Goal: Task Accomplishment & Management: Complete application form

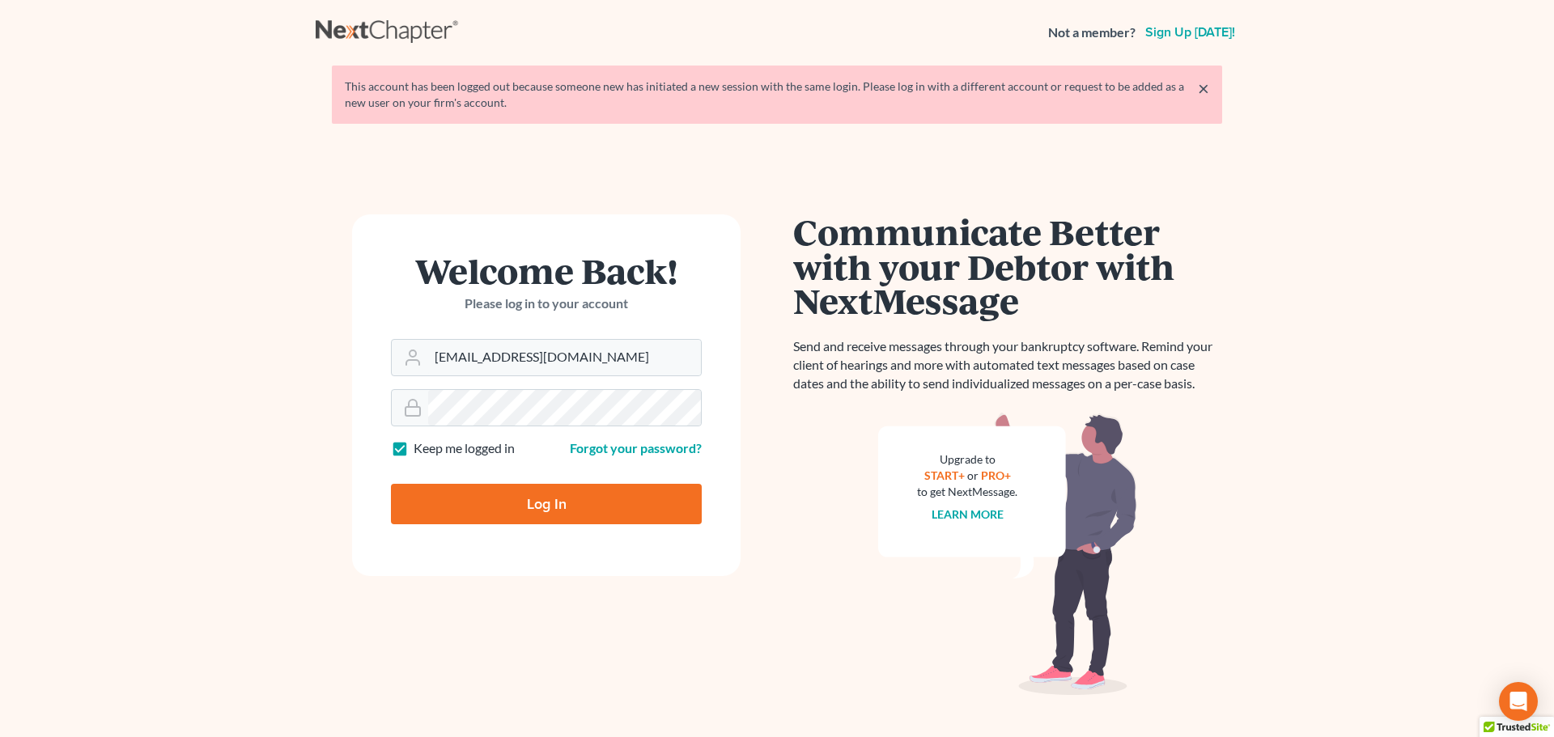
click at [545, 505] on input "Log In" at bounding box center [546, 504] width 311 height 40
type input "Thinking..."
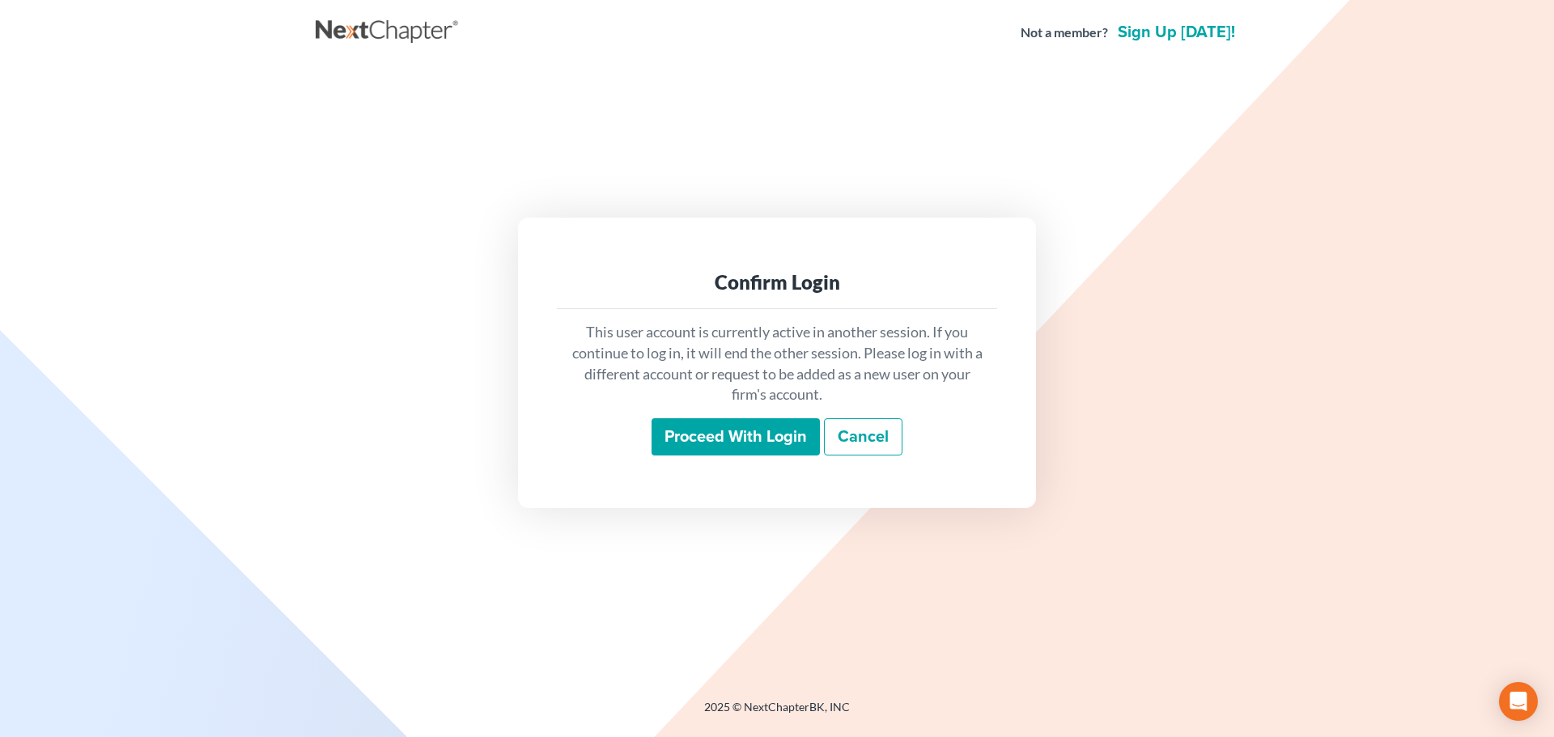
click at [660, 431] on input "Proceed with login" at bounding box center [736, 436] width 168 height 37
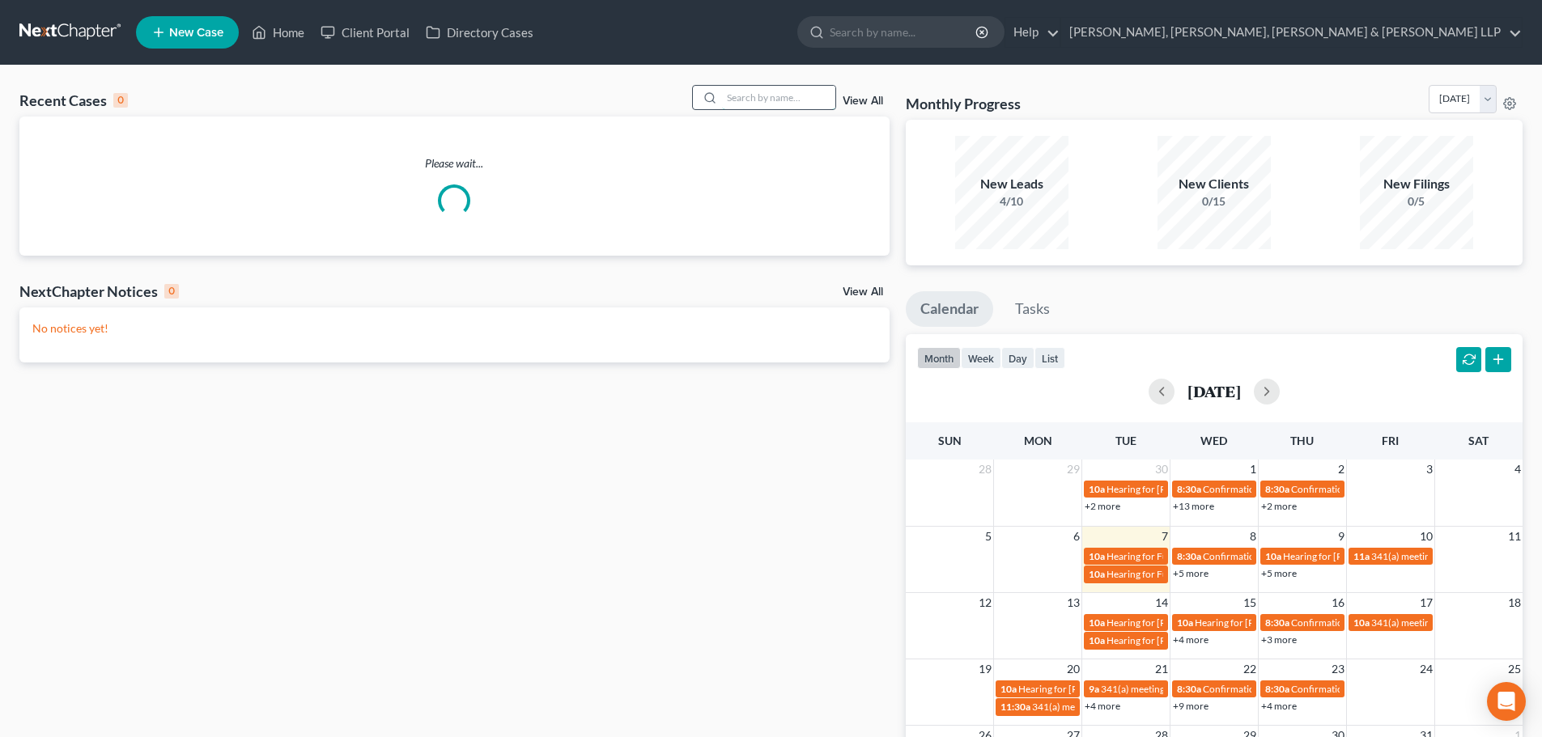
click at [744, 100] on input "search" at bounding box center [778, 97] width 113 height 23
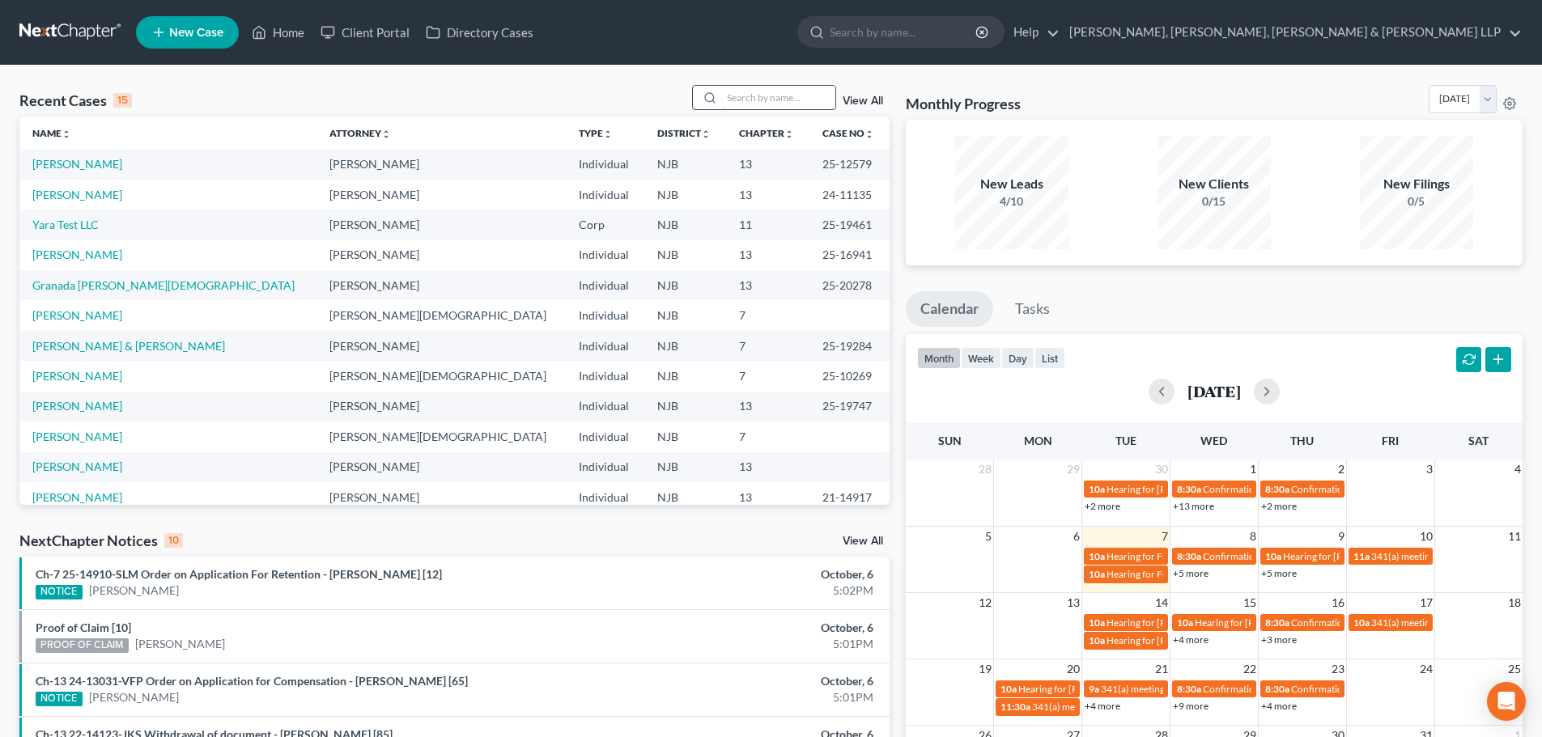
type input "i"
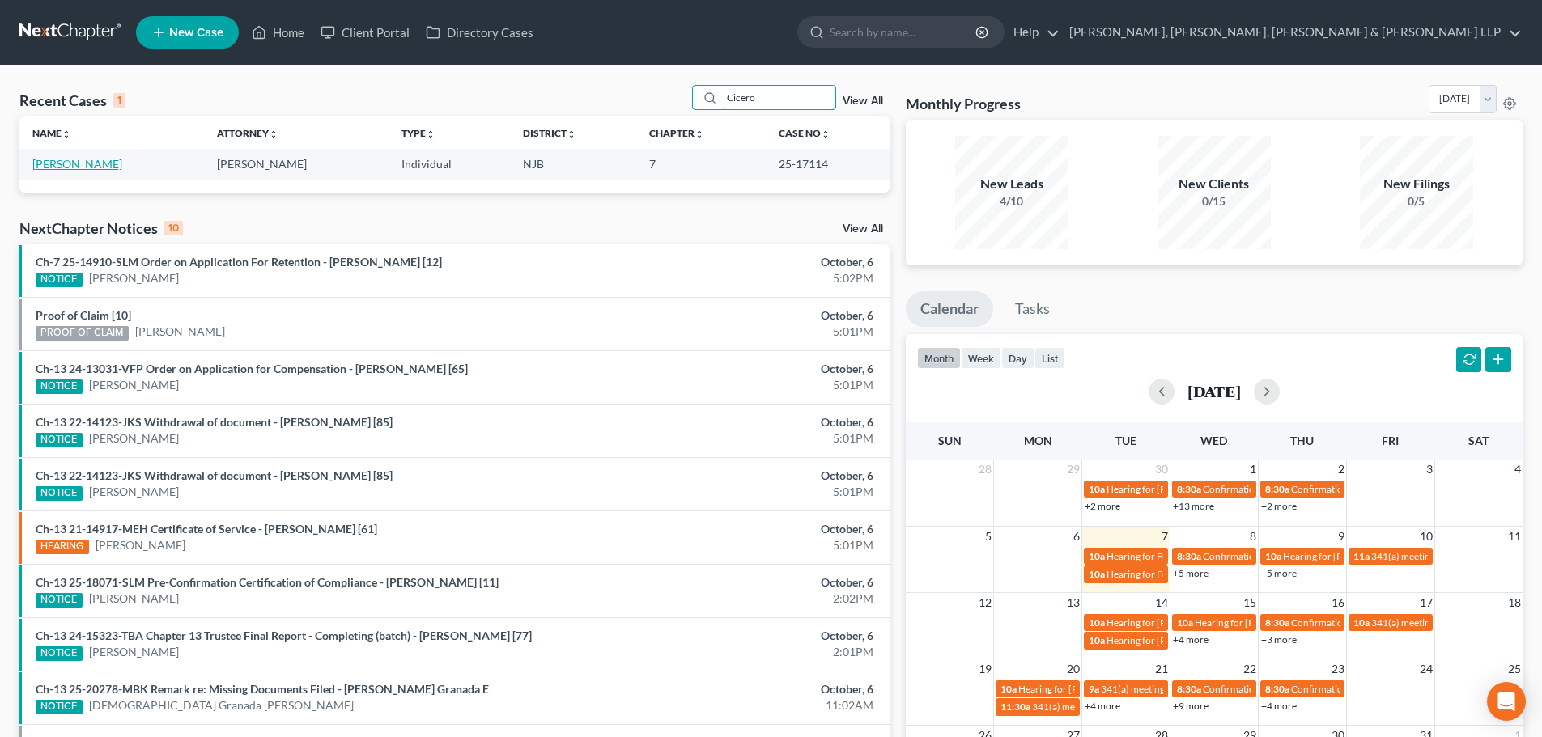
type input "Cicero"
click at [45, 158] on link "Cicero, Nicholas" at bounding box center [77, 164] width 90 height 14
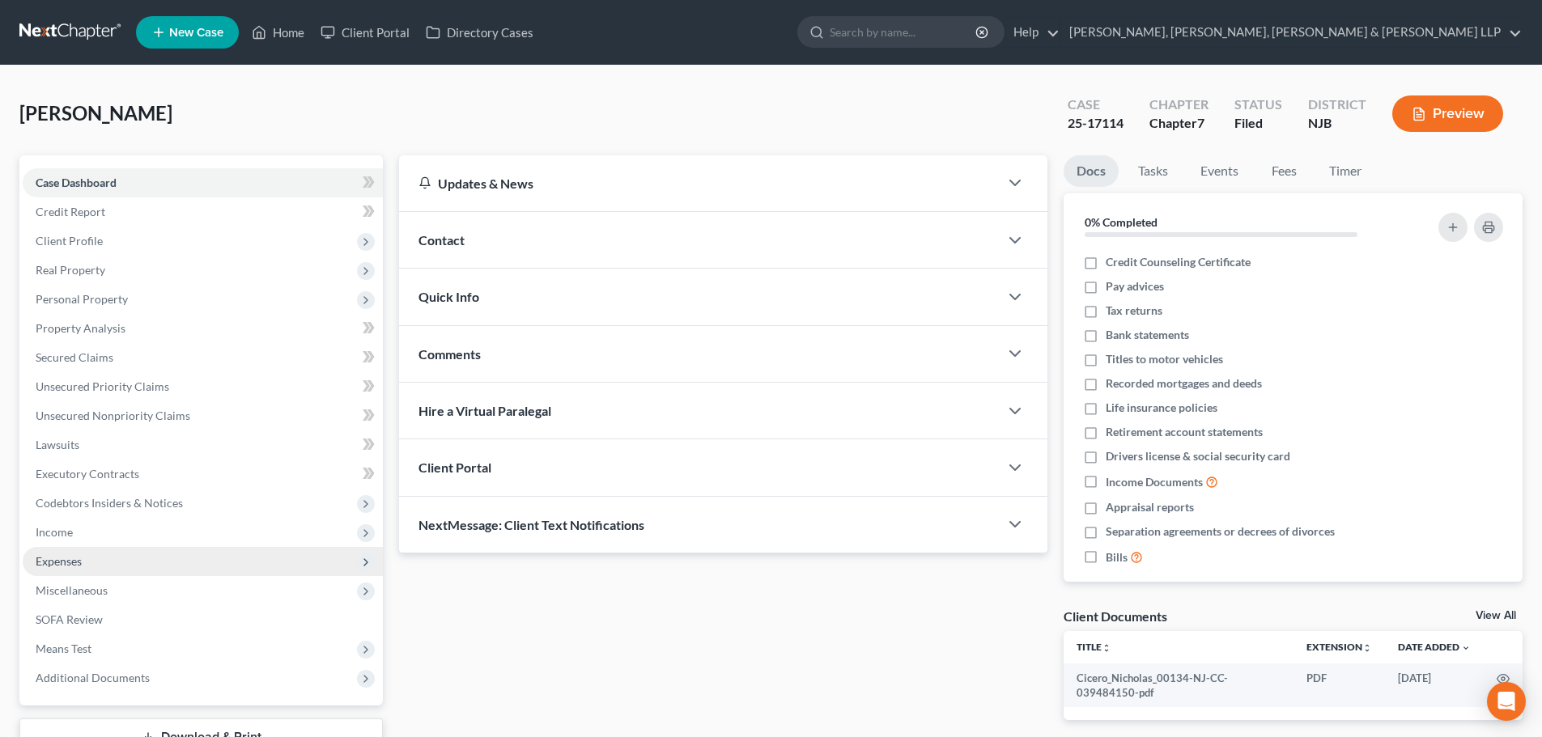
click at [119, 566] on span "Expenses" at bounding box center [203, 561] width 360 height 29
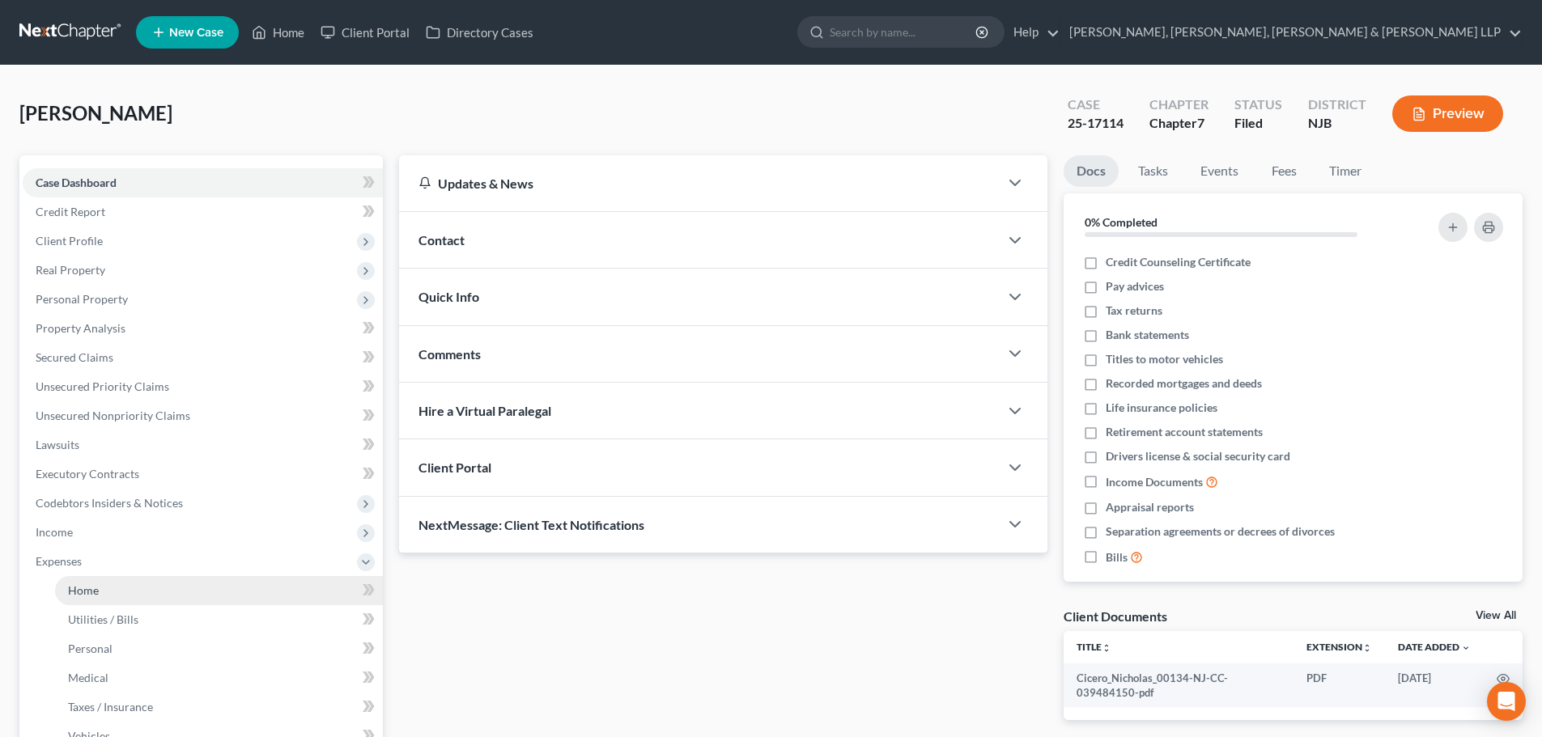
click at [125, 597] on link "Home" at bounding box center [219, 590] width 328 height 29
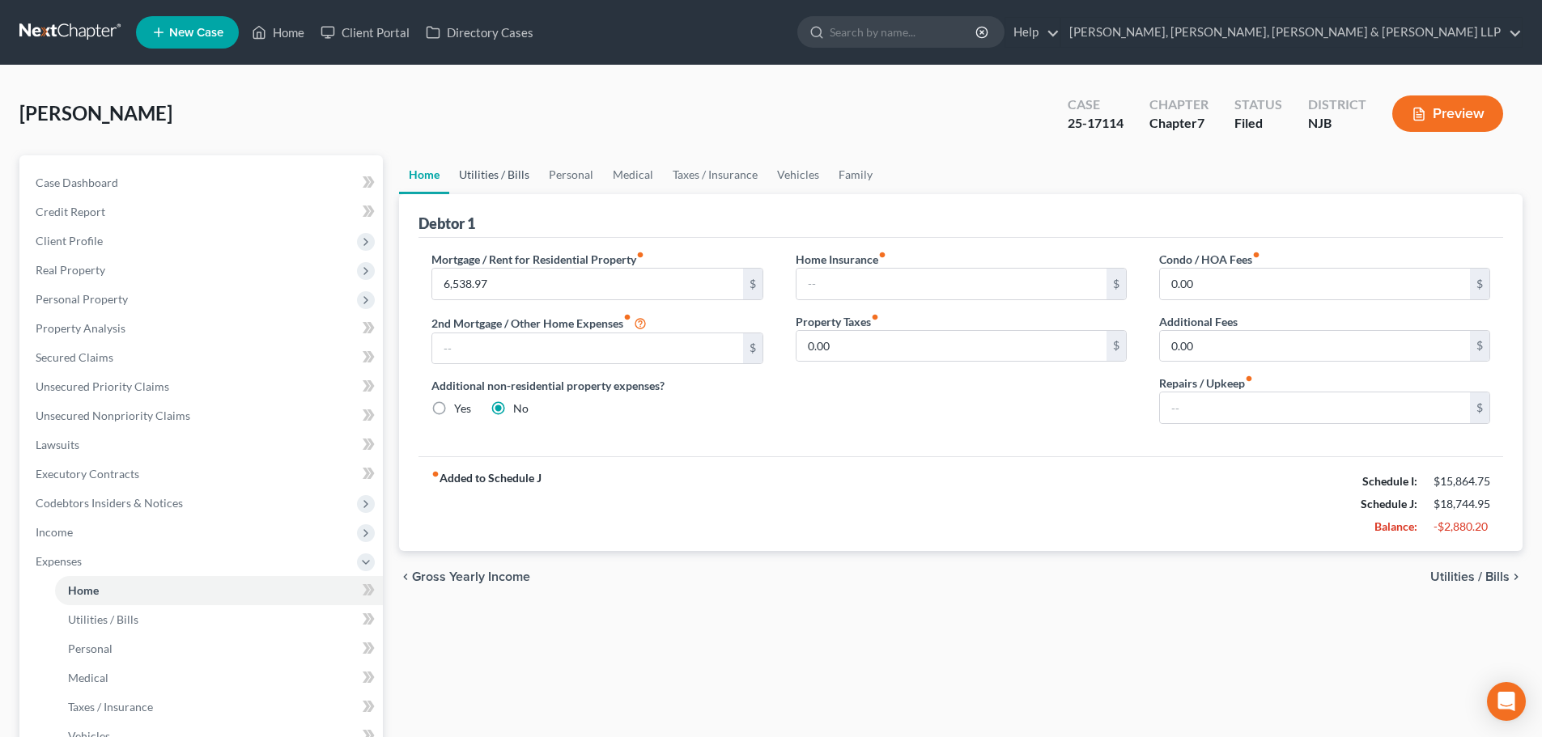
click at [507, 179] on link "Utilities / Bills" at bounding box center [494, 174] width 90 height 39
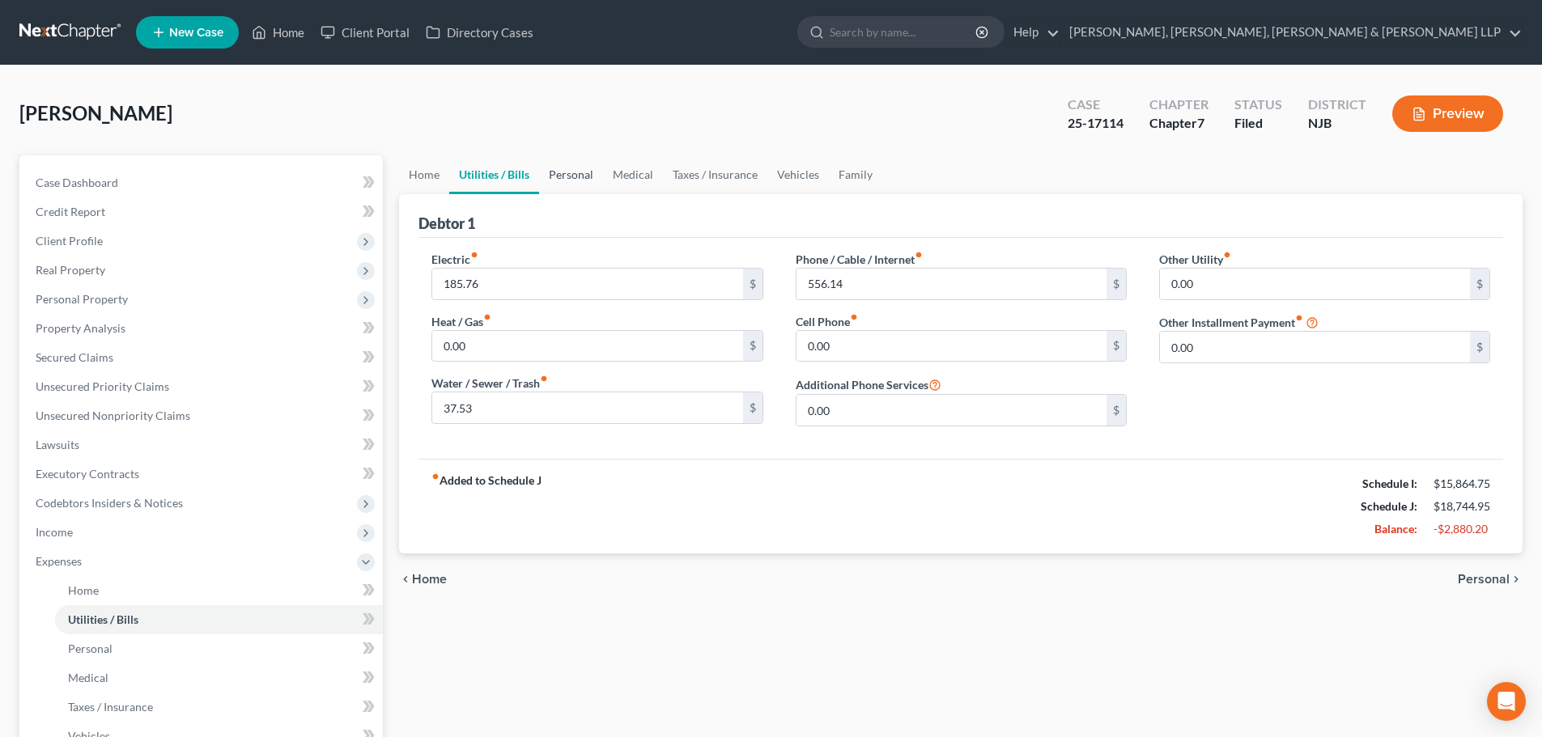
click at [571, 180] on link "Personal" at bounding box center [571, 174] width 64 height 39
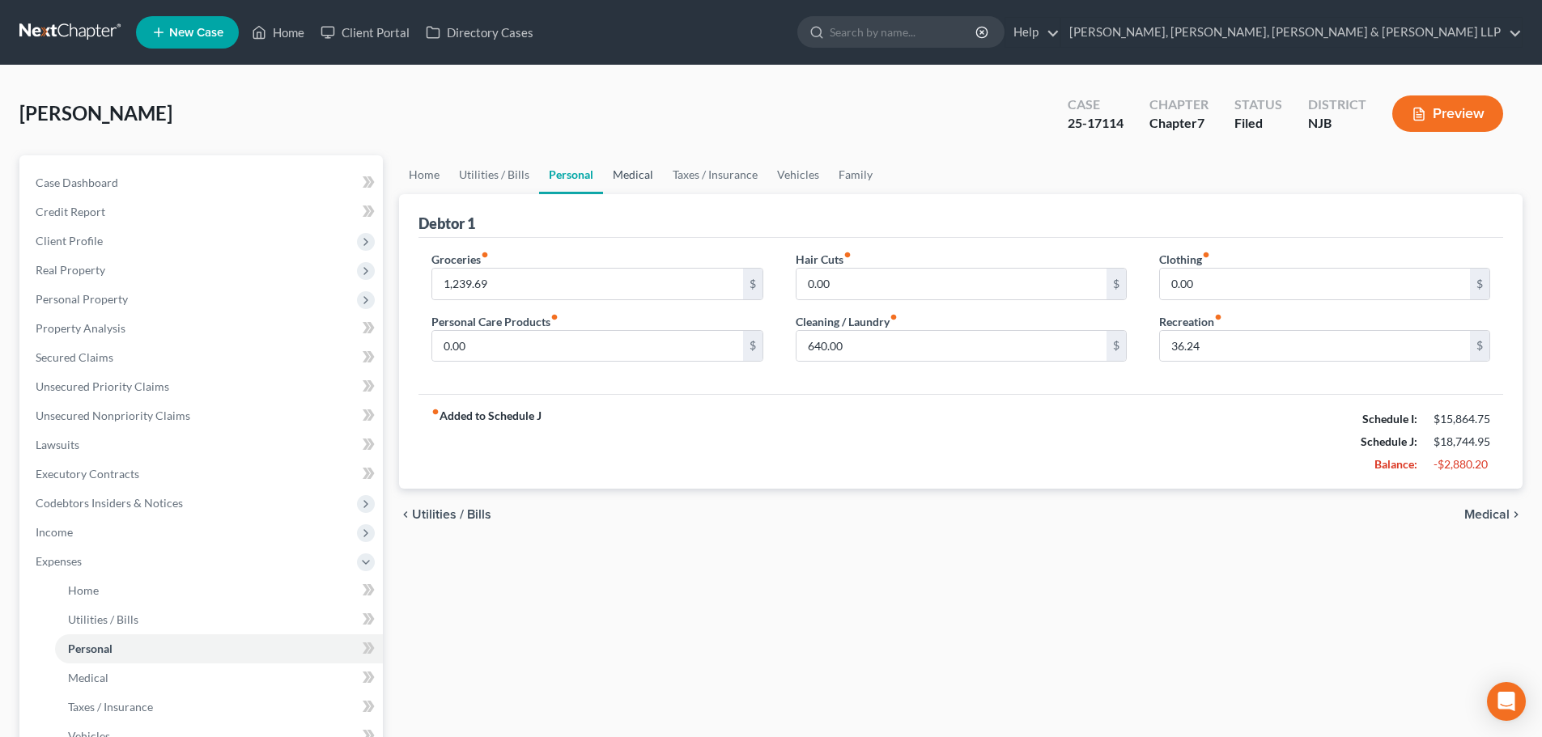
click at [636, 179] on link "Medical" at bounding box center [633, 174] width 60 height 39
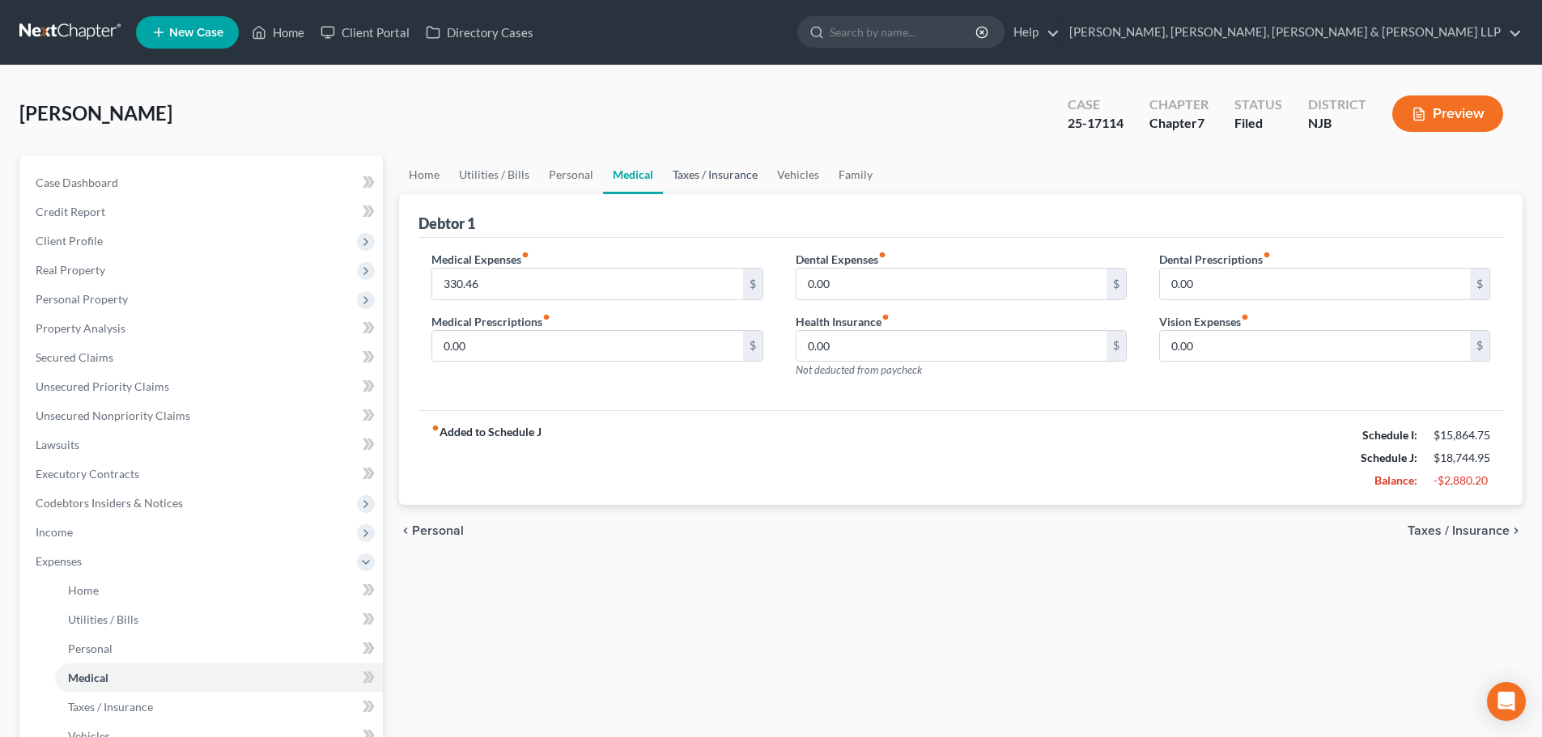
click at [681, 179] on link "Taxes / Insurance" at bounding box center [715, 174] width 104 height 39
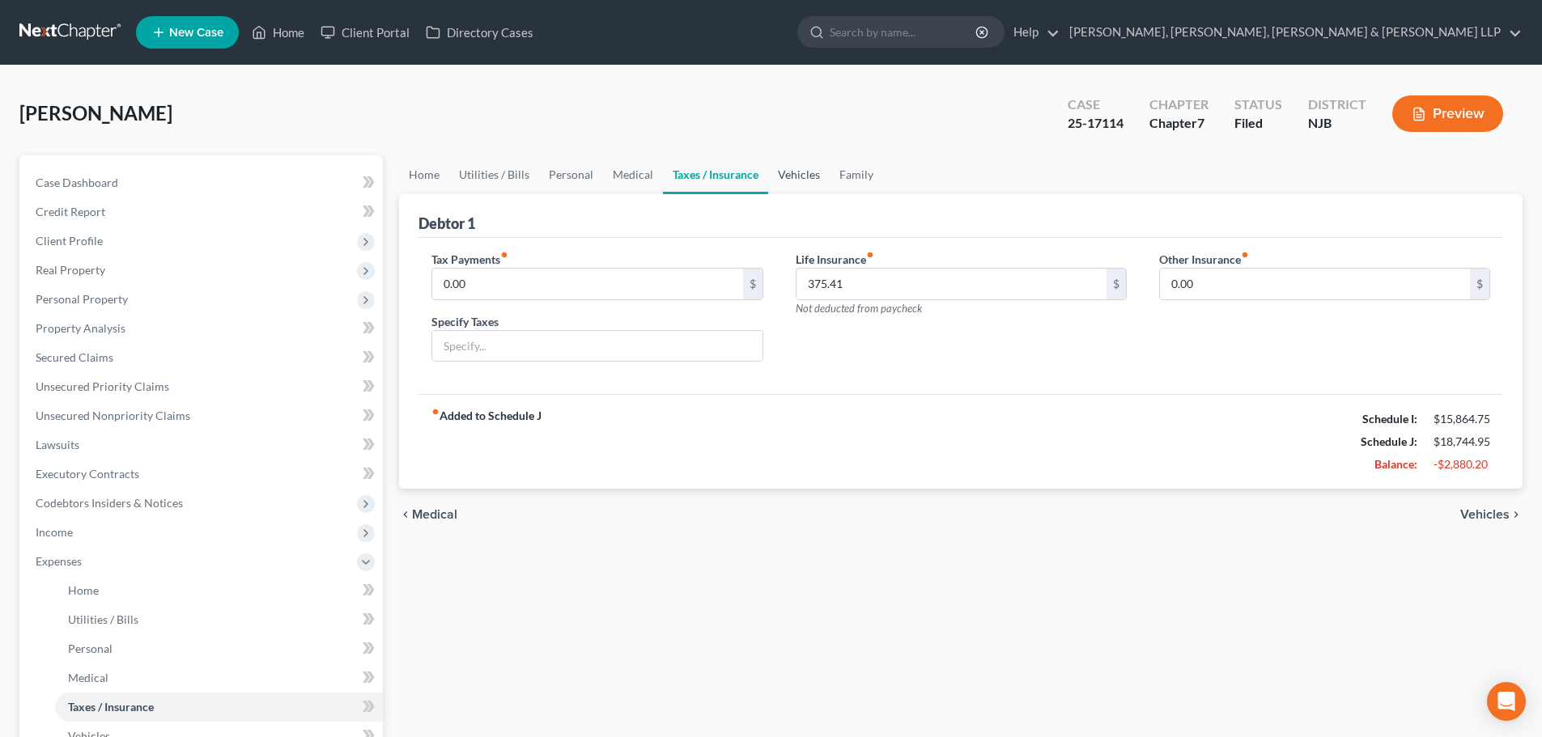
drag, startPoint x: 789, startPoint y: 173, endPoint x: 393, endPoint y: 294, distance: 414.5
click at [791, 171] on link "Vehicles" at bounding box center [799, 174] width 62 height 39
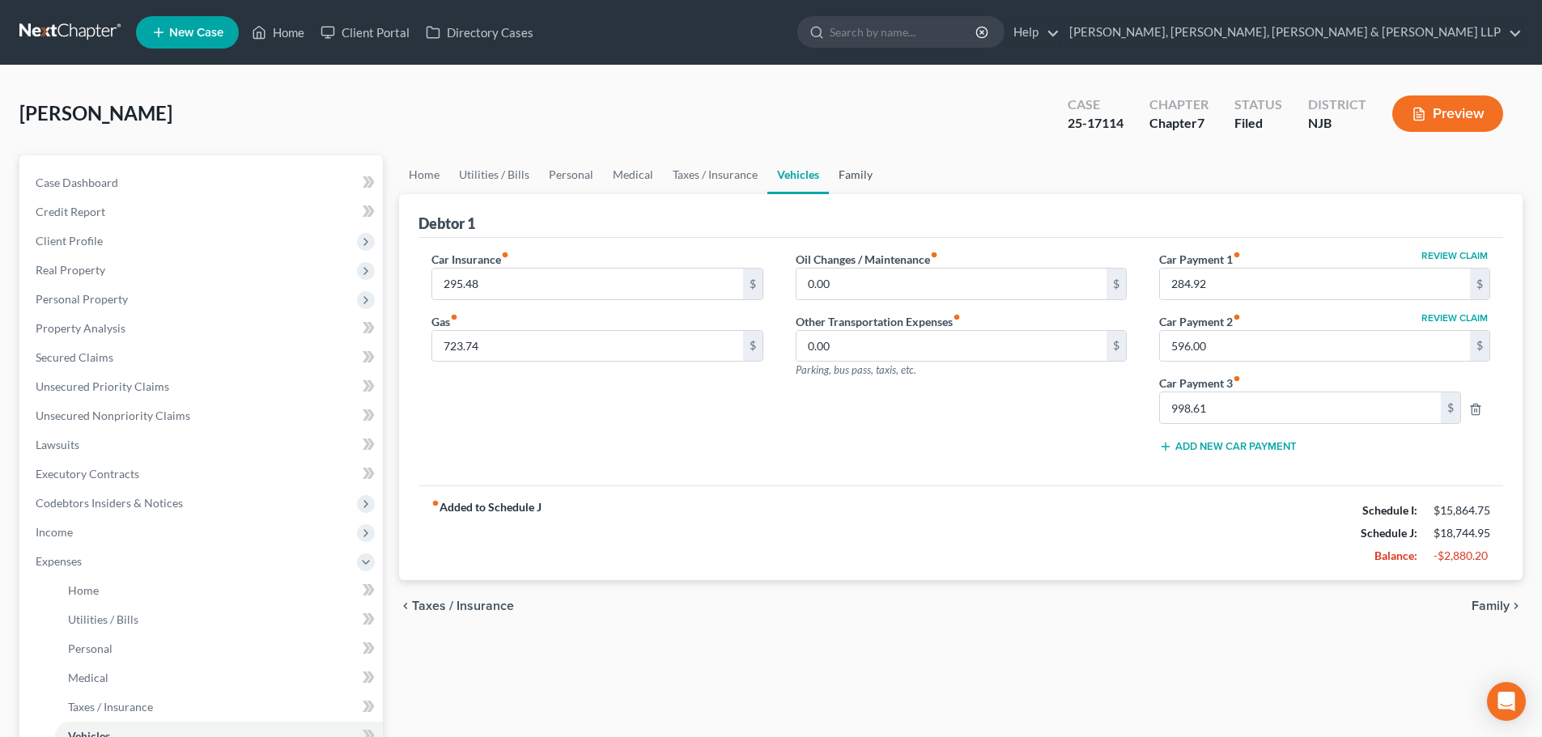
click at [849, 189] on link "Family" at bounding box center [855, 174] width 53 height 39
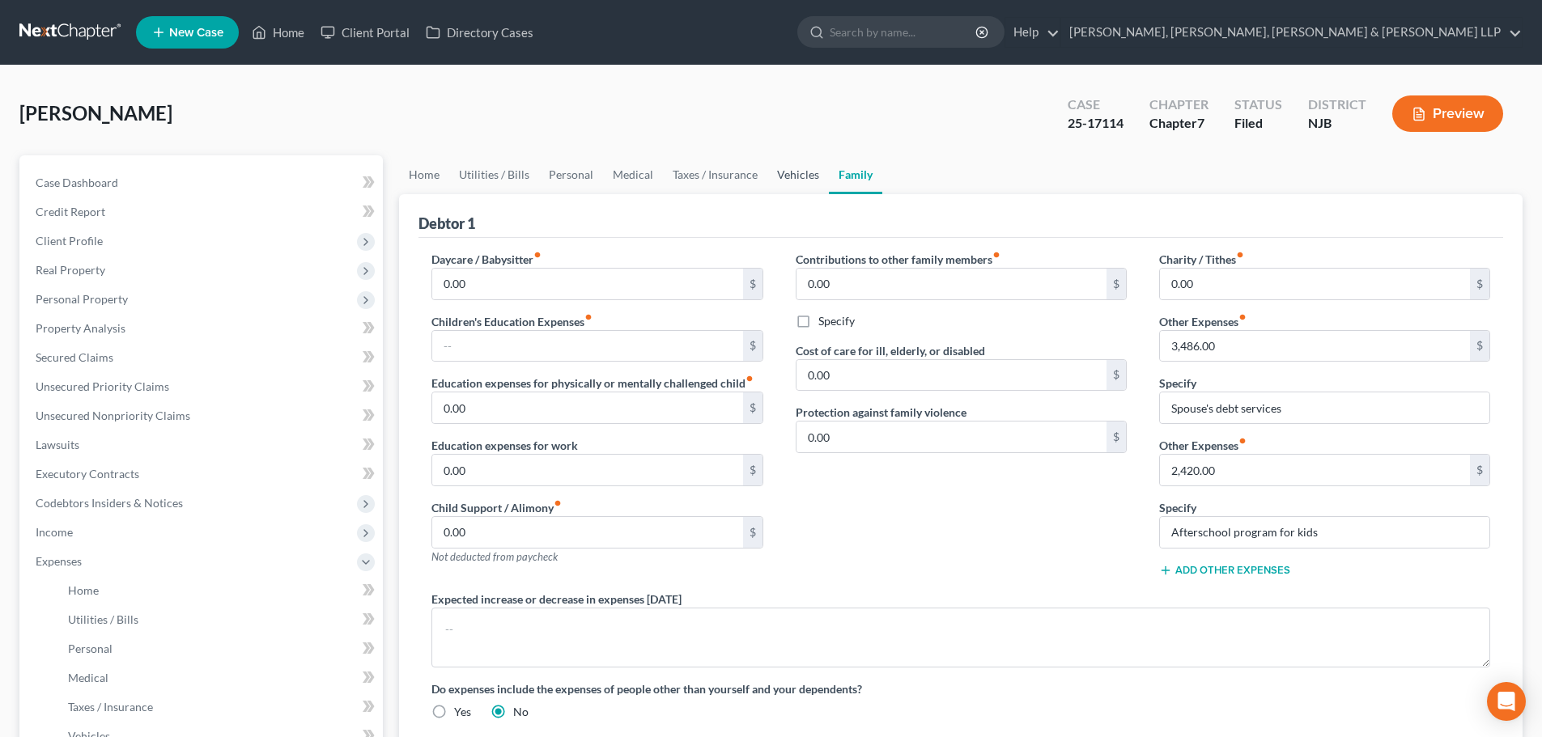
click at [779, 176] on link "Vehicles" at bounding box center [798, 174] width 62 height 39
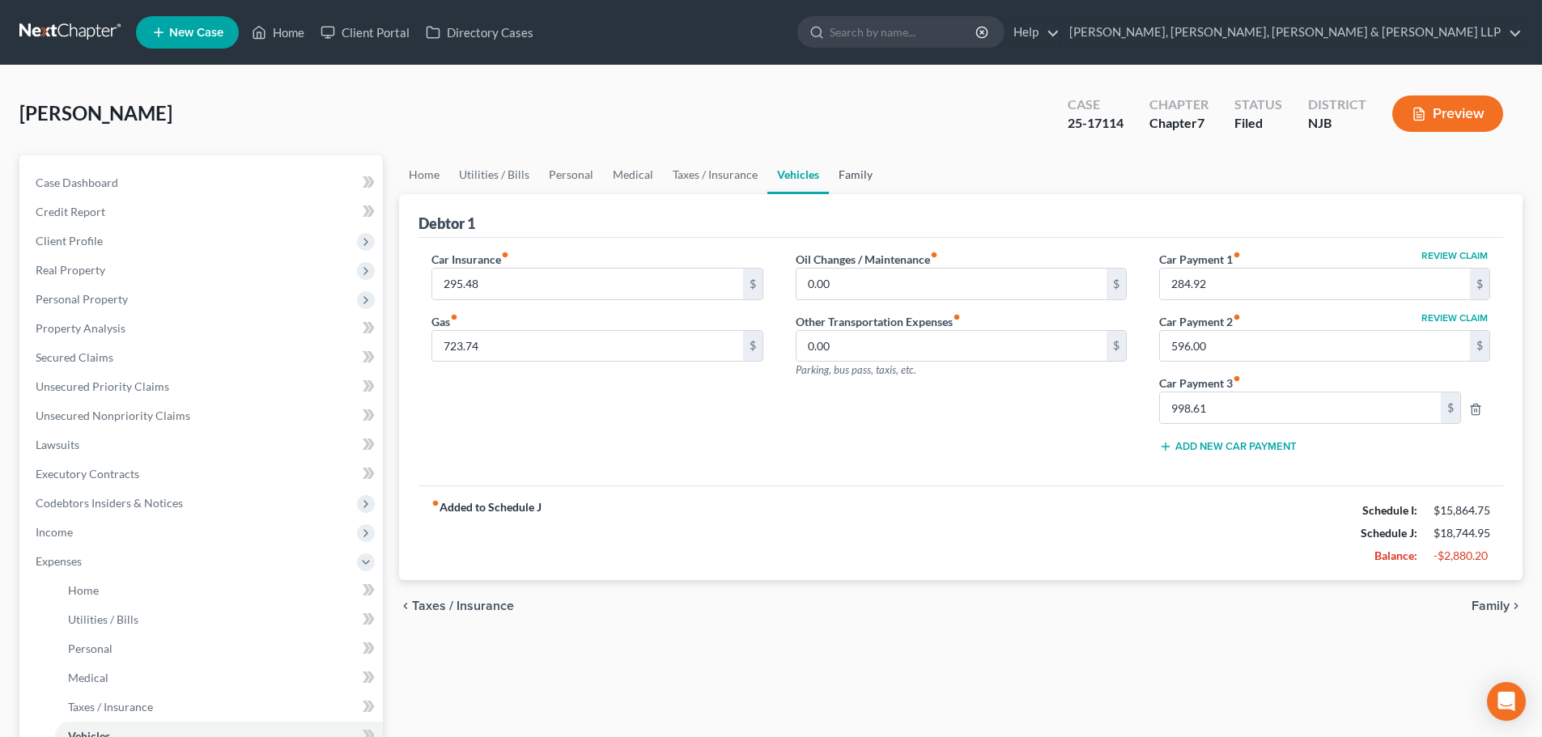
click at [849, 177] on link "Family" at bounding box center [855, 174] width 53 height 39
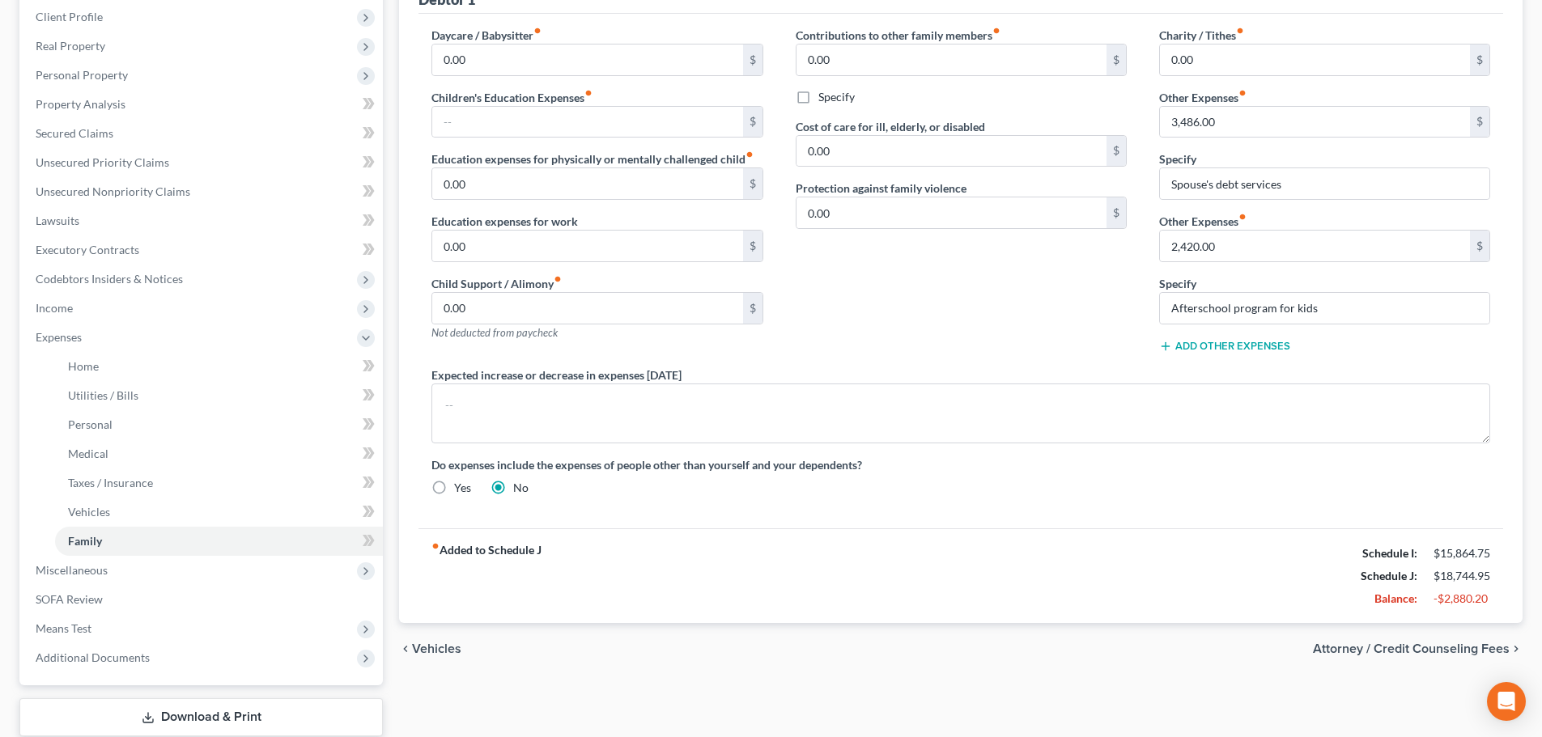
scroll to position [243, 0]
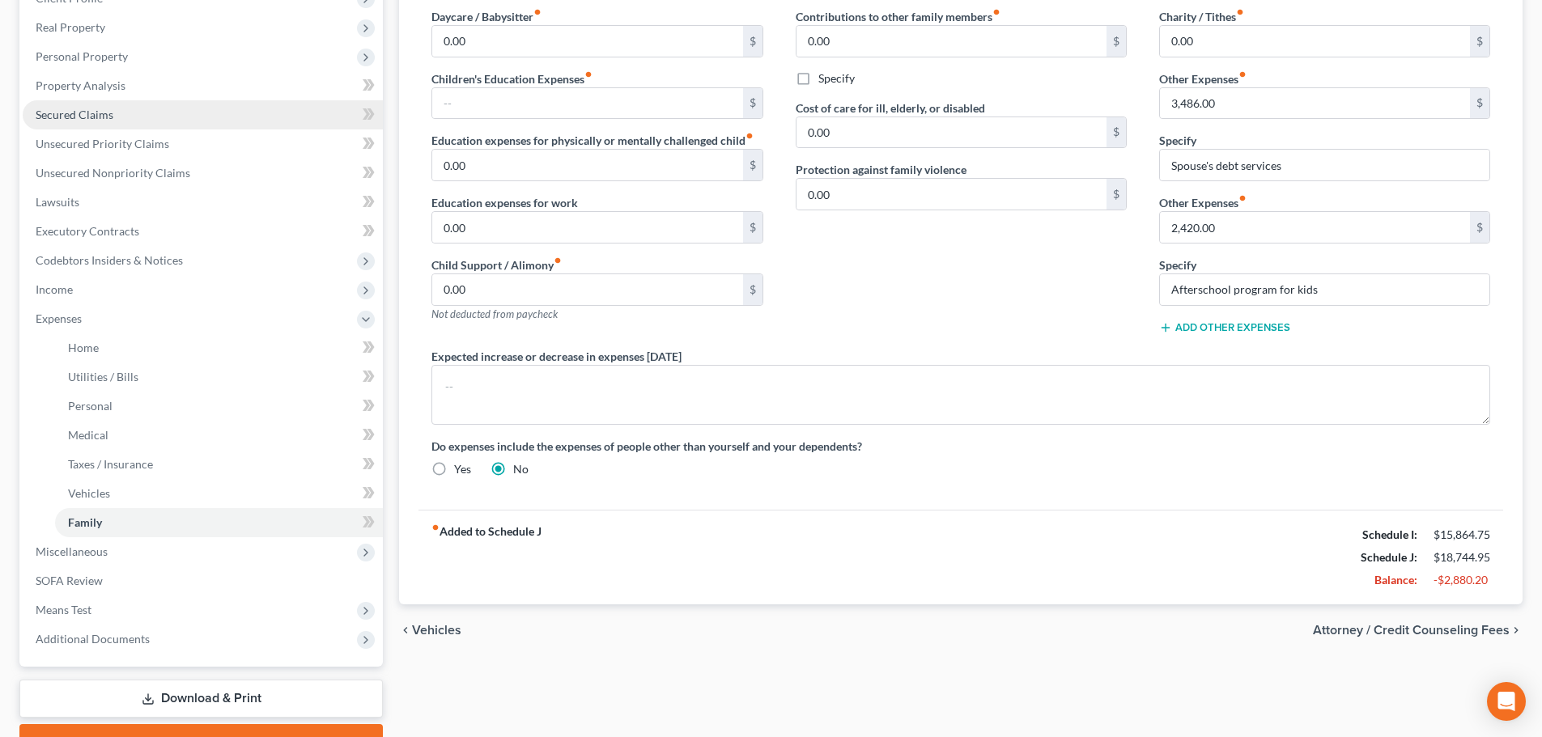
click at [90, 121] on link "Secured Claims" at bounding box center [203, 114] width 360 height 29
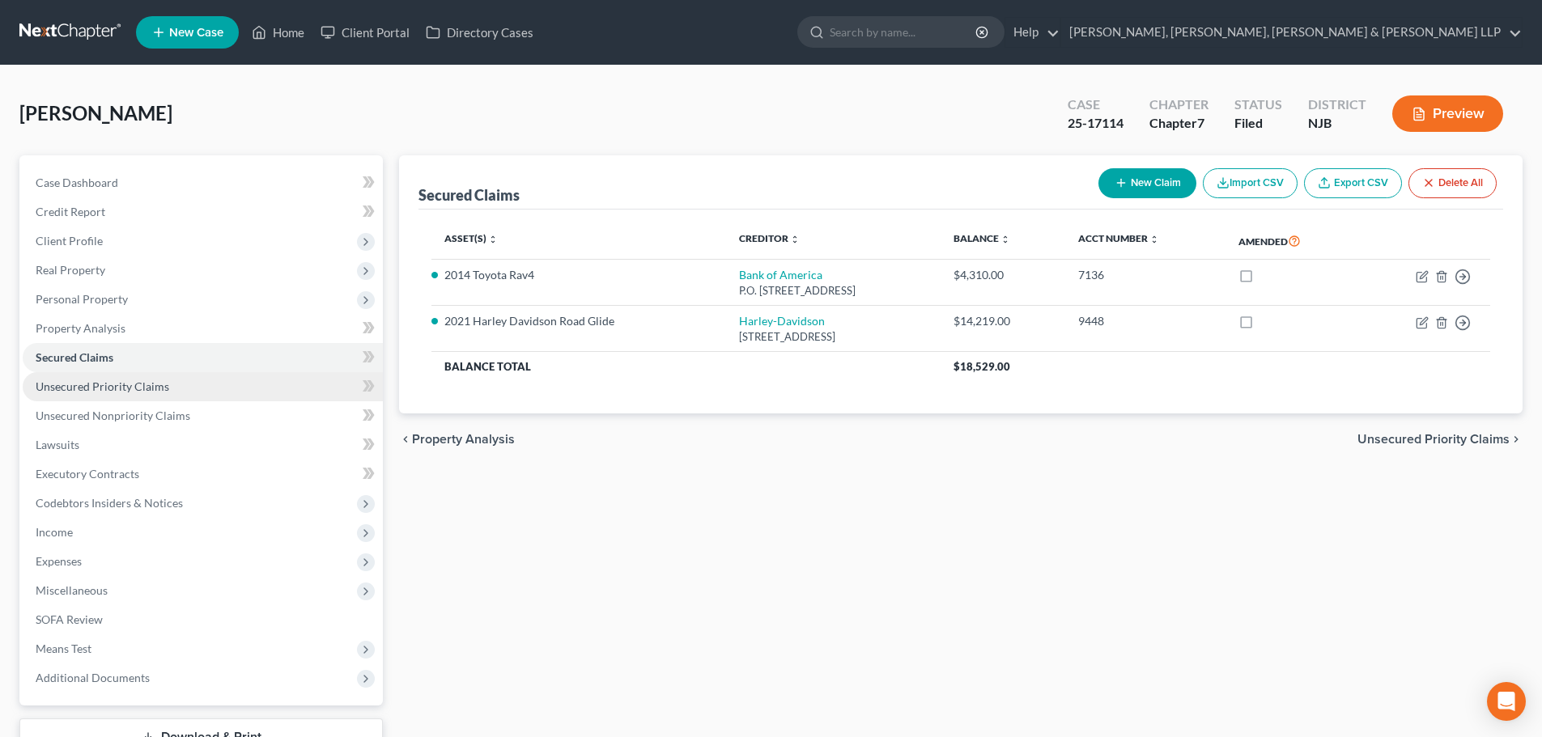
click at [181, 389] on link "Unsecured Priority Claims" at bounding box center [203, 386] width 360 height 29
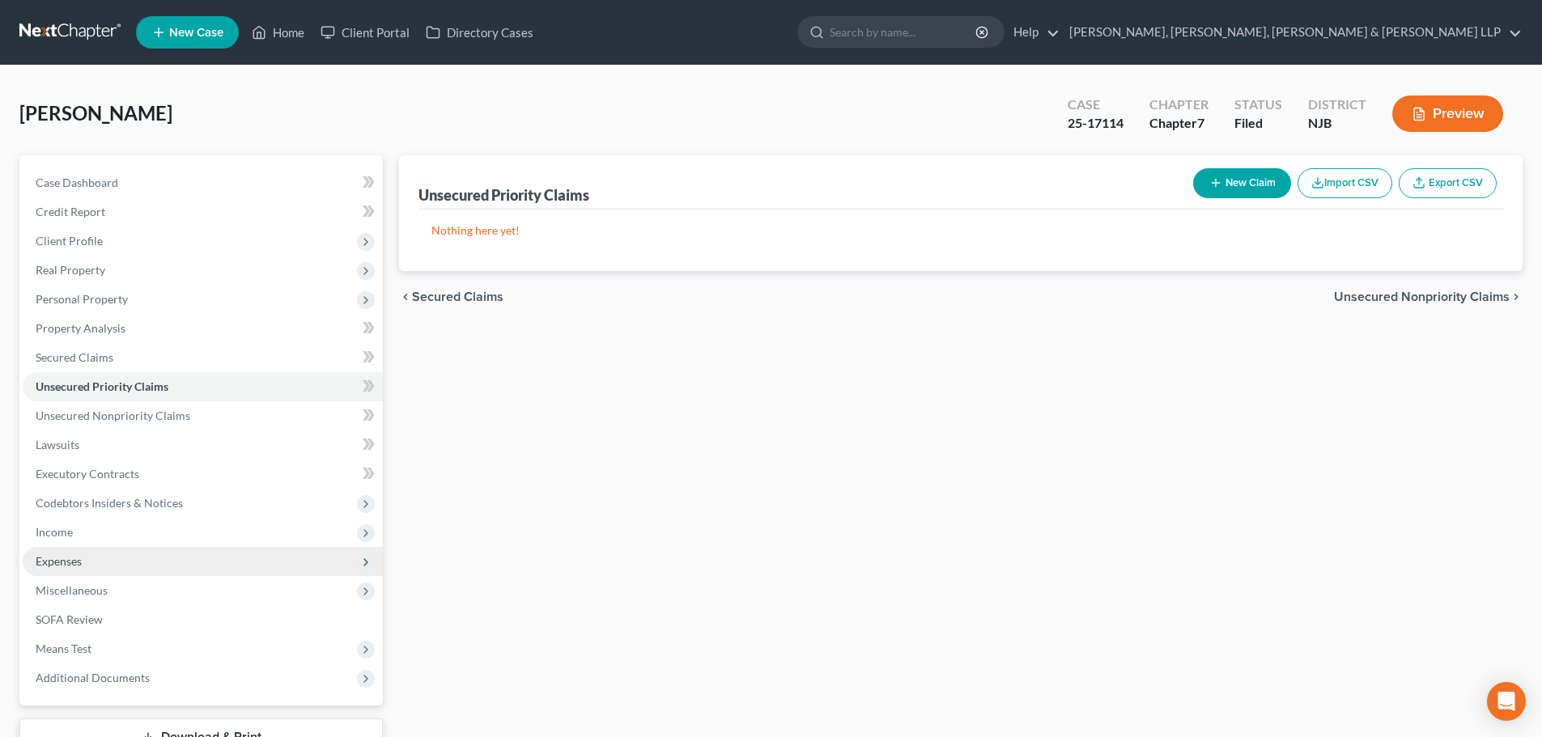
click at [142, 551] on span "Expenses" at bounding box center [203, 561] width 360 height 29
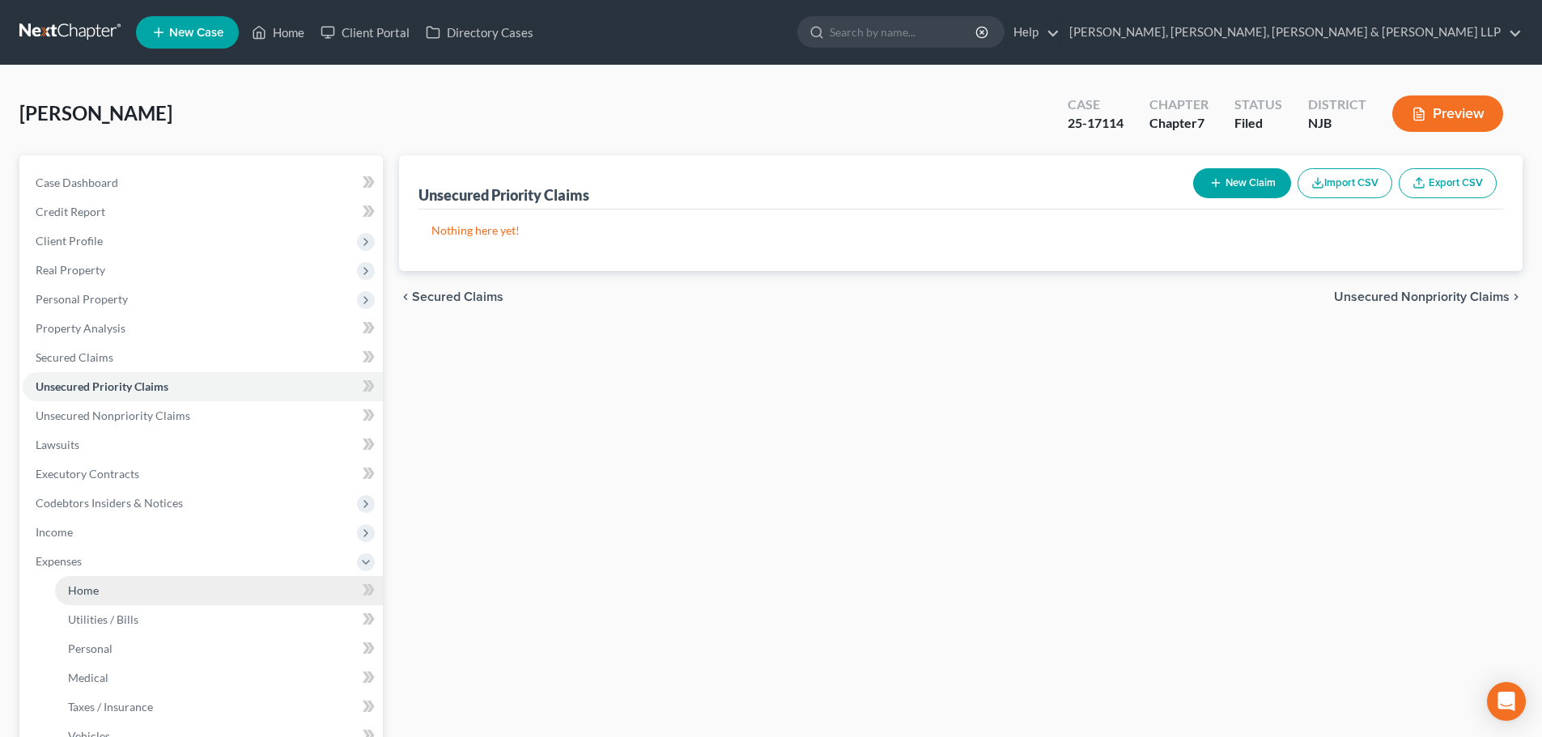
click at [120, 580] on link "Home" at bounding box center [219, 590] width 328 height 29
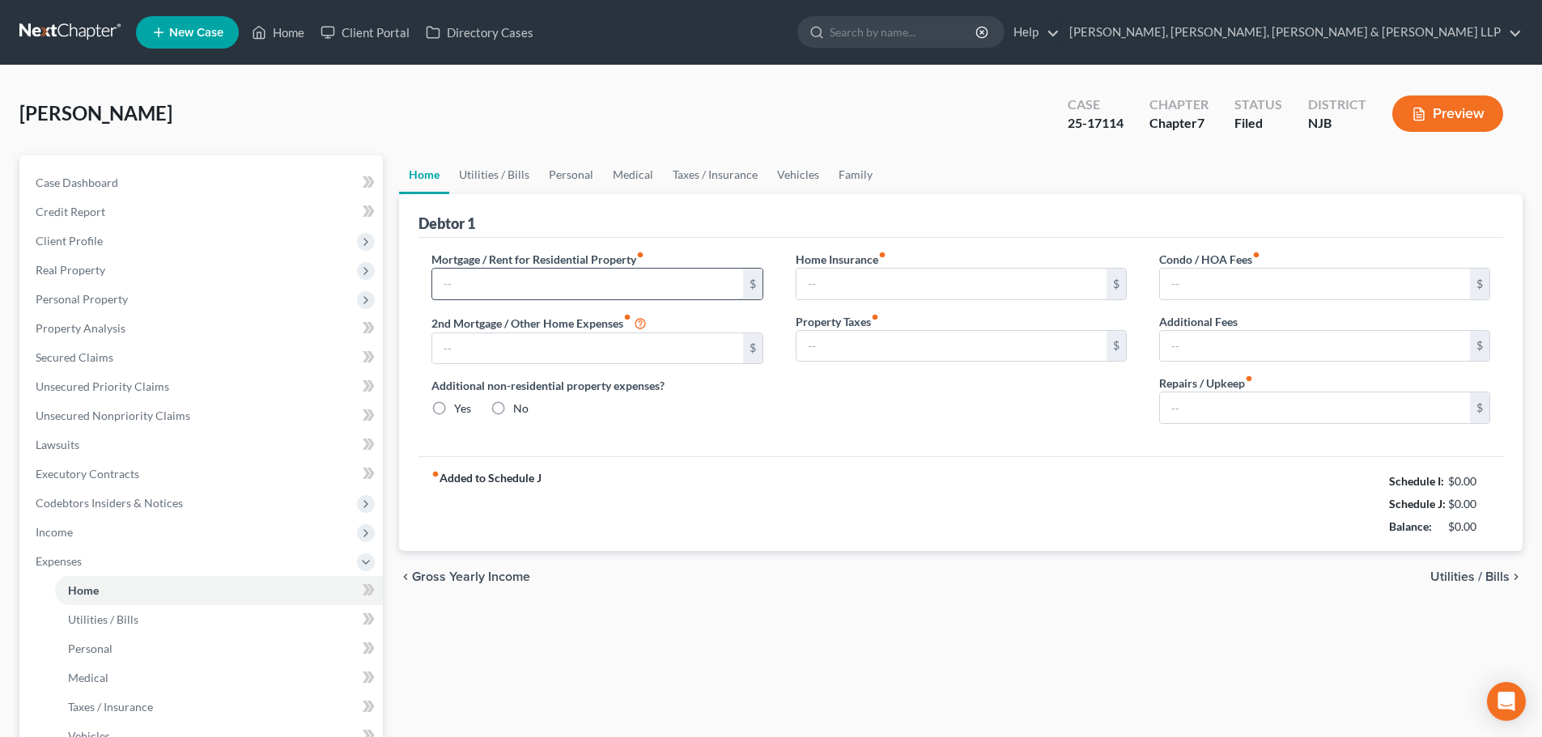
type input "6,538.97"
radio input "true"
type input "0.00"
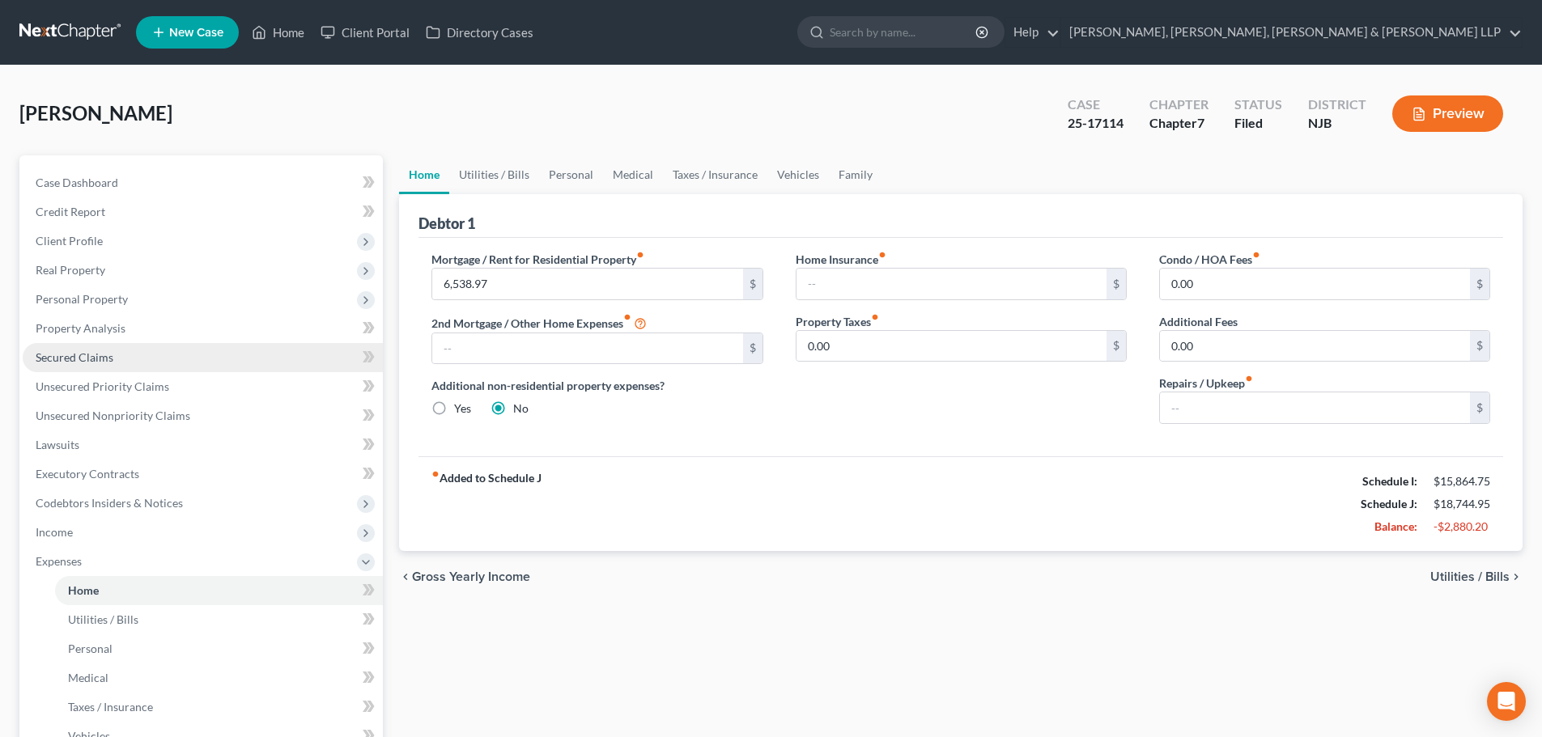
click at [121, 347] on link "Secured Claims" at bounding box center [203, 357] width 360 height 29
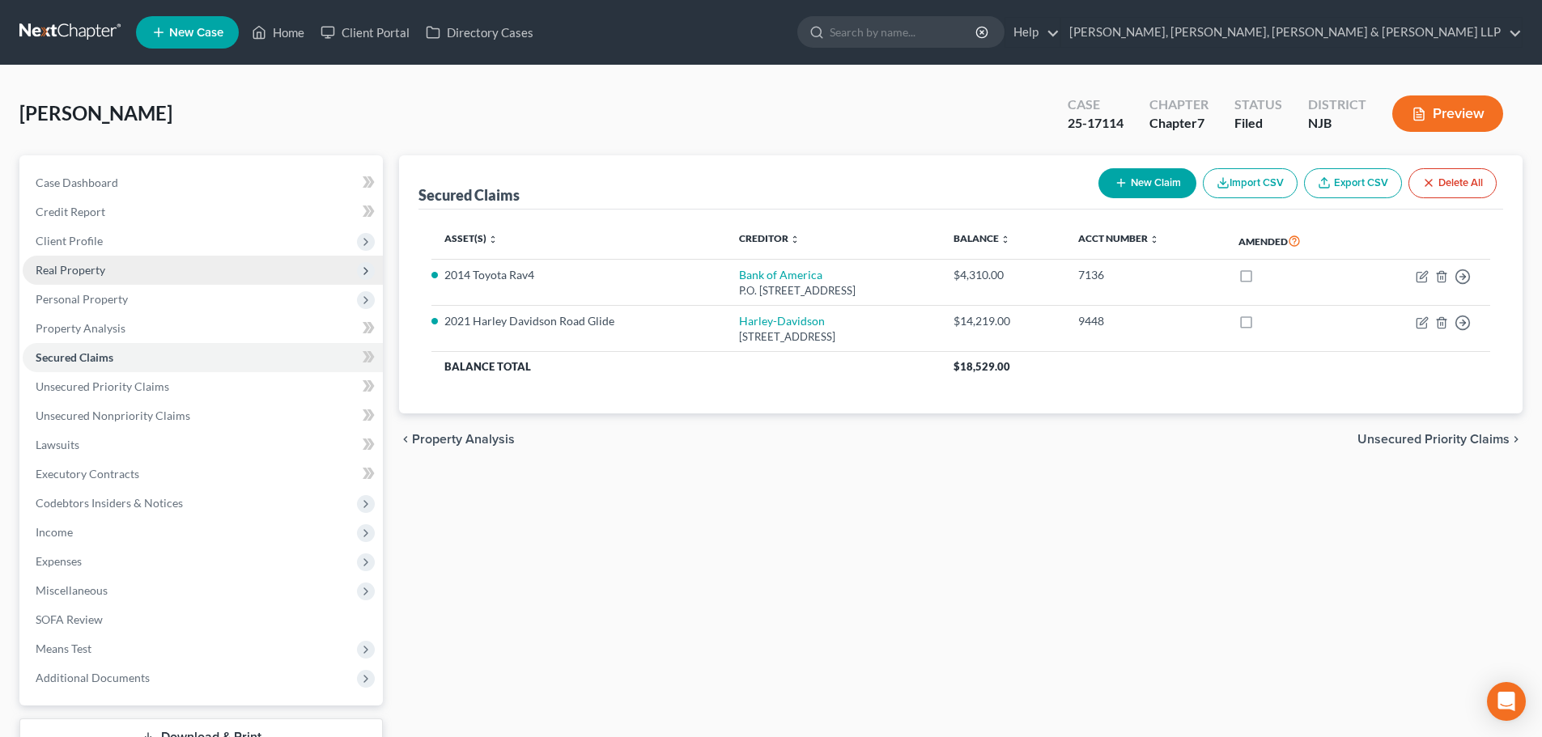
click at [86, 270] on span "Real Property" at bounding box center [71, 270] width 70 height 14
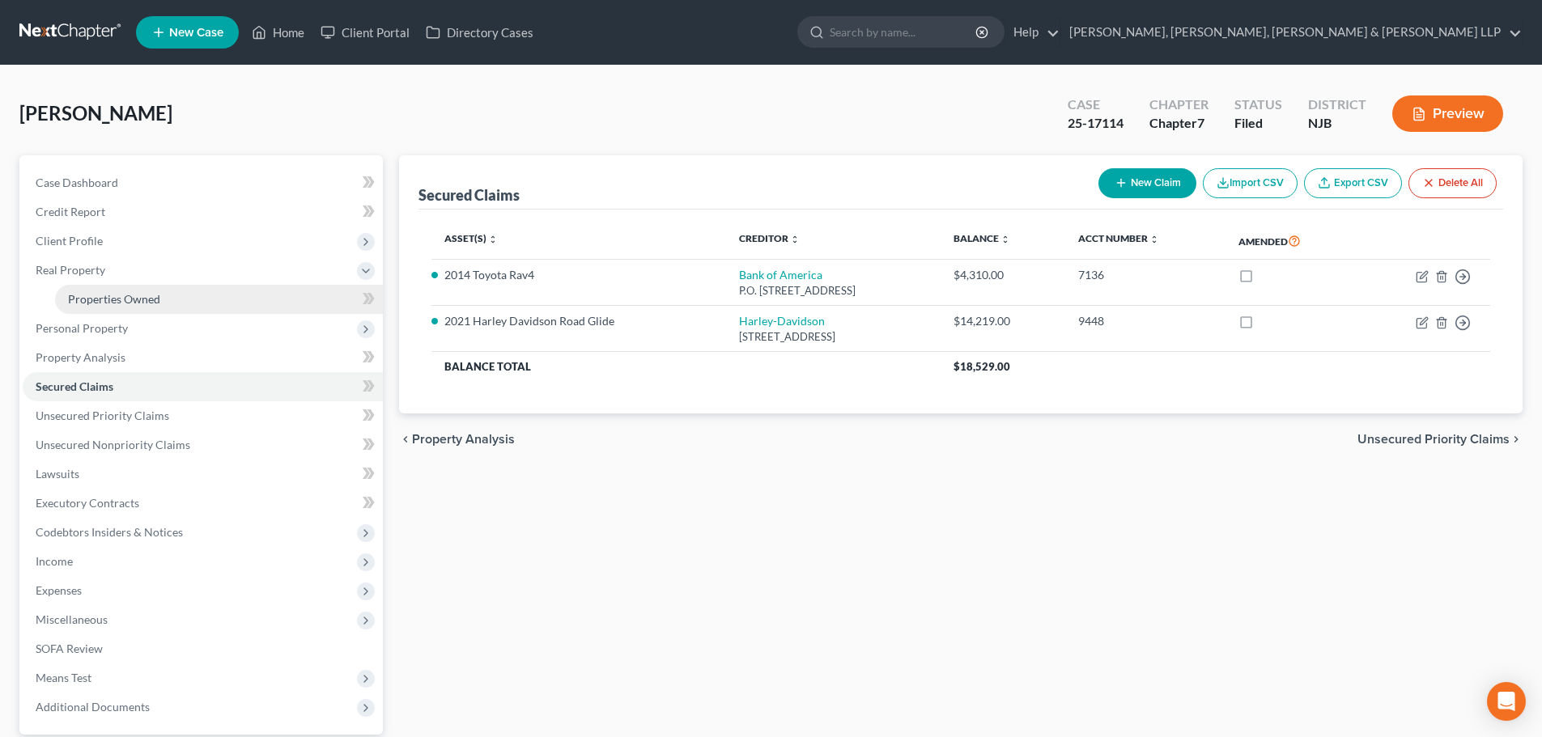
click at [91, 292] on span "Properties Owned" at bounding box center [114, 299] width 92 height 14
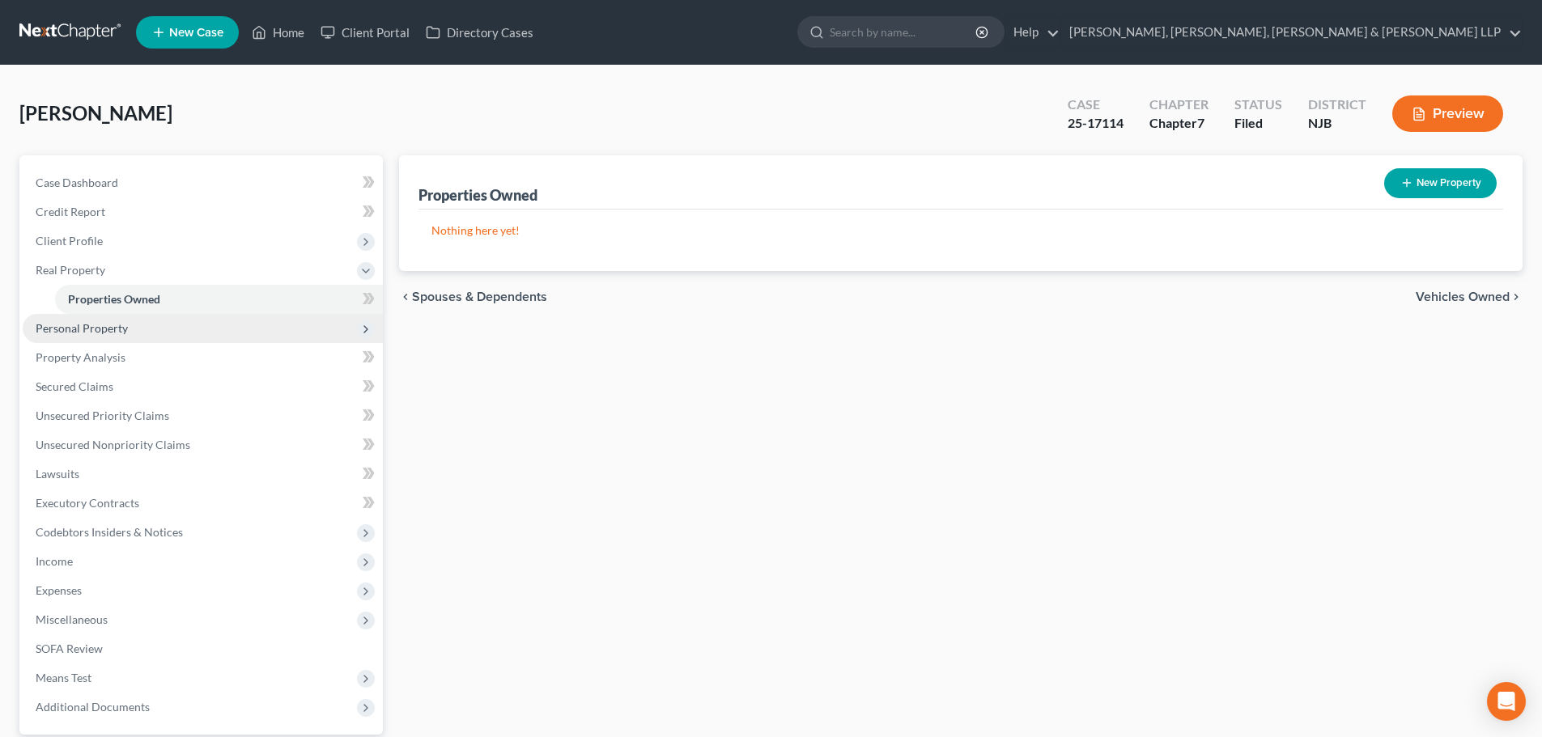
click at [86, 325] on span "Personal Property" at bounding box center [82, 328] width 92 height 14
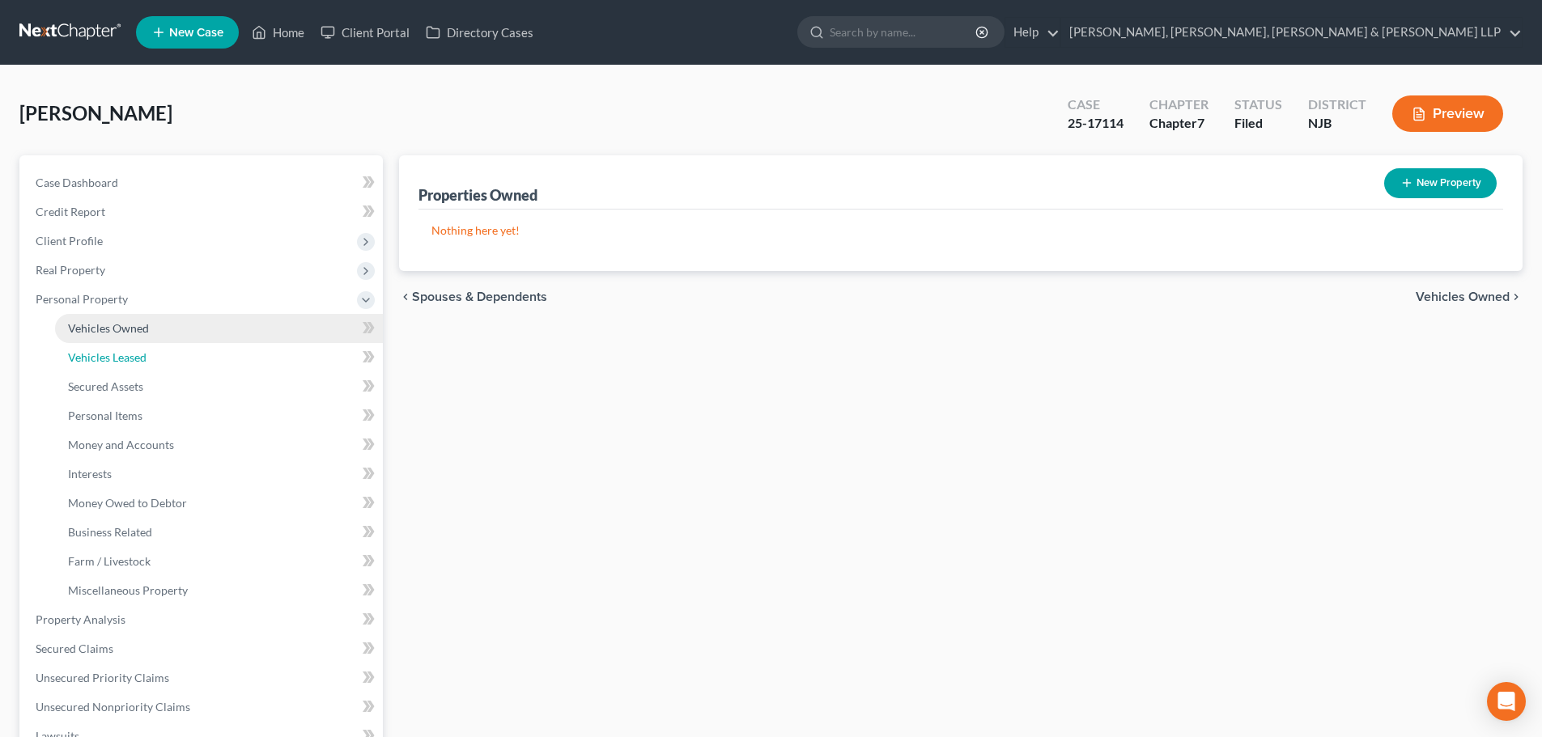
click at [102, 343] on link "Vehicles Leased" at bounding box center [219, 357] width 328 height 29
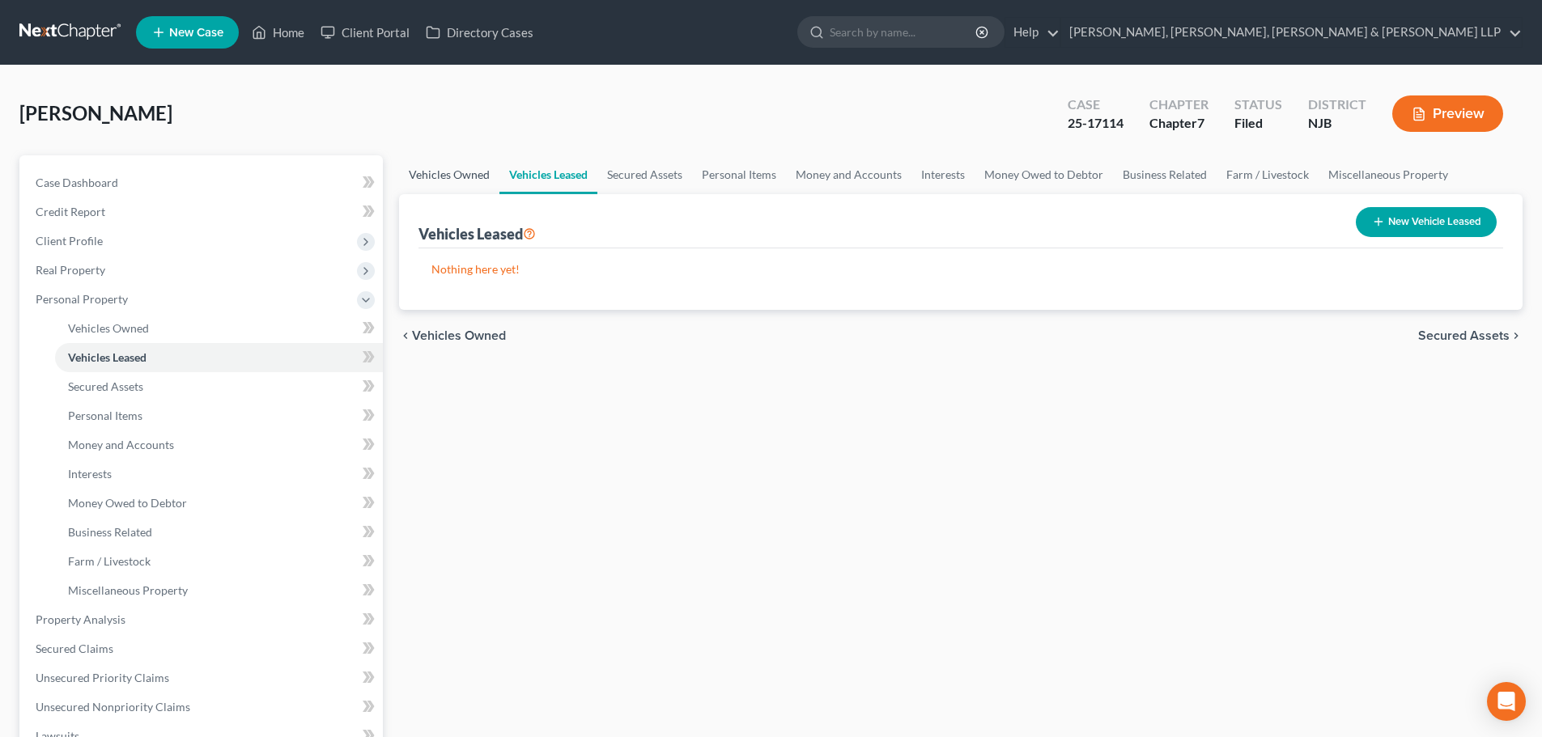
click at [486, 183] on link "Vehicles Owned" at bounding box center [449, 174] width 100 height 39
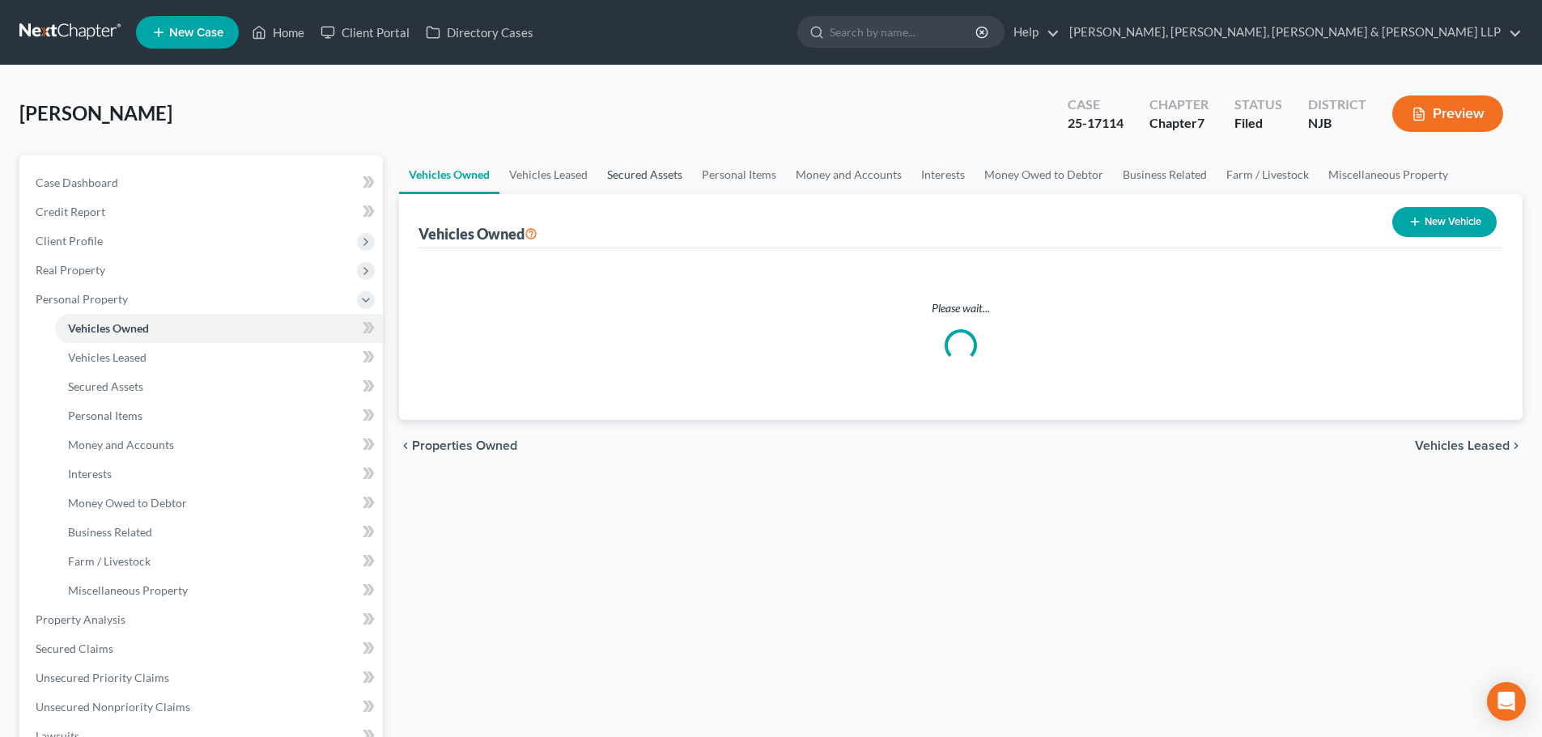
click at [646, 173] on link "Secured Assets" at bounding box center [644, 174] width 95 height 39
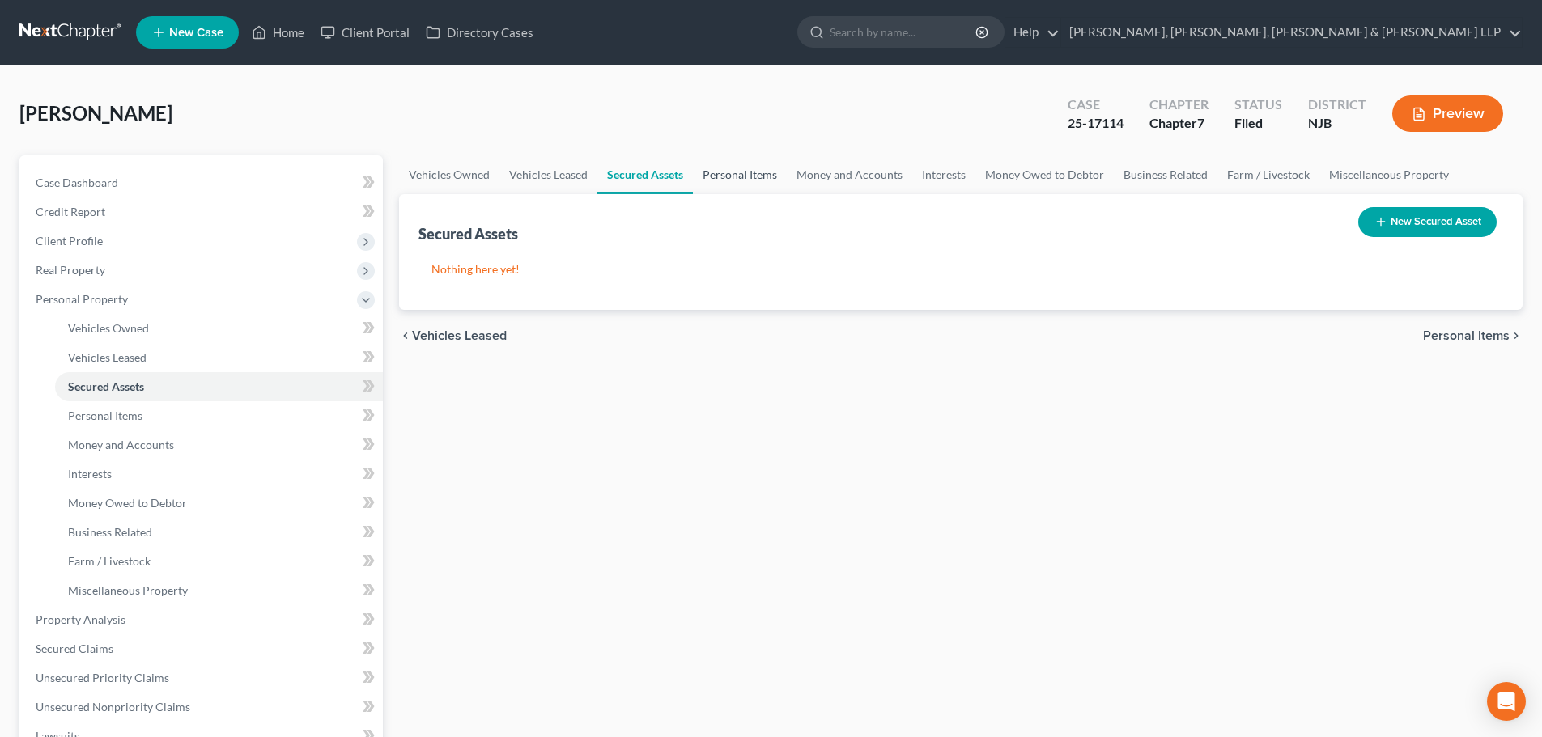
click at [737, 171] on link "Personal Items" at bounding box center [740, 174] width 94 height 39
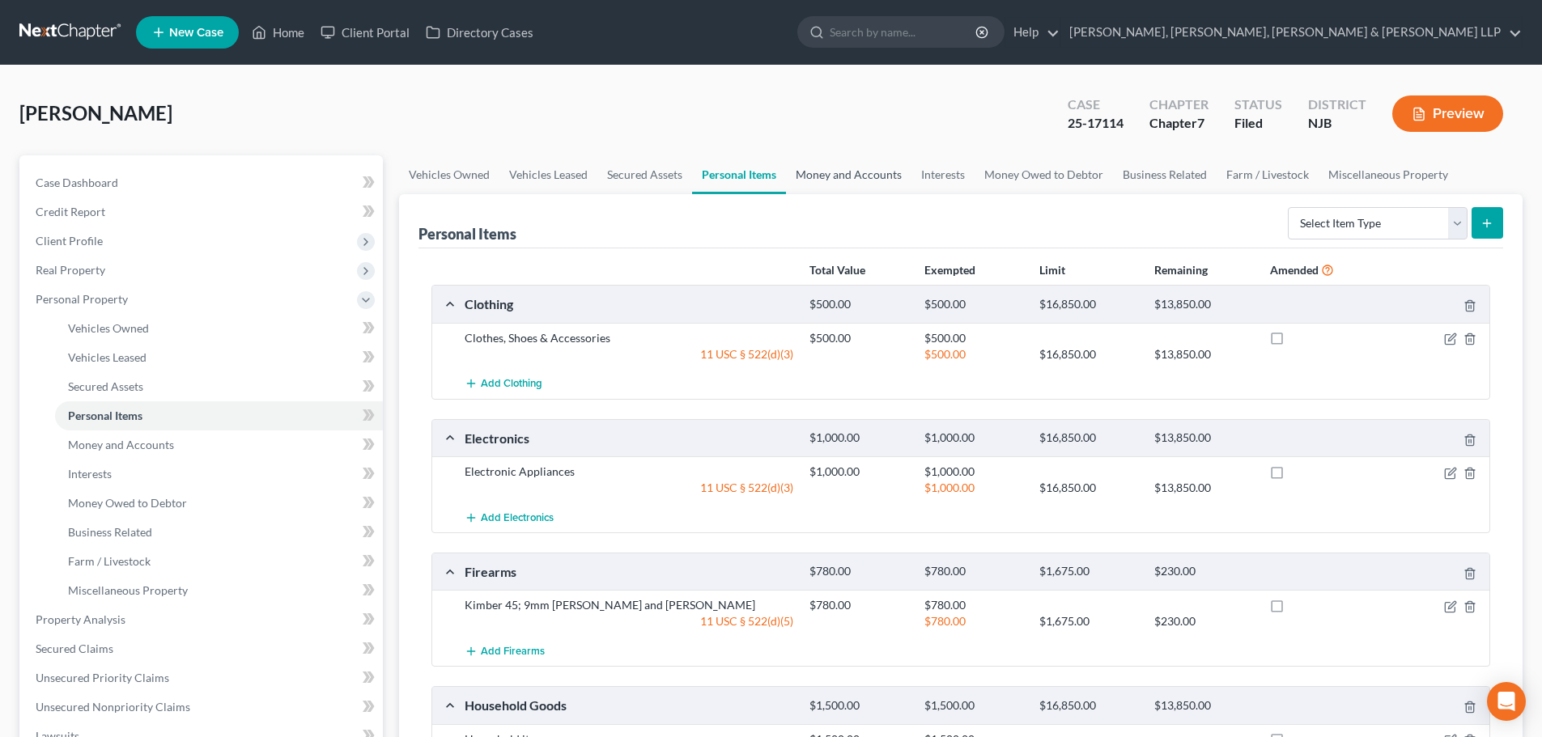
click at [828, 172] on link "Money and Accounts" at bounding box center [848, 174] width 125 height 39
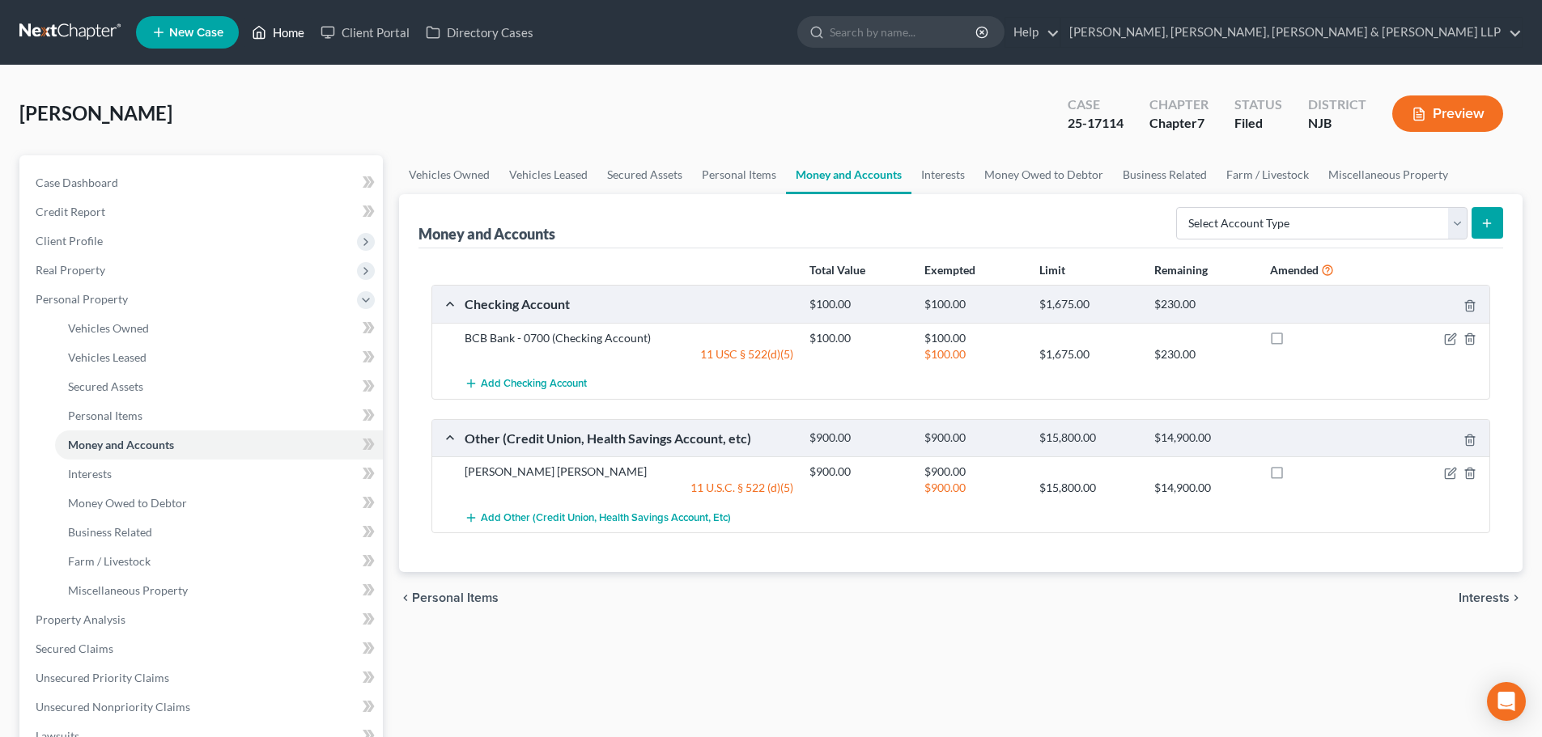
click at [294, 24] on link "Home" at bounding box center [278, 32] width 69 height 29
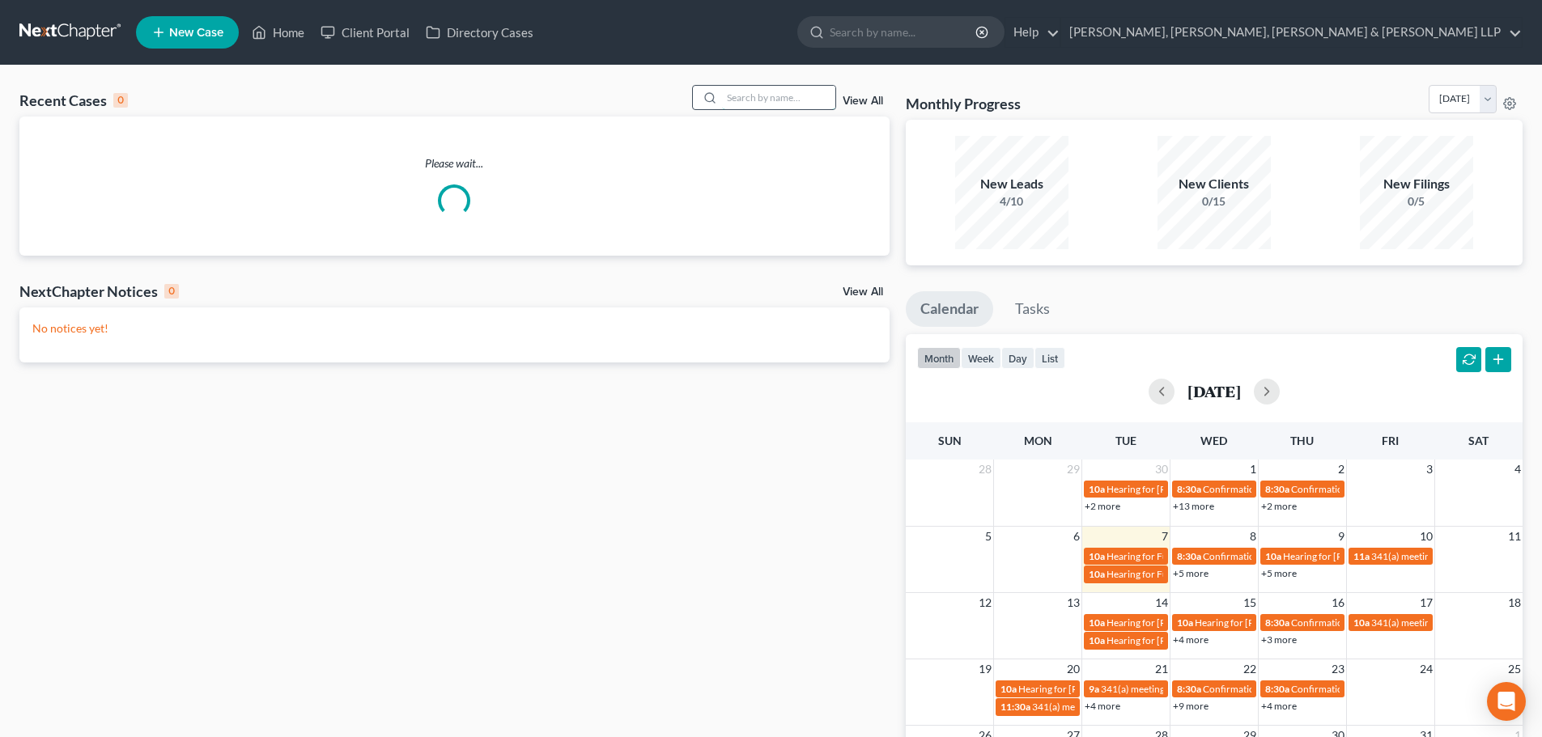
click at [750, 93] on input "search" at bounding box center [778, 97] width 113 height 23
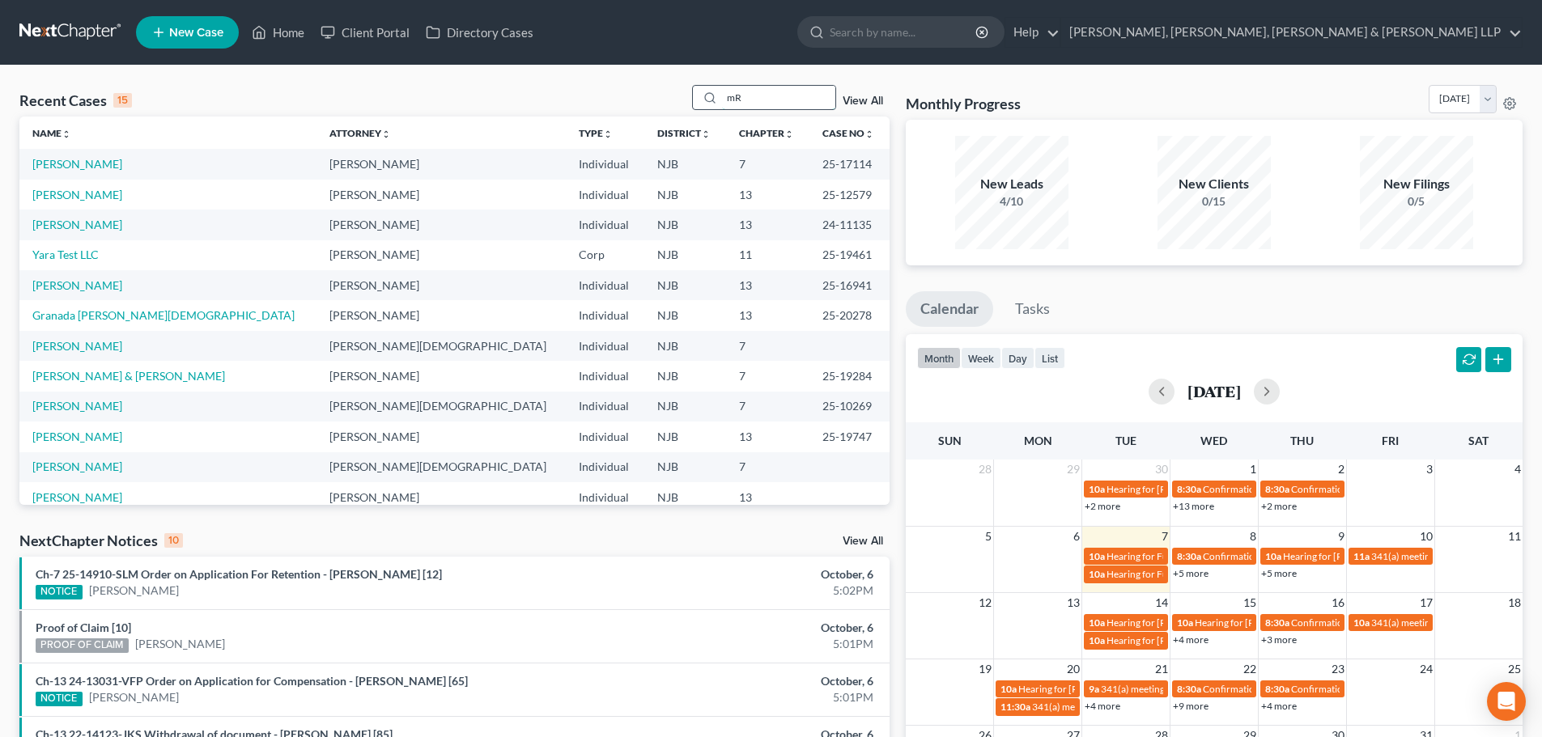
type input "m"
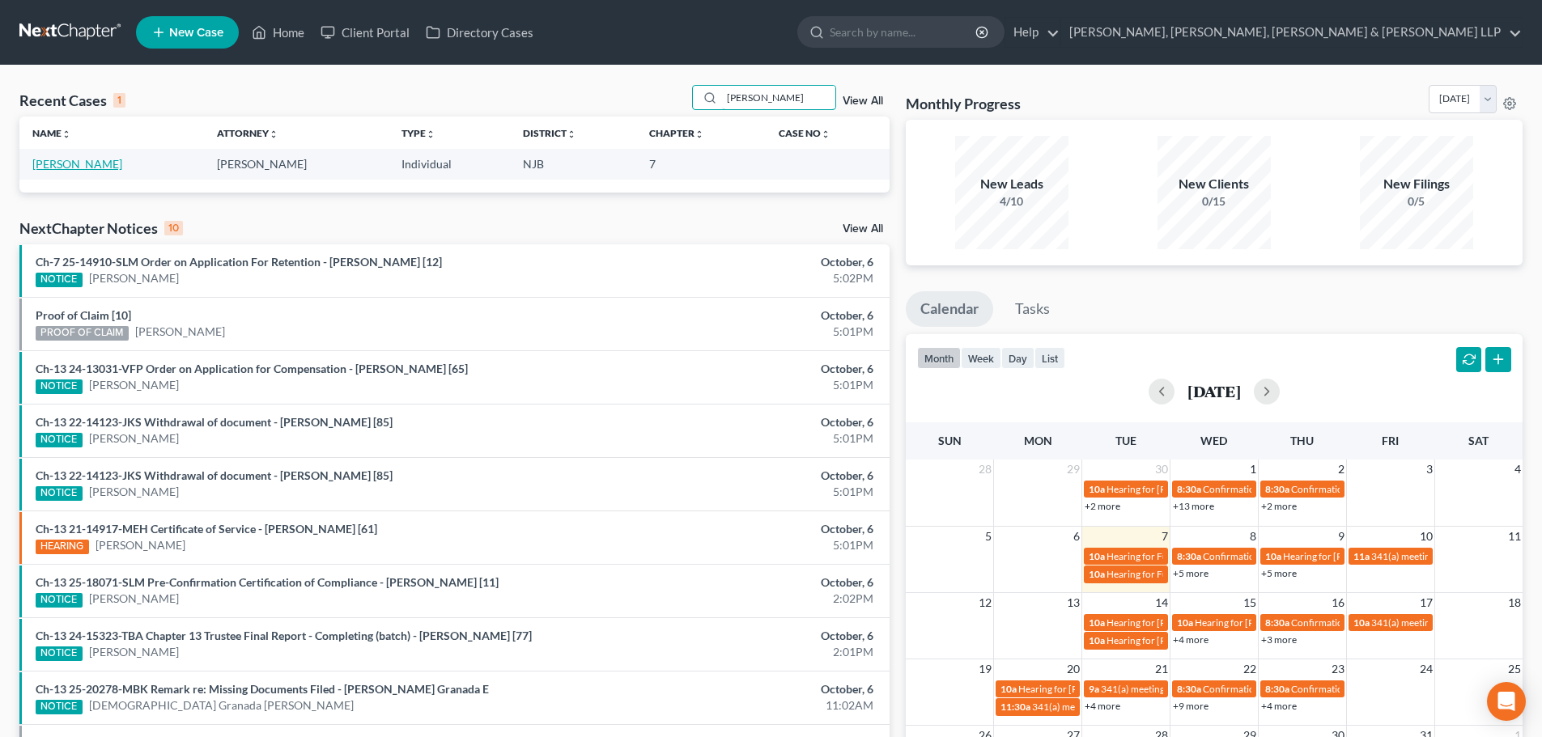
type input "Mark Mora"
click at [82, 160] on link "Mora, Mark" at bounding box center [77, 164] width 90 height 14
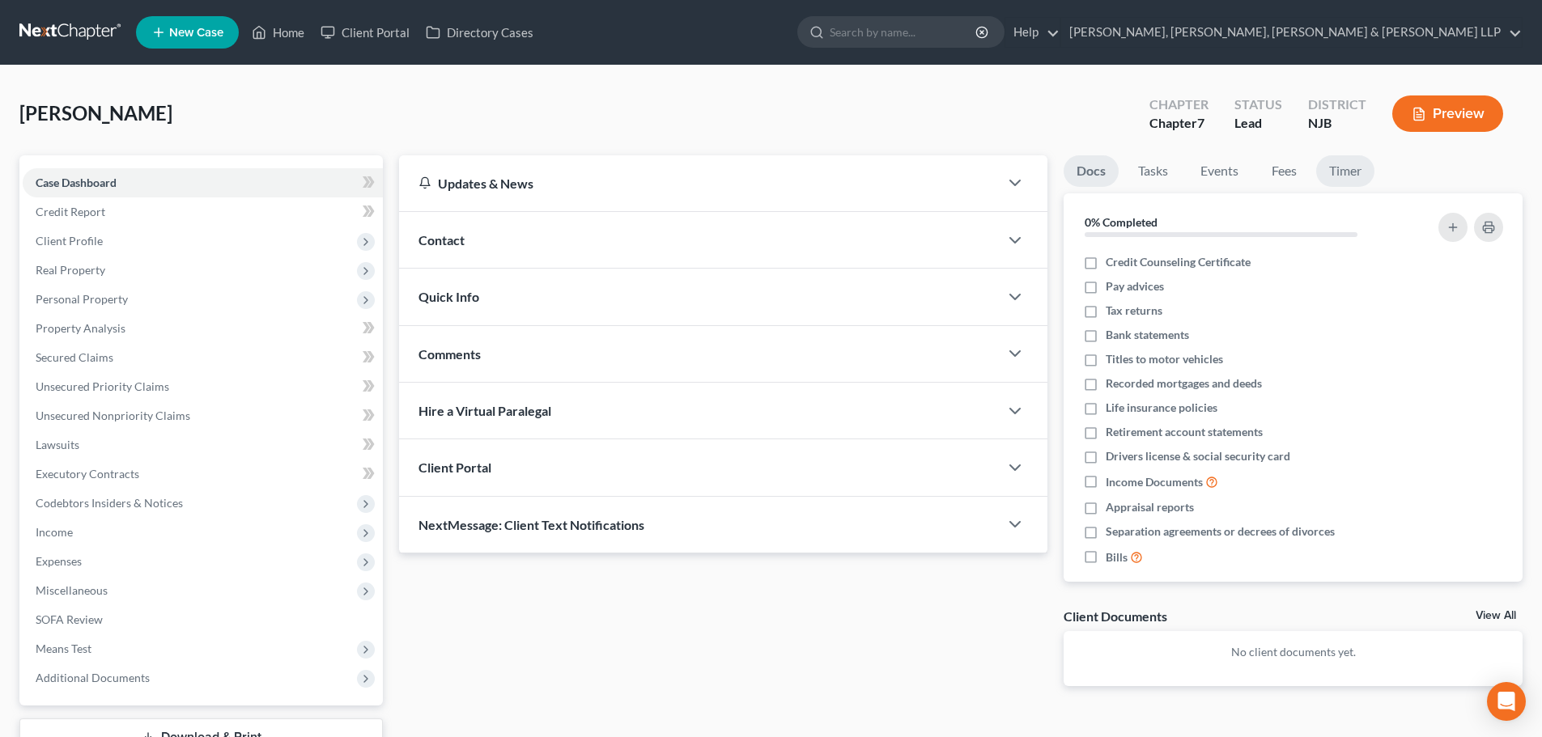
click at [1339, 168] on link "Timer" at bounding box center [1345, 171] width 58 height 32
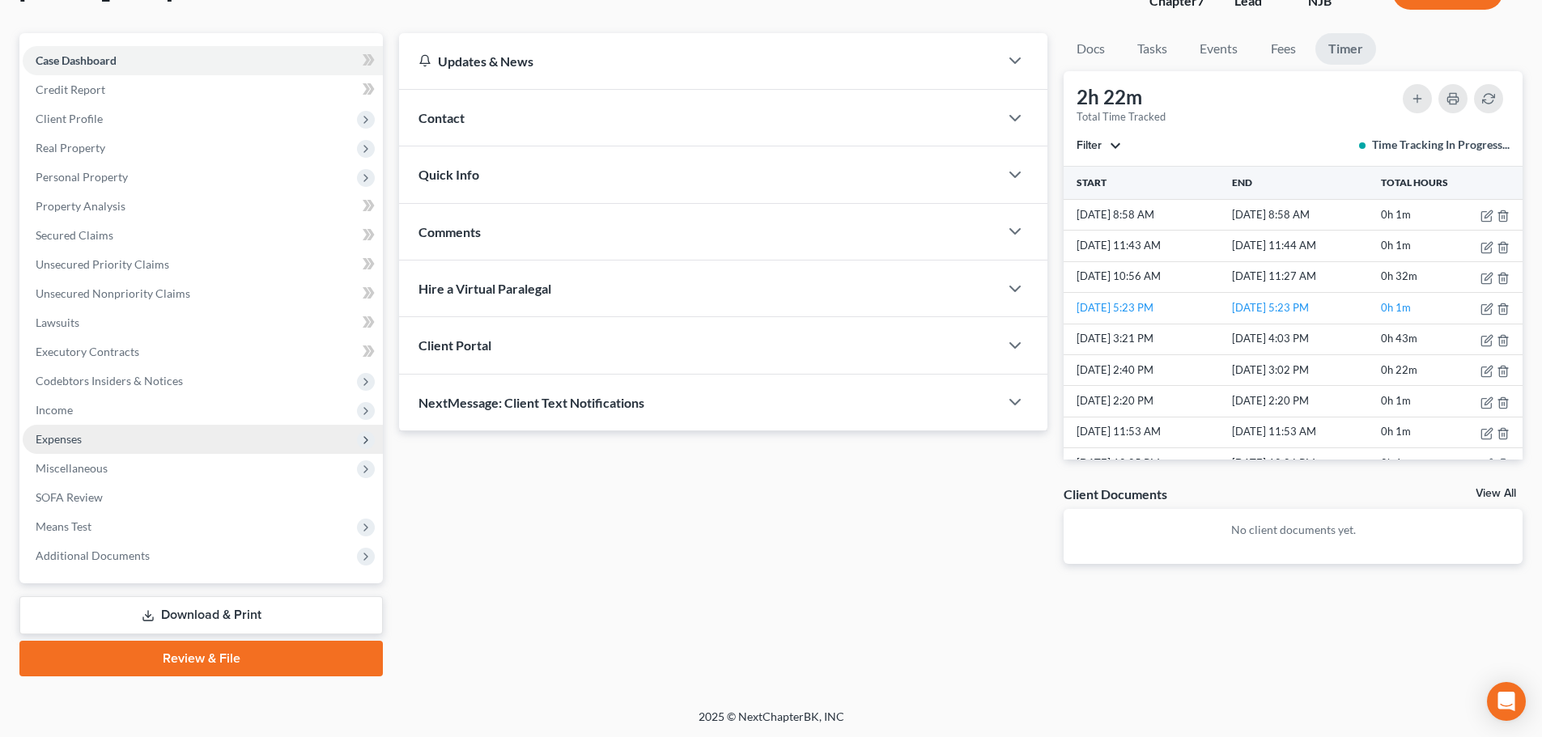
scroll to position [123, 0]
click at [79, 434] on span "Expenses" at bounding box center [59, 438] width 46 height 14
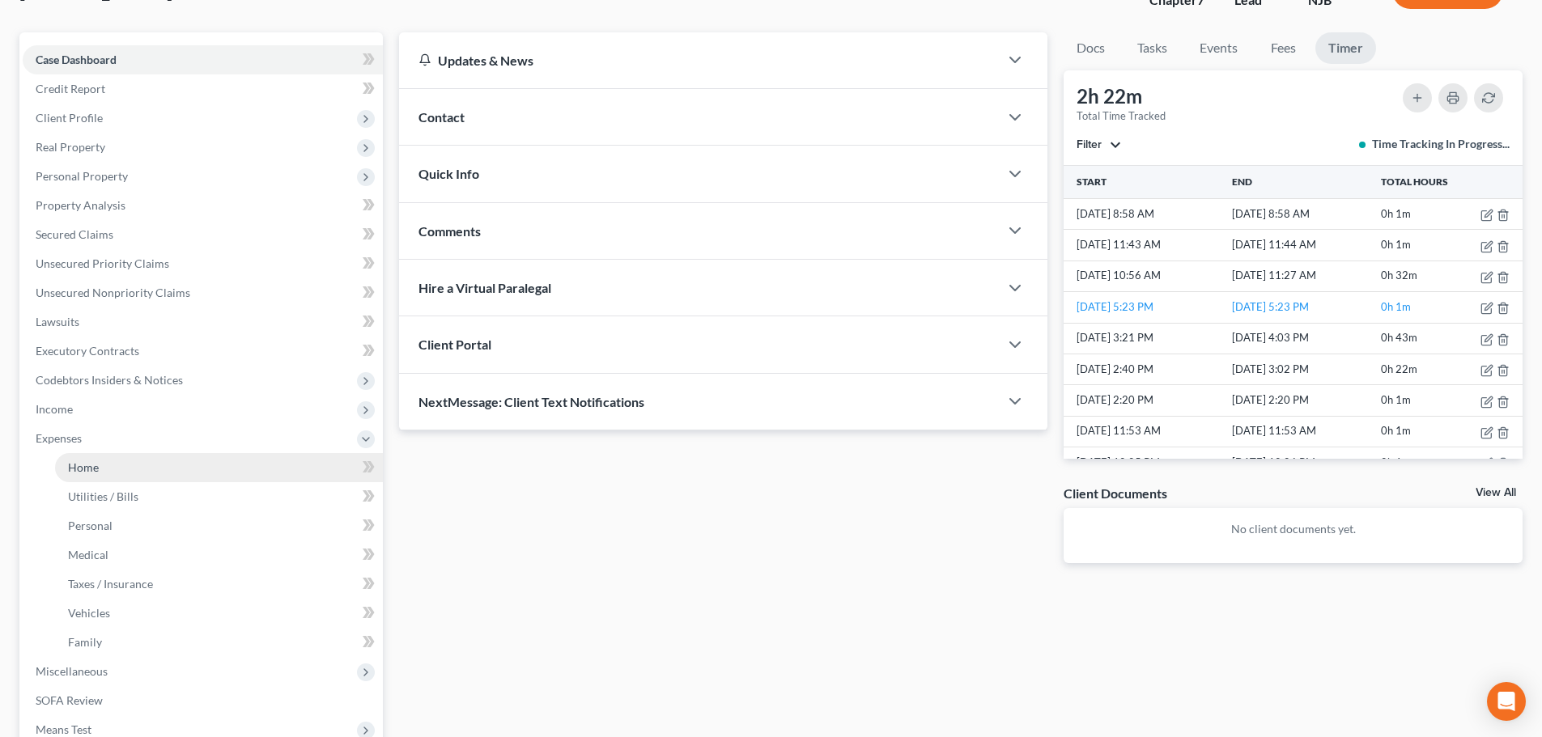
click at [78, 462] on span "Home" at bounding box center [83, 468] width 31 height 14
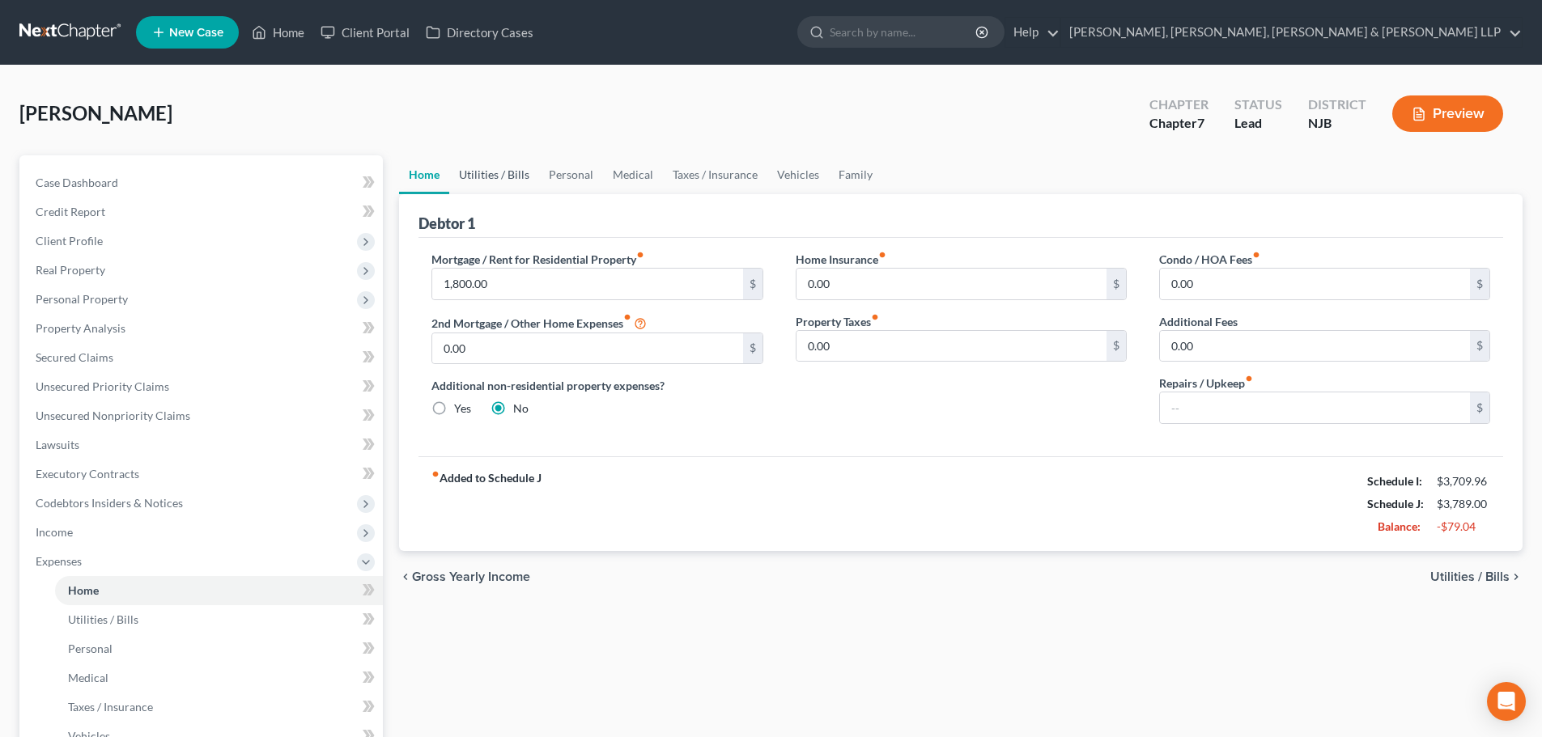
click at [490, 176] on link "Utilities / Bills" at bounding box center [494, 174] width 90 height 39
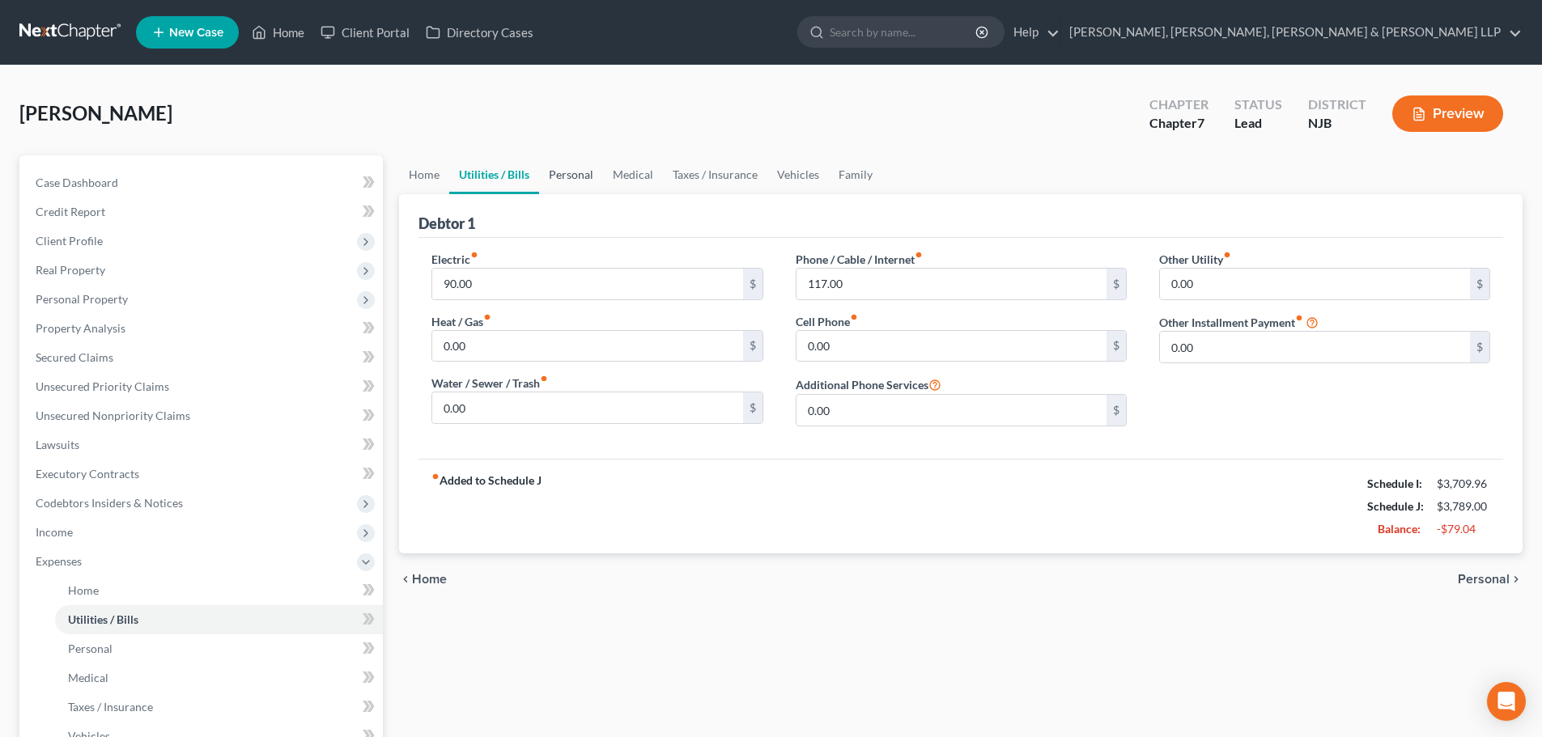
click at [589, 172] on link "Personal" at bounding box center [571, 174] width 64 height 39
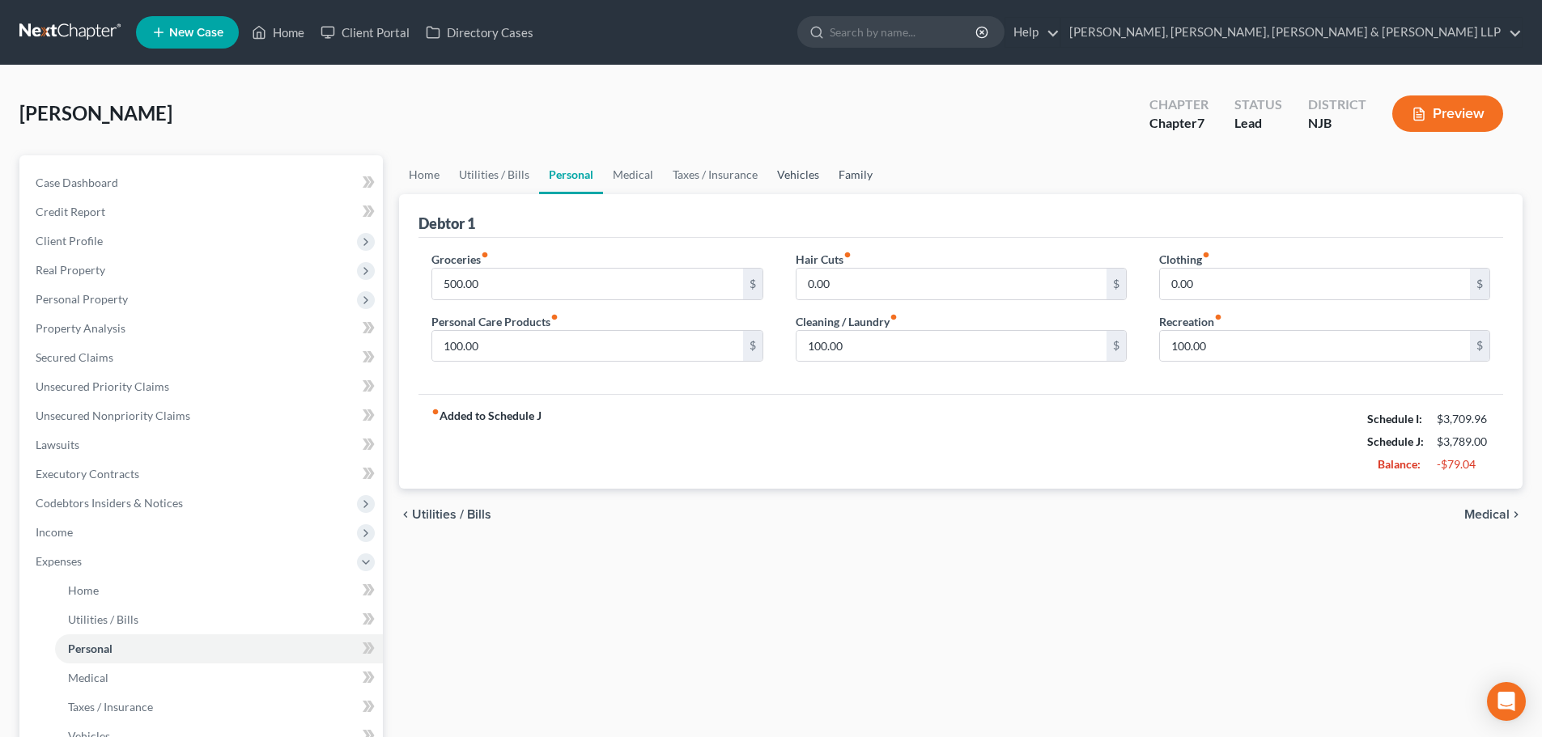
drag, startPoint x: 854, startPoint y: 176, endPoint x: 800, endPoint y: 176, distance: 54.2
click at [853, 176] on link "Family" at bounding box center [855, 174] width 53 height 39
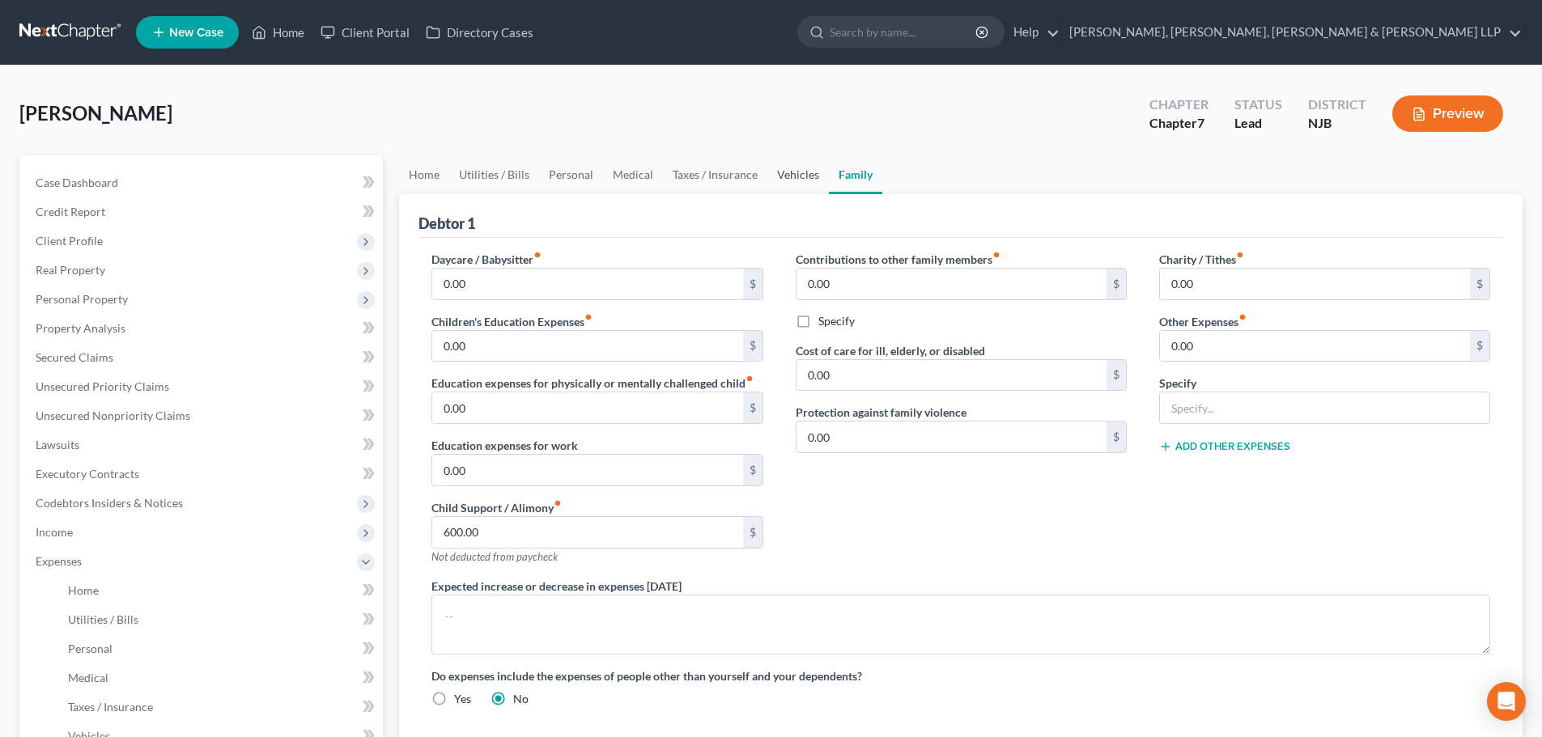
click at [787, 175] on link "Vehicles" at bounding box center [798, 174] width 62 height 39
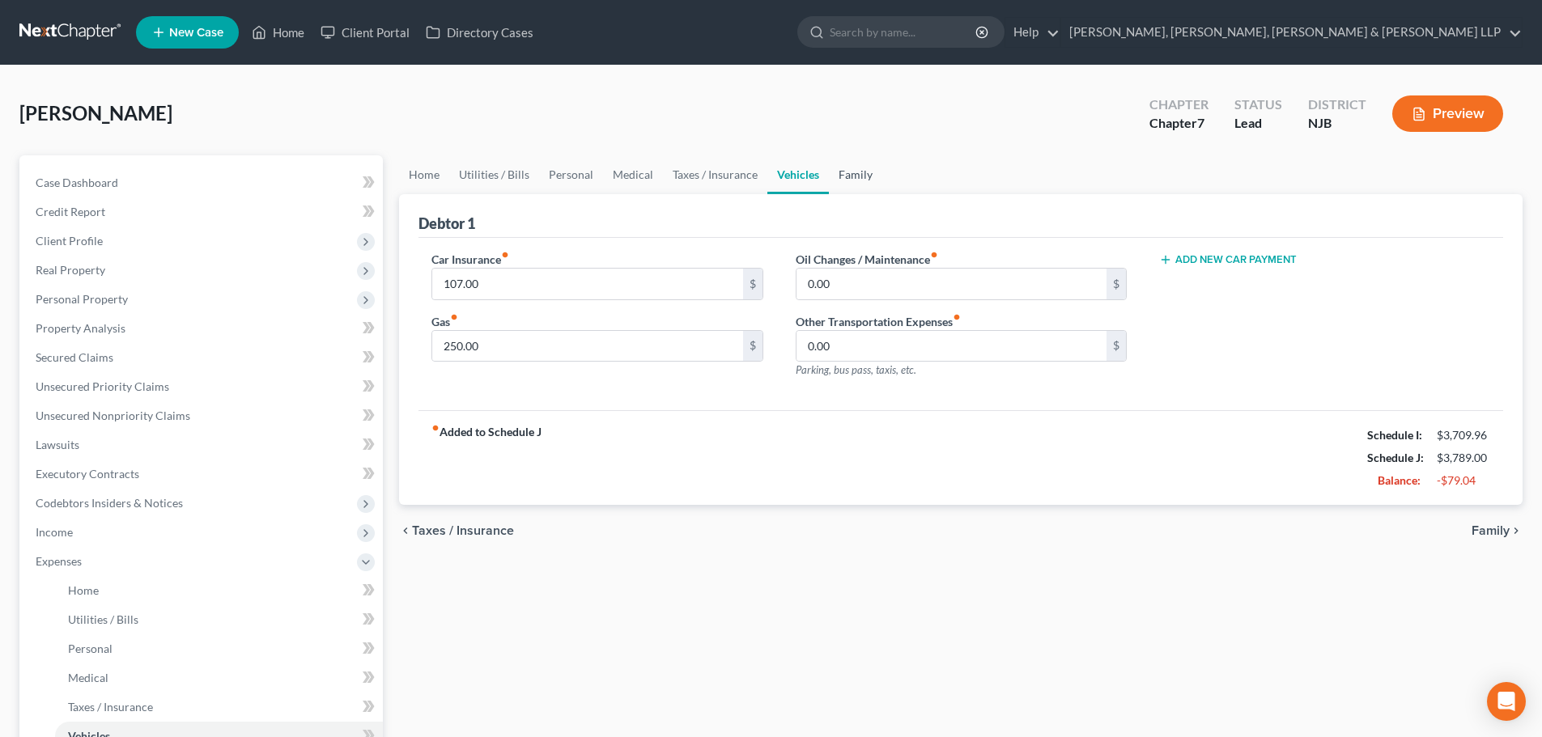
click at [850, 175] on link "Family" at bounding box center [855, 174] width 53 height 39
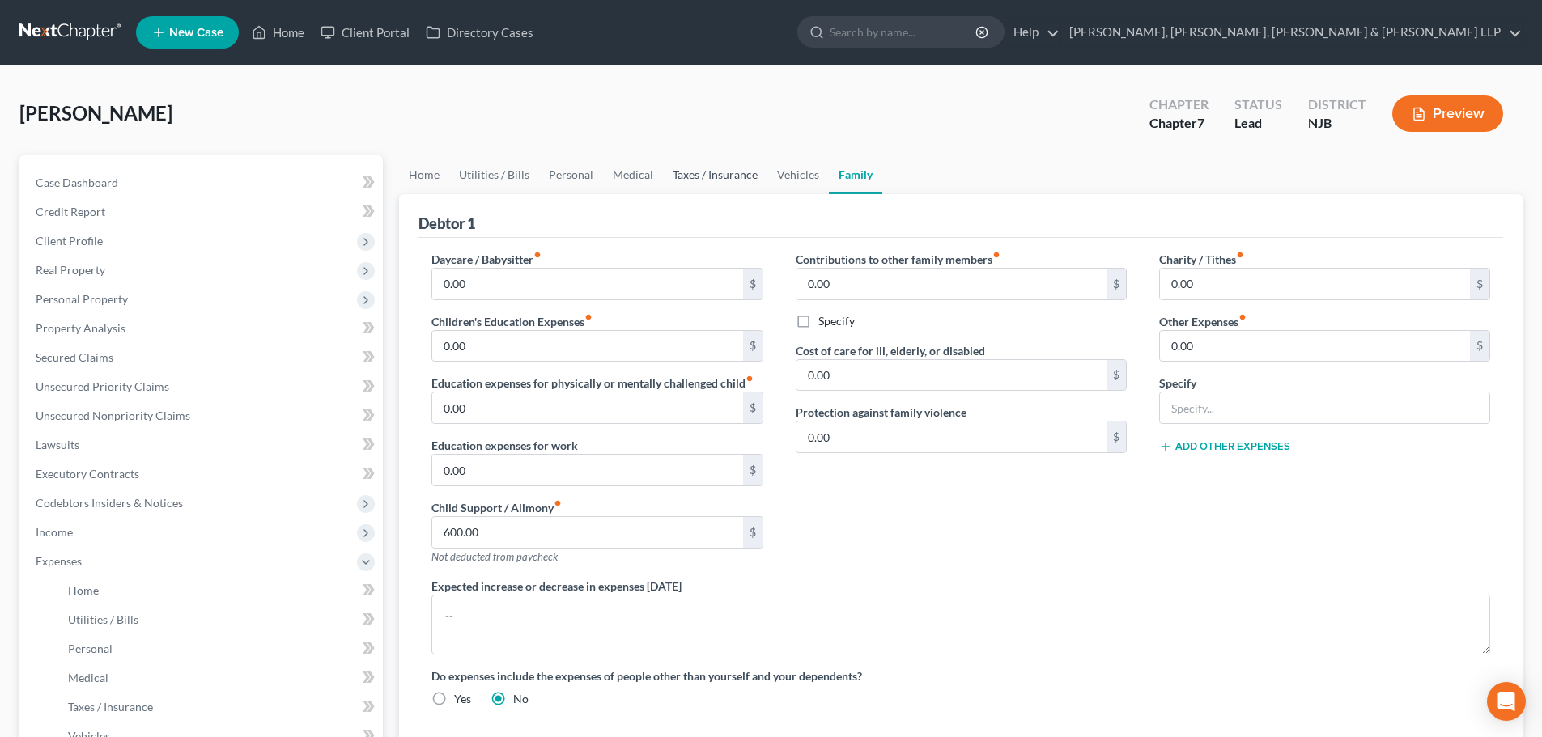
click at [745, 176] on link "Taxes / Insurance" at bounding box center [715, 174] width 104 height 39
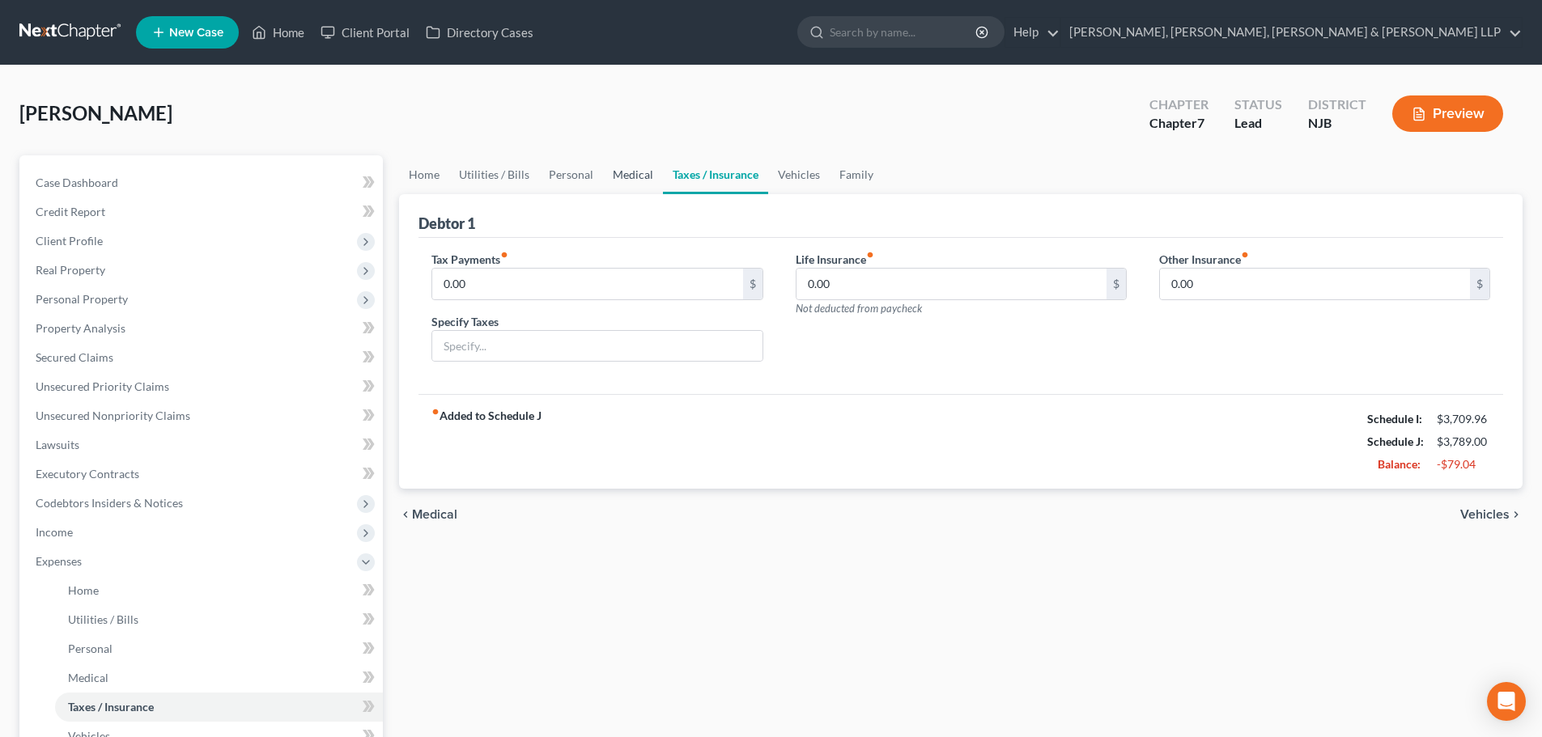
click at [634, 190] on link "Medical" at bounding box center [633, 174] width 60 height 39
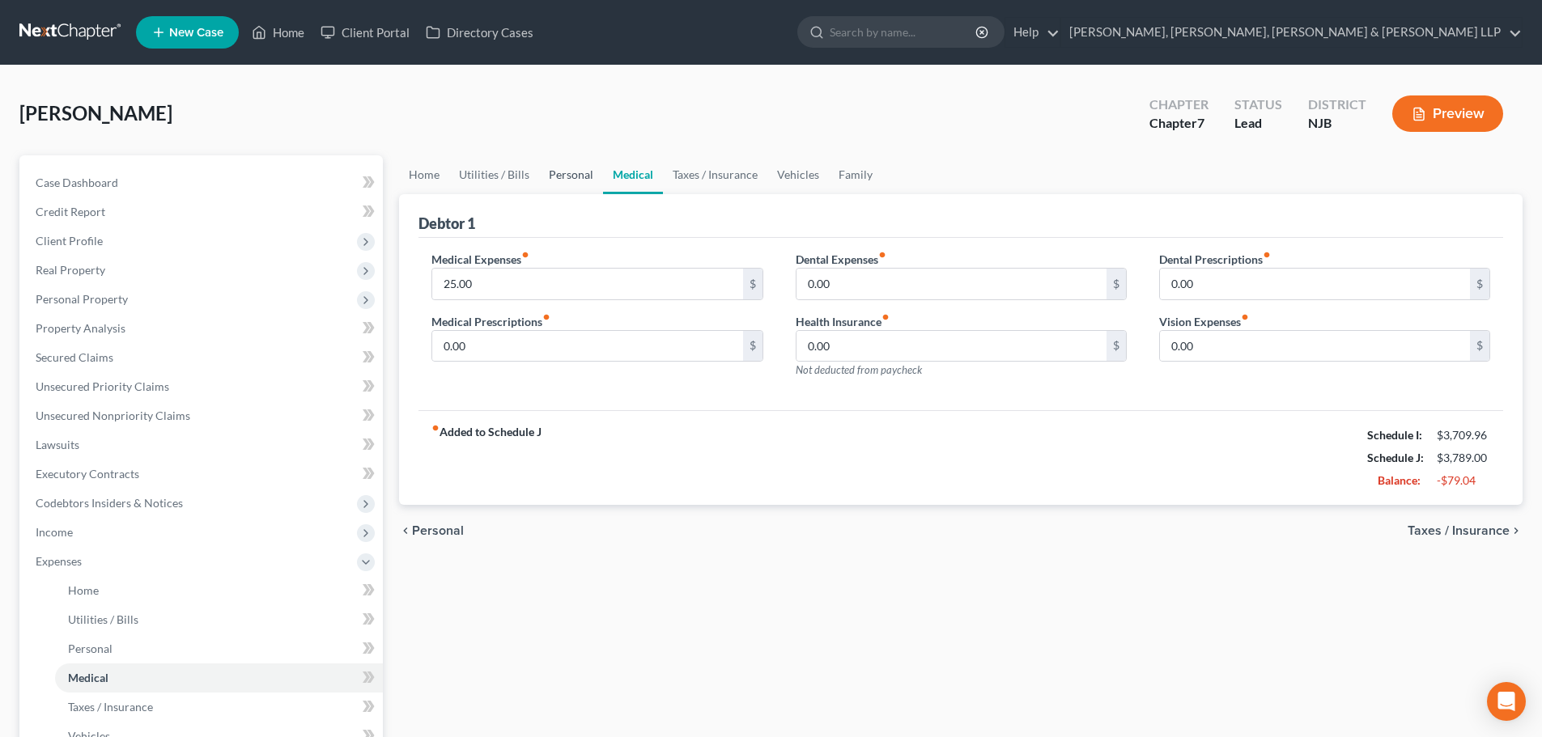
click at [571, 176] on link "Personal" at bounding box center [571, 174] width 64 height 39
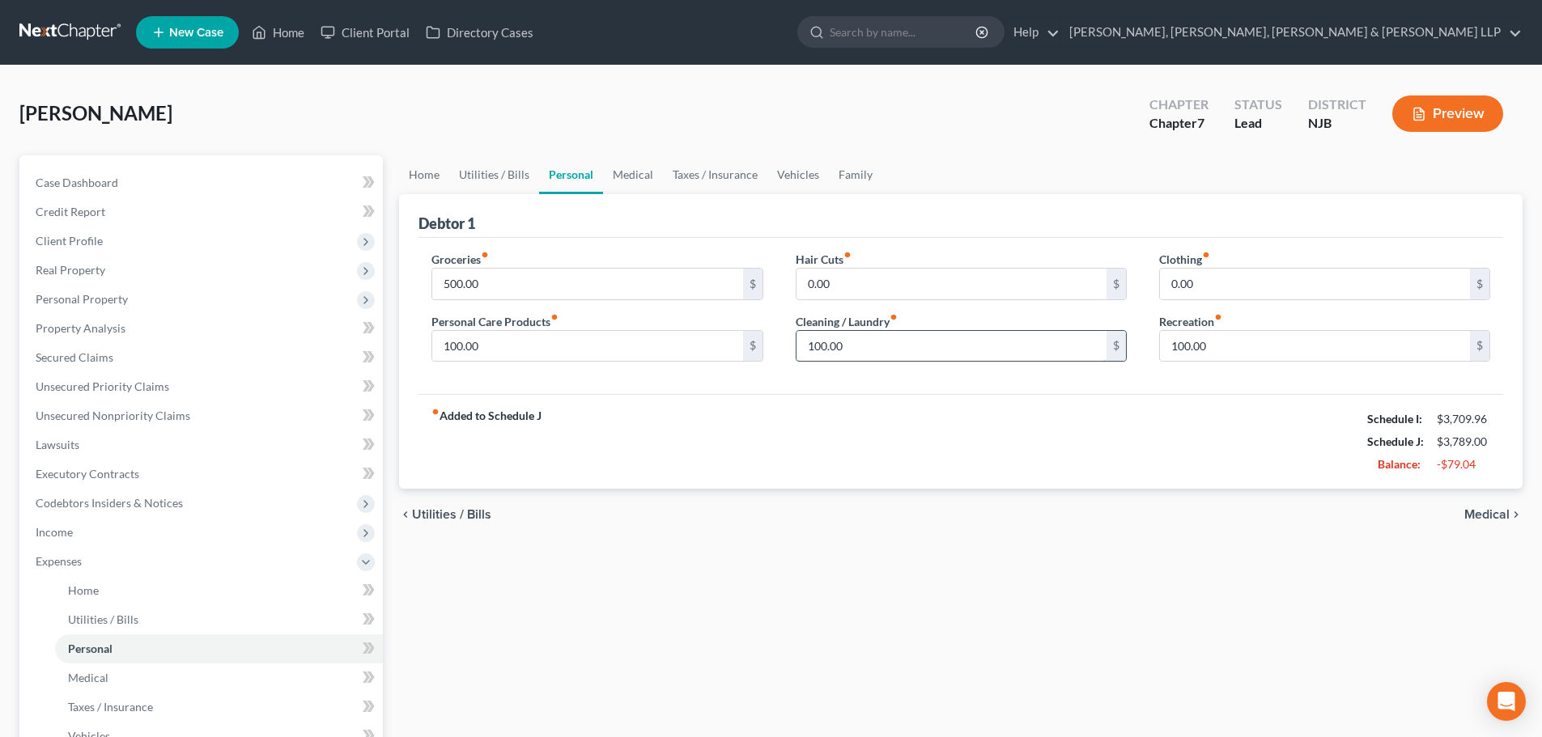
click at [858, 350] on input "100.00" at bounding box center [951, 346] width 310 height 31
type input "50"
click at [1242, 354] on input "100.00" at bounding box center [1315, 346] width 310 height 31
drag, startPoint x: 1240, startPoint y: 350, endPoint x: 1143, endPoint y: 359, distance: 97.5
click at [1143, 359] on div "Clothing fiber_manual_record 0.00 $ Recreation fiber_manual_record 65 $" at bounding box center [1324, 313] width 363 height 125
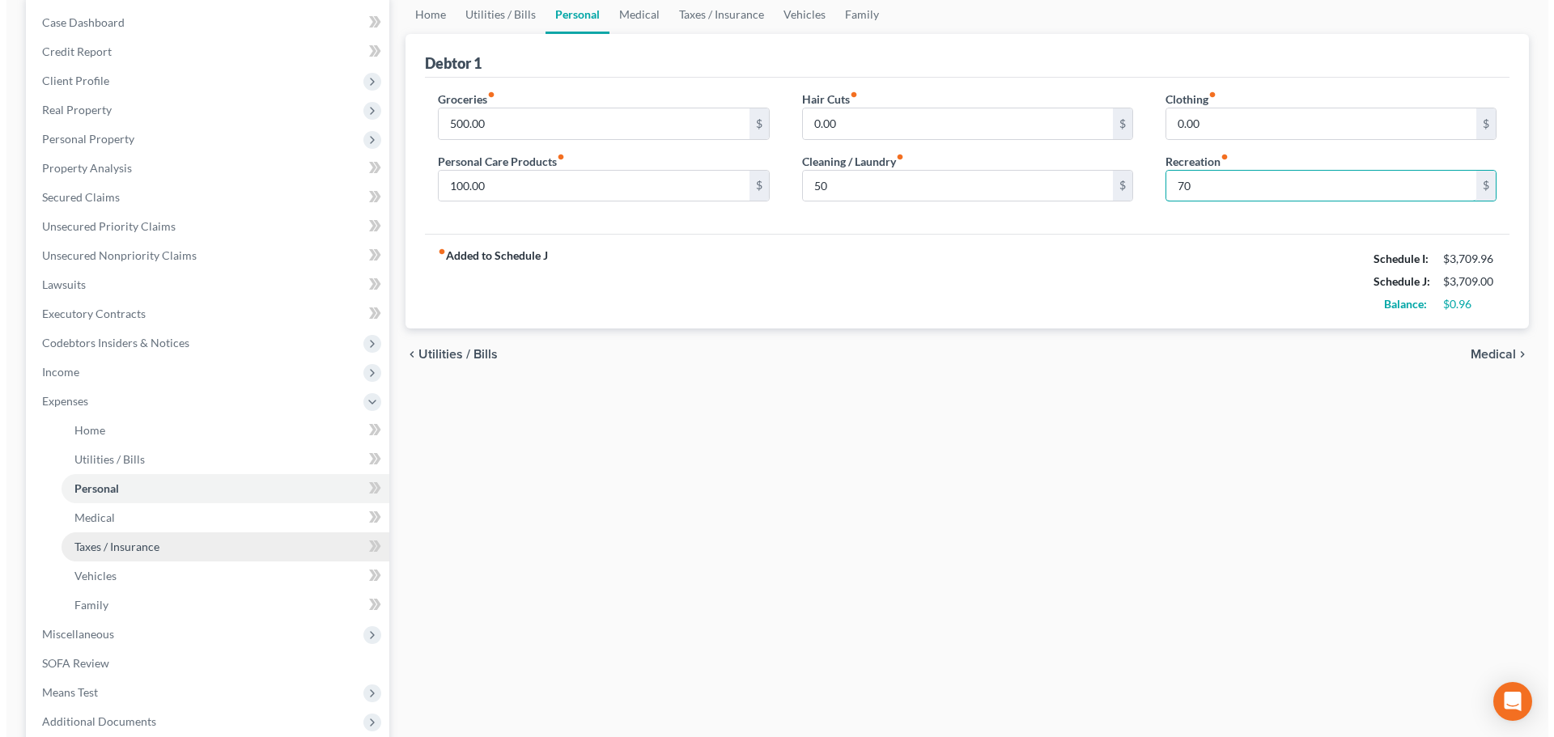
scroll to position [162, 0]
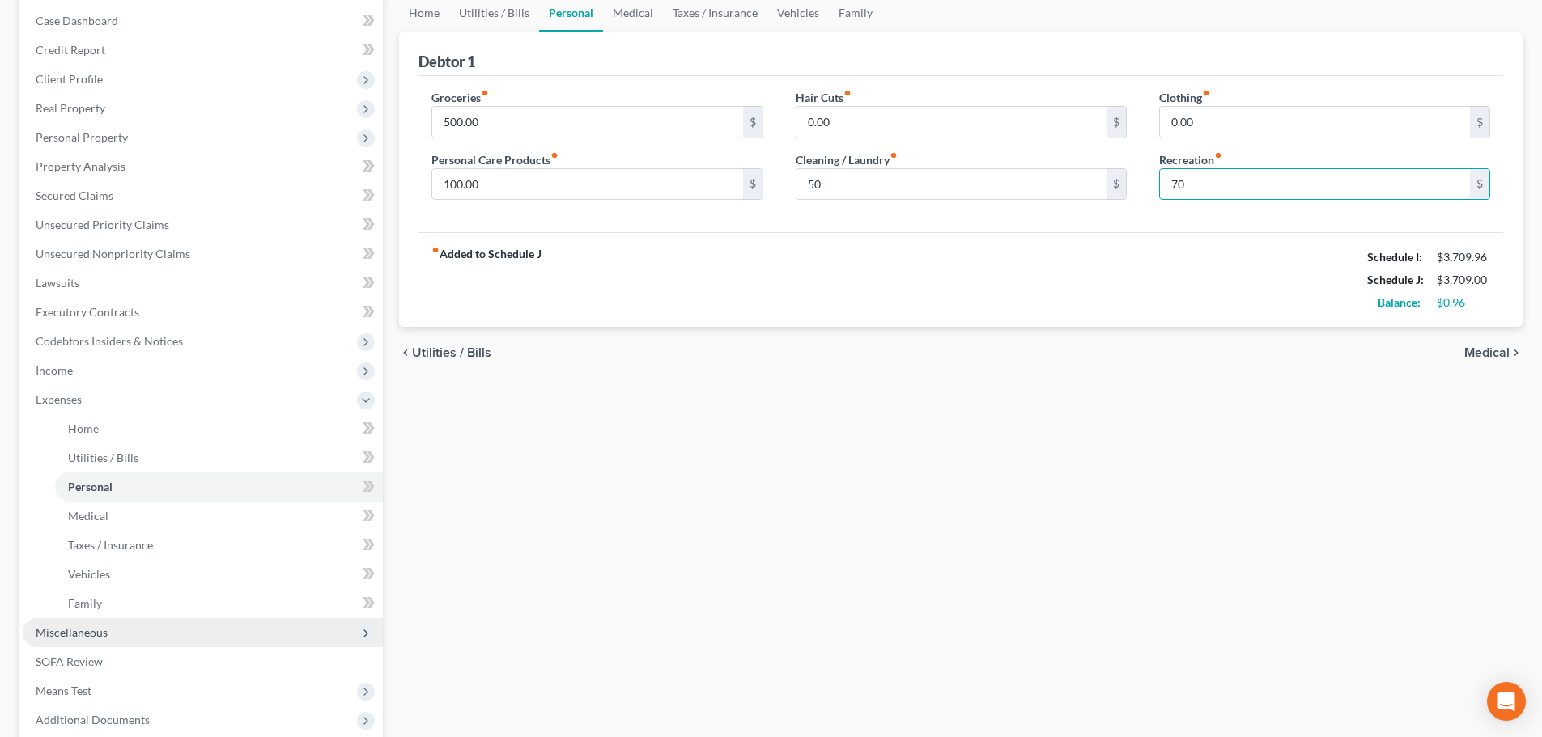
type input "70"
click at [91, 628] on span "Miscellaneous" at bounding box center [72, 633] width 72 height 14
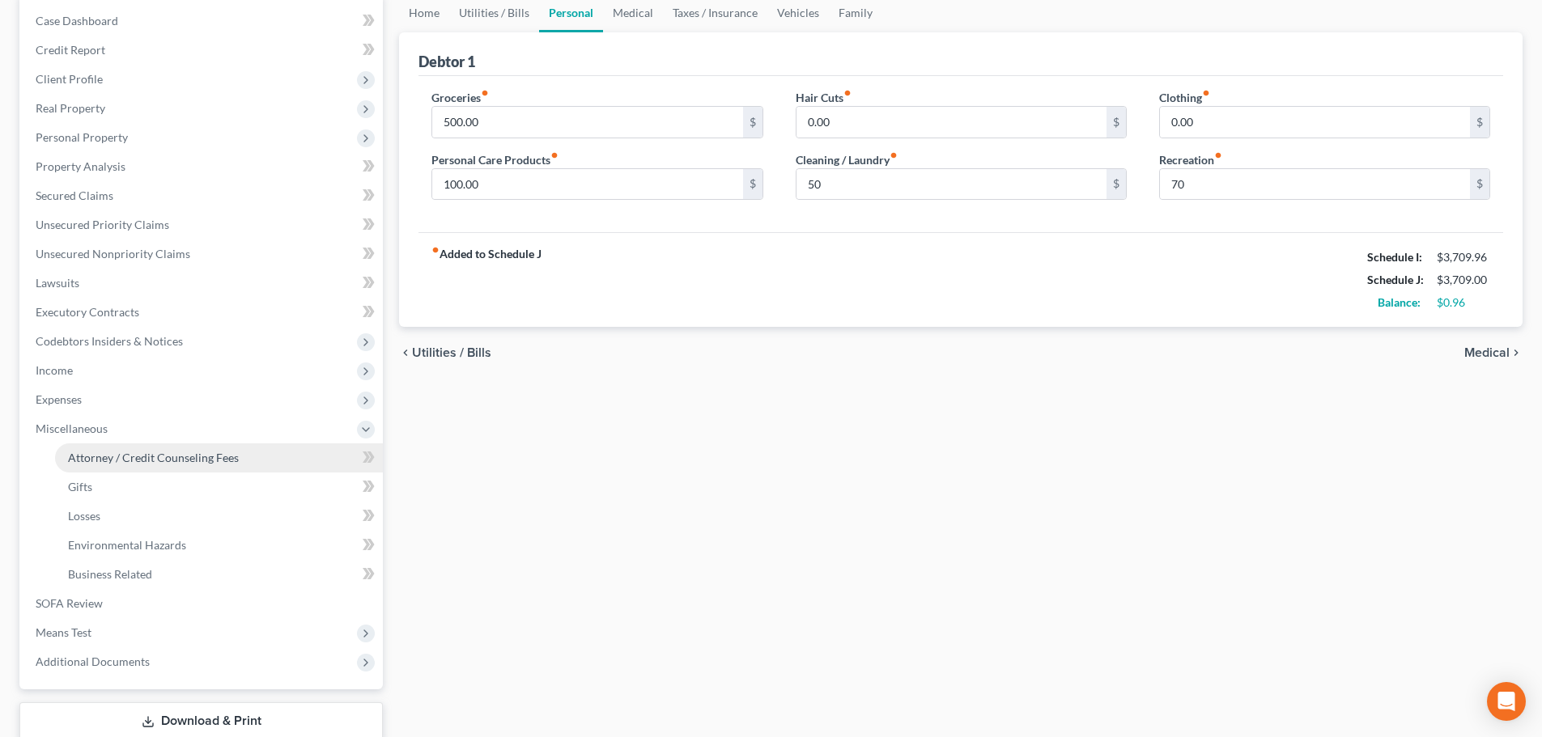
click at [197, 463] on span "Attorney / Credit Counseling Fees" at bounding box center [153, 458] width 171 height 14
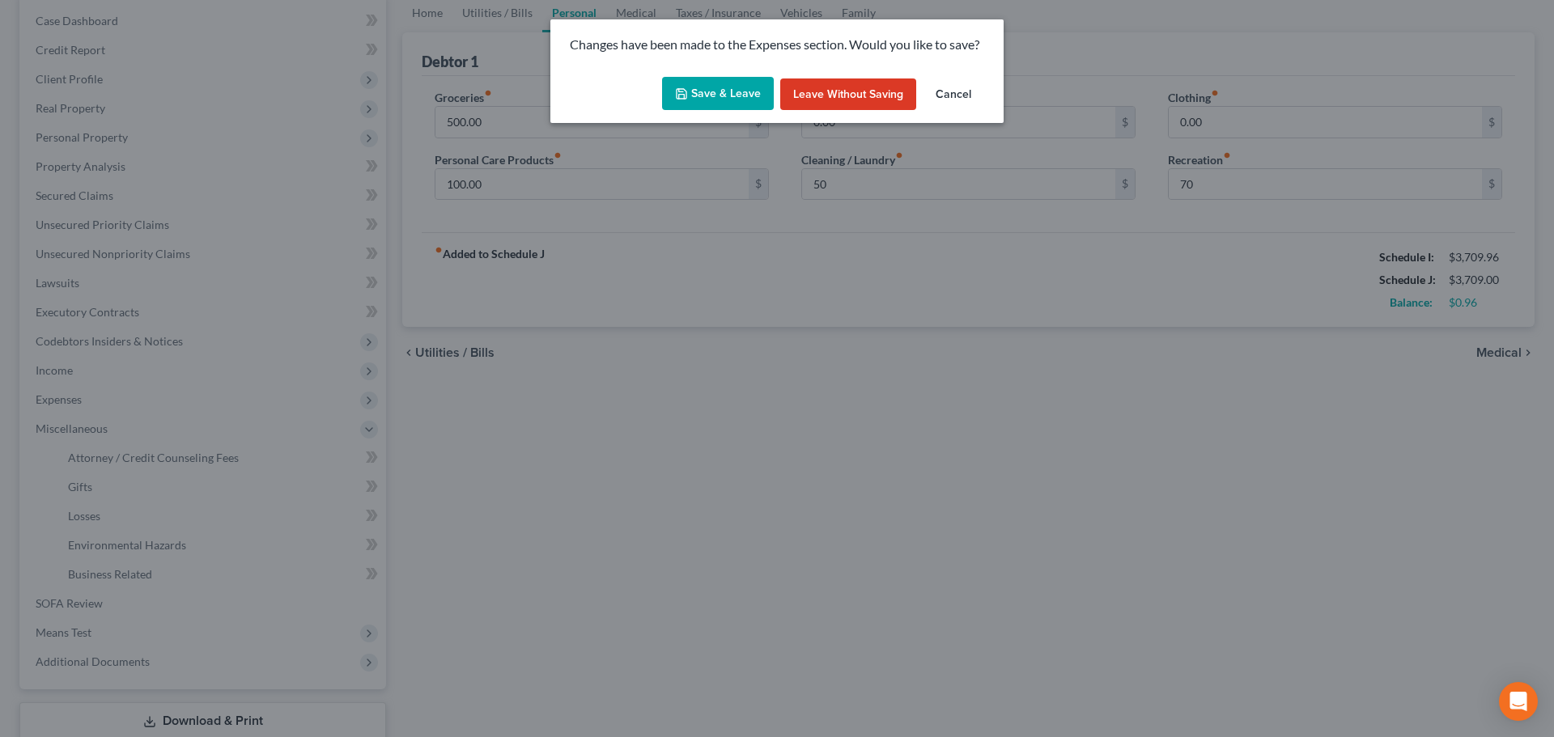
click at [699, 94] on button "Save & Leave" at bounding box center [718, 94] width 112 height 34
type input "50.00"
type input "70.00"
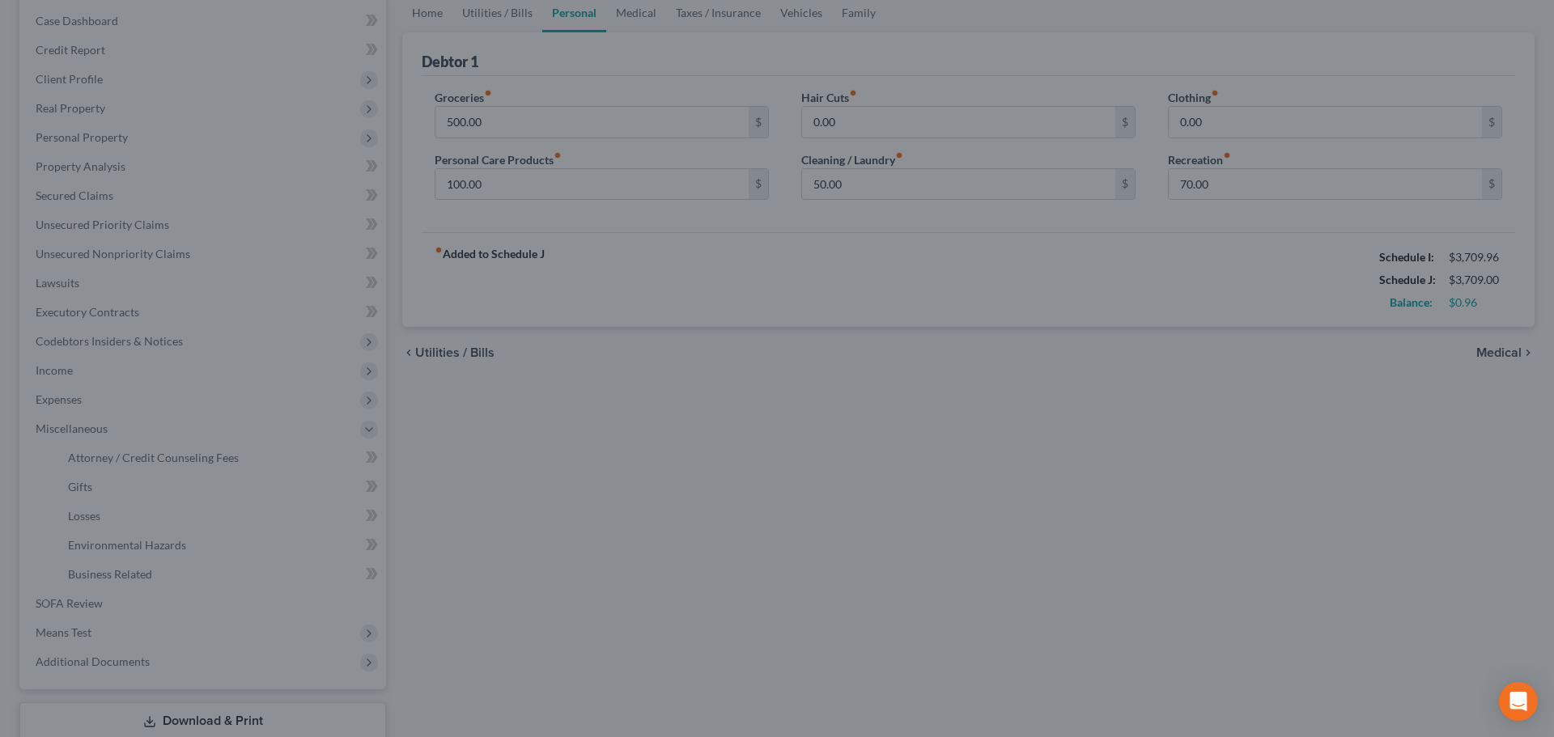
select select "1"
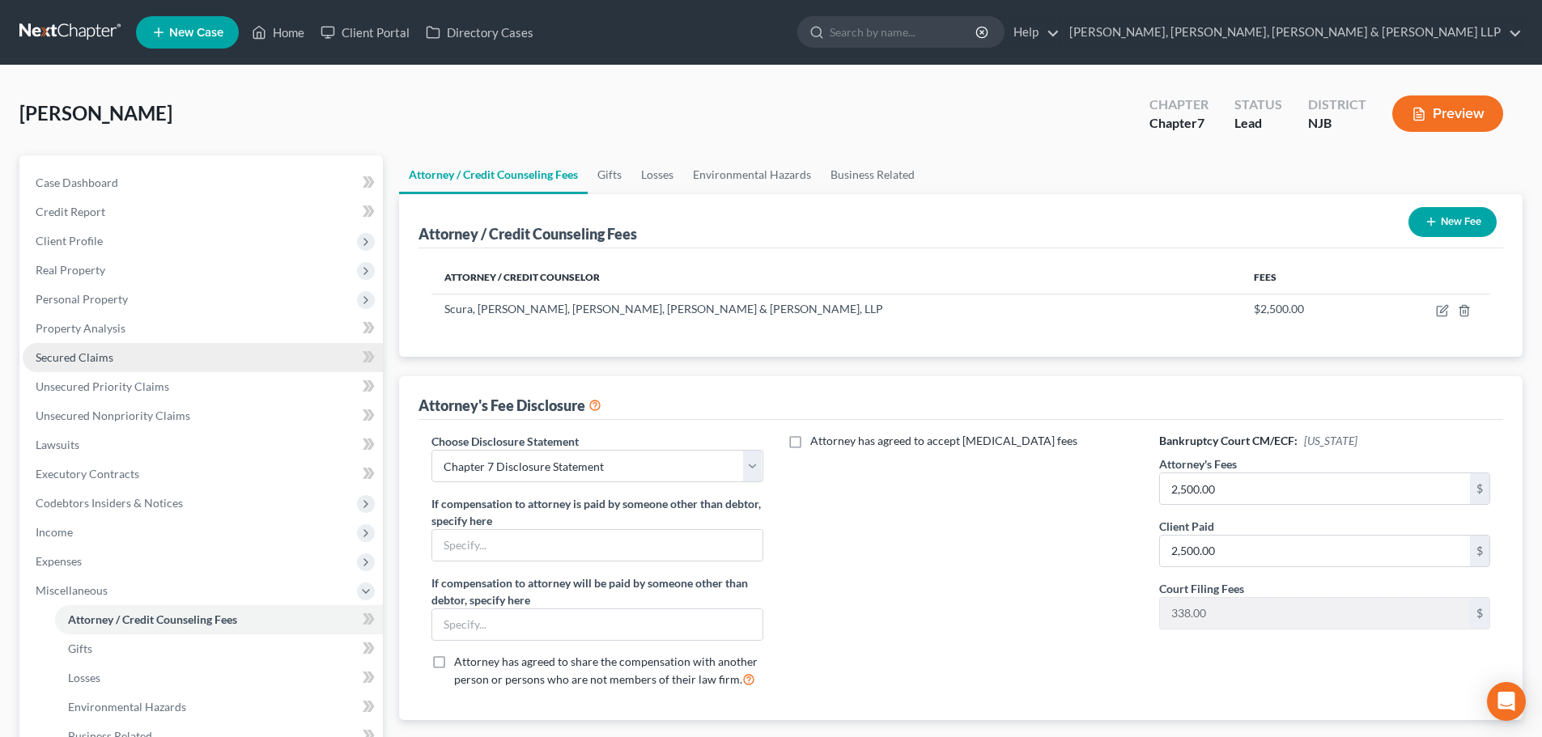
click at [129, 355] on link "Secured Claims" at bounding box center [203, 357] width 360 height 29
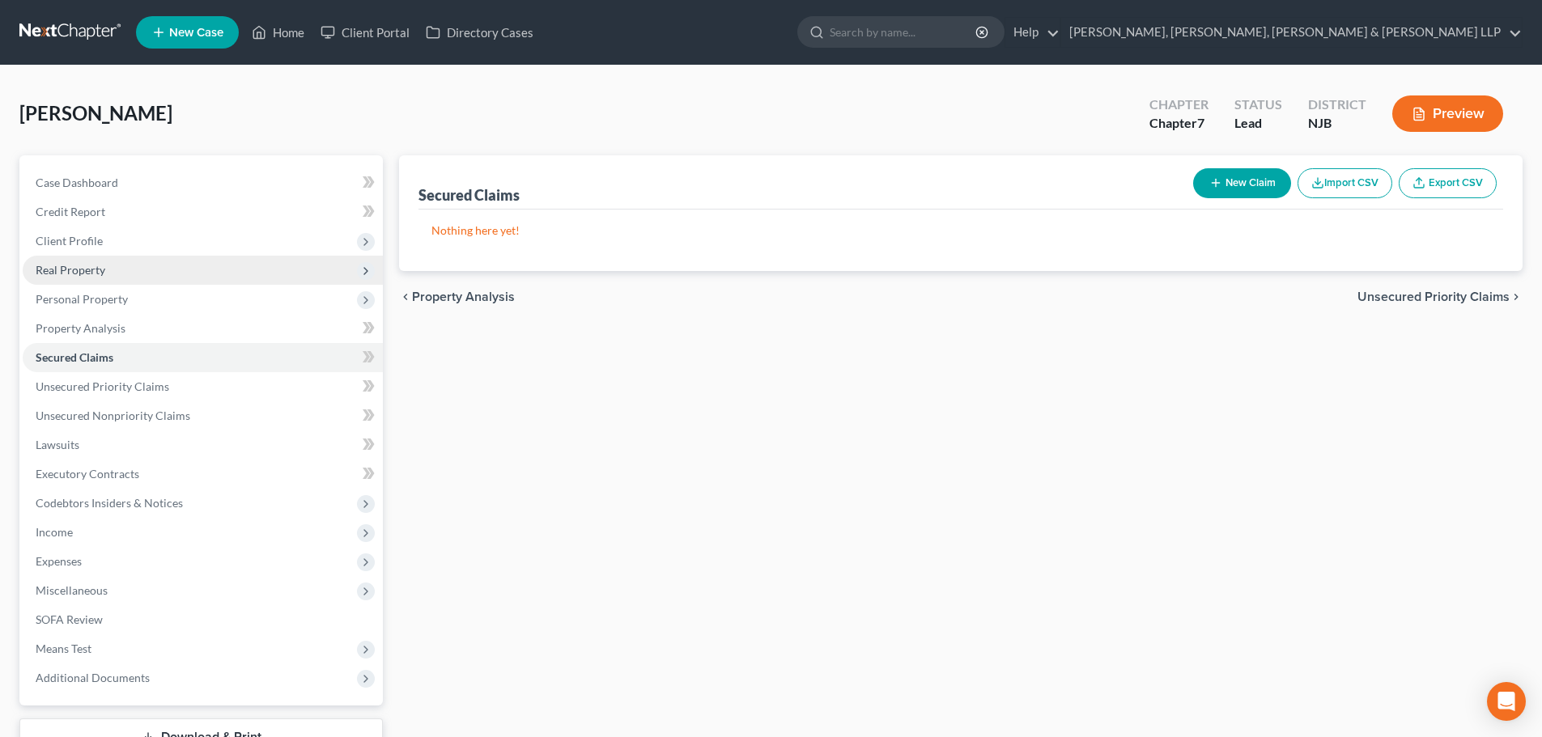
click at [157, 287] on span "Personal Property" at bounding box center [203, 299] width 360 height 29
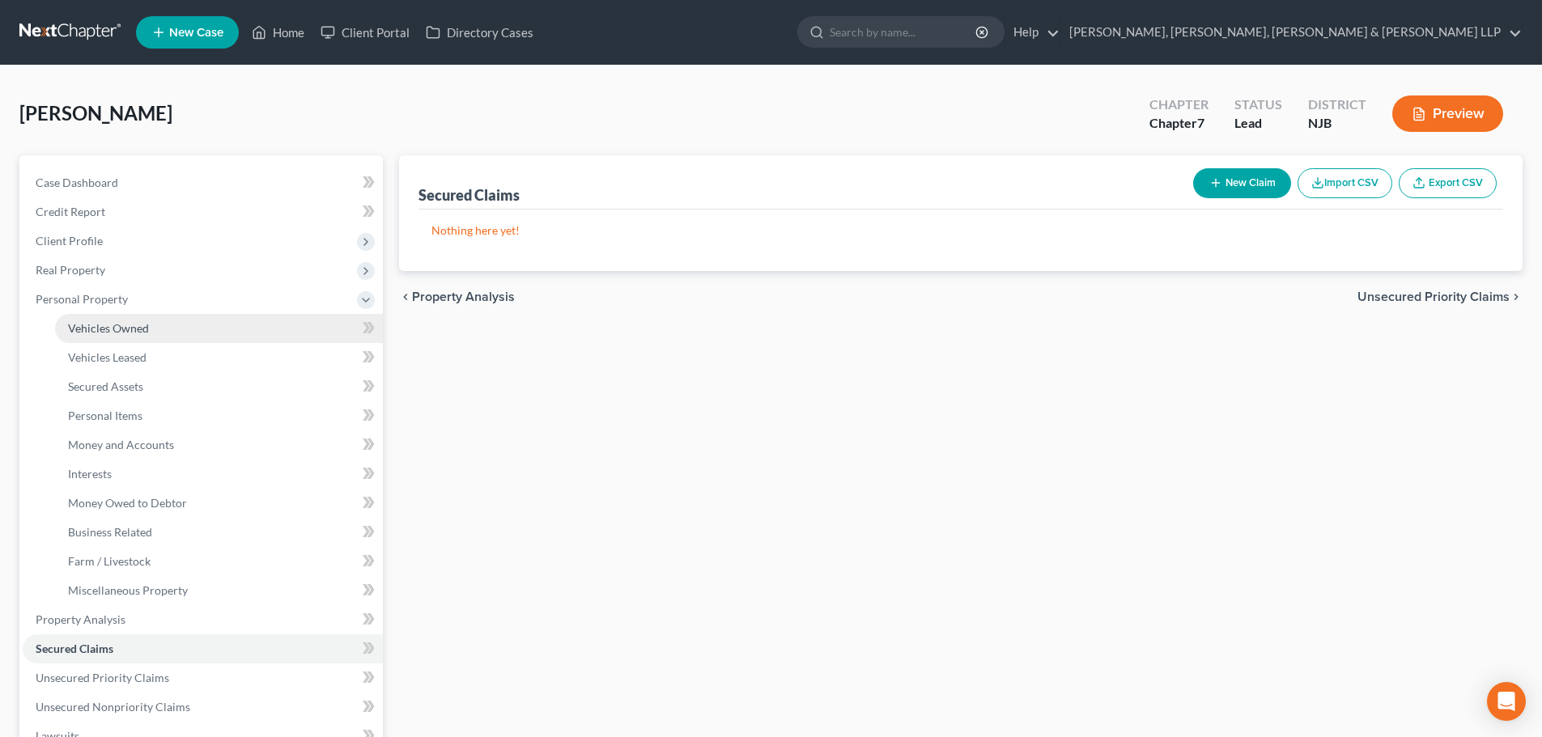
click at [137, 325] on span "Vehicles Owned" at bounding box center [108, 328] width 81 height 14
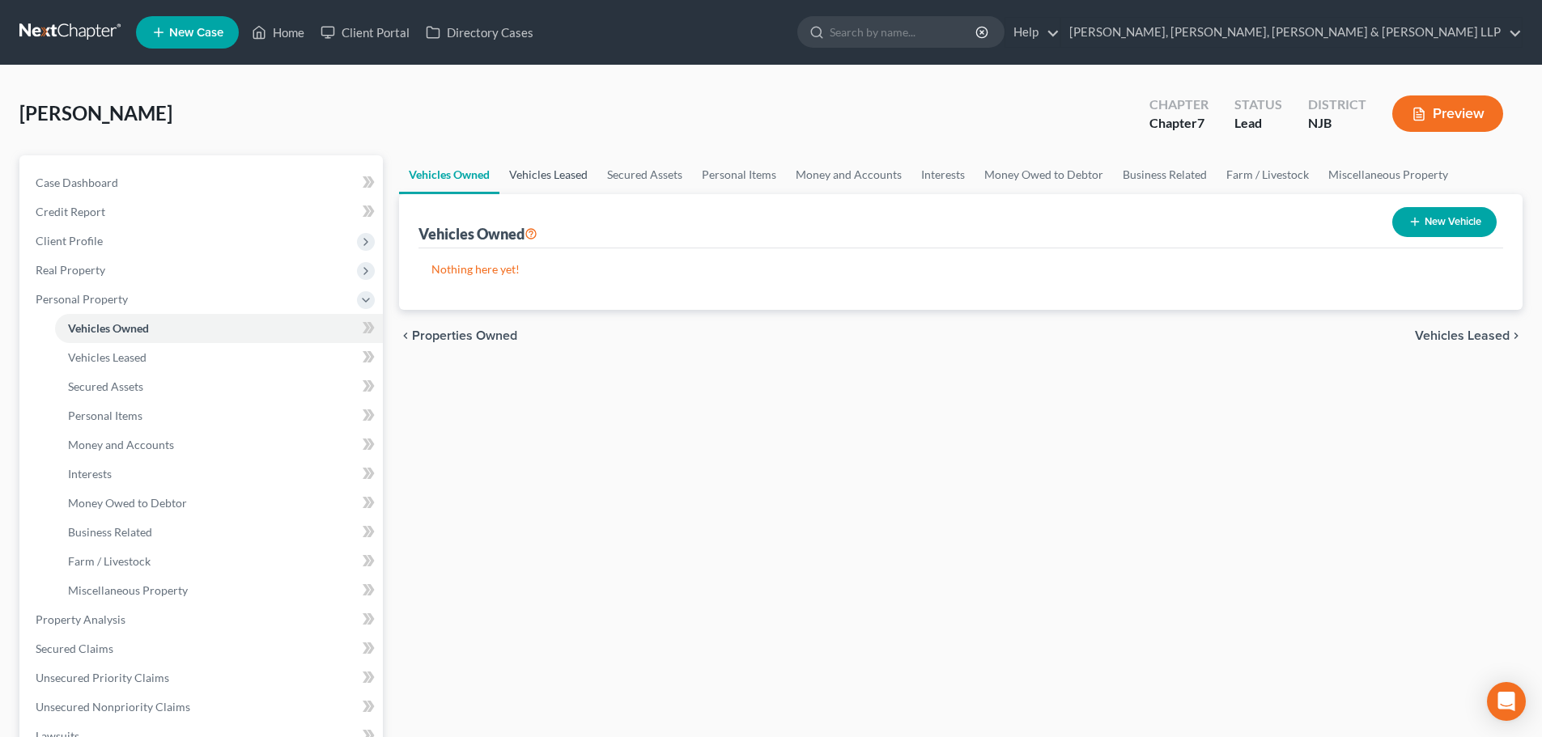
click at [542, 186] on link "Vehicles Leased" at bounding box center [548, 174] width 98 height 39
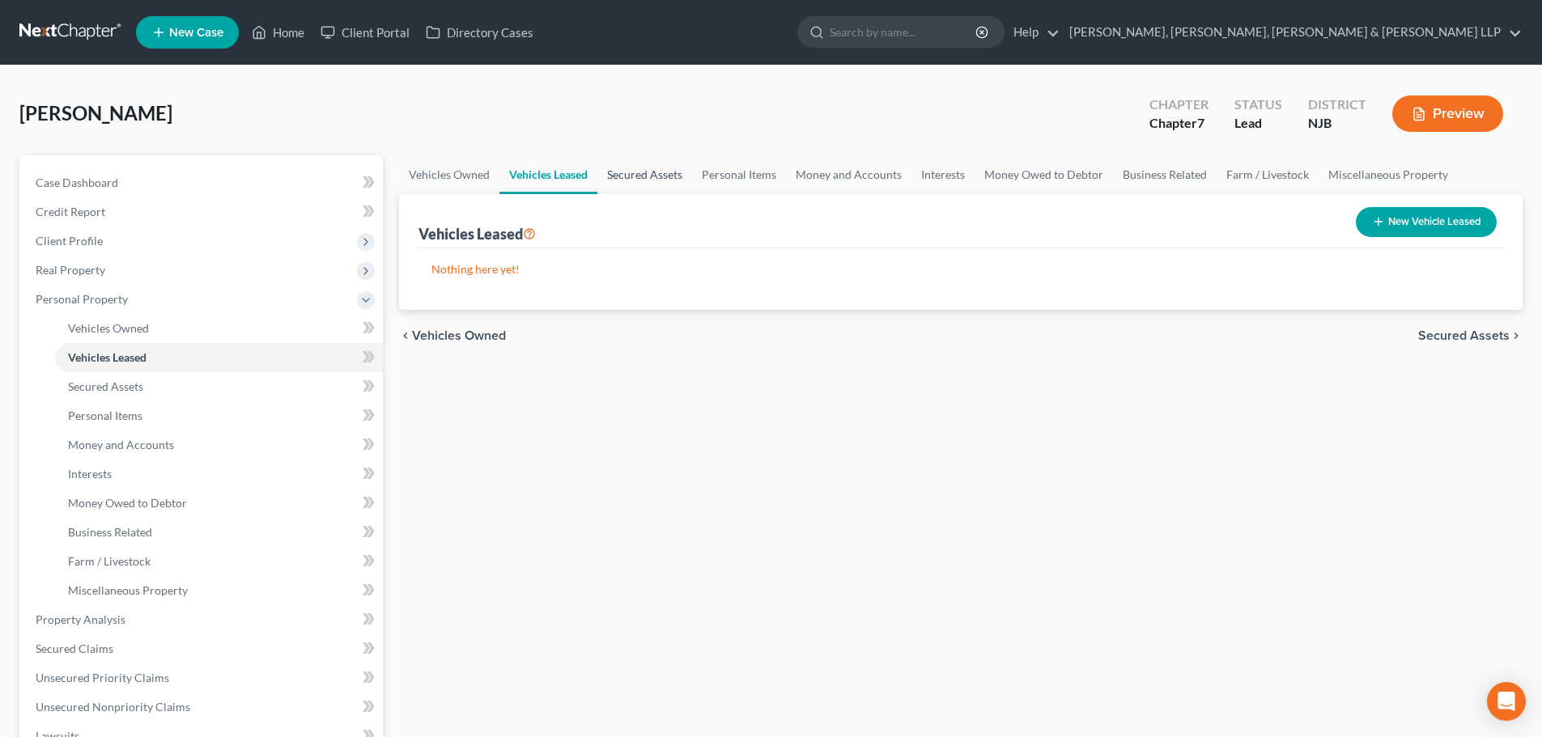
click at [603, 175] on link "Secured Assets" at bounding box center [644, 174] width 95 height 39
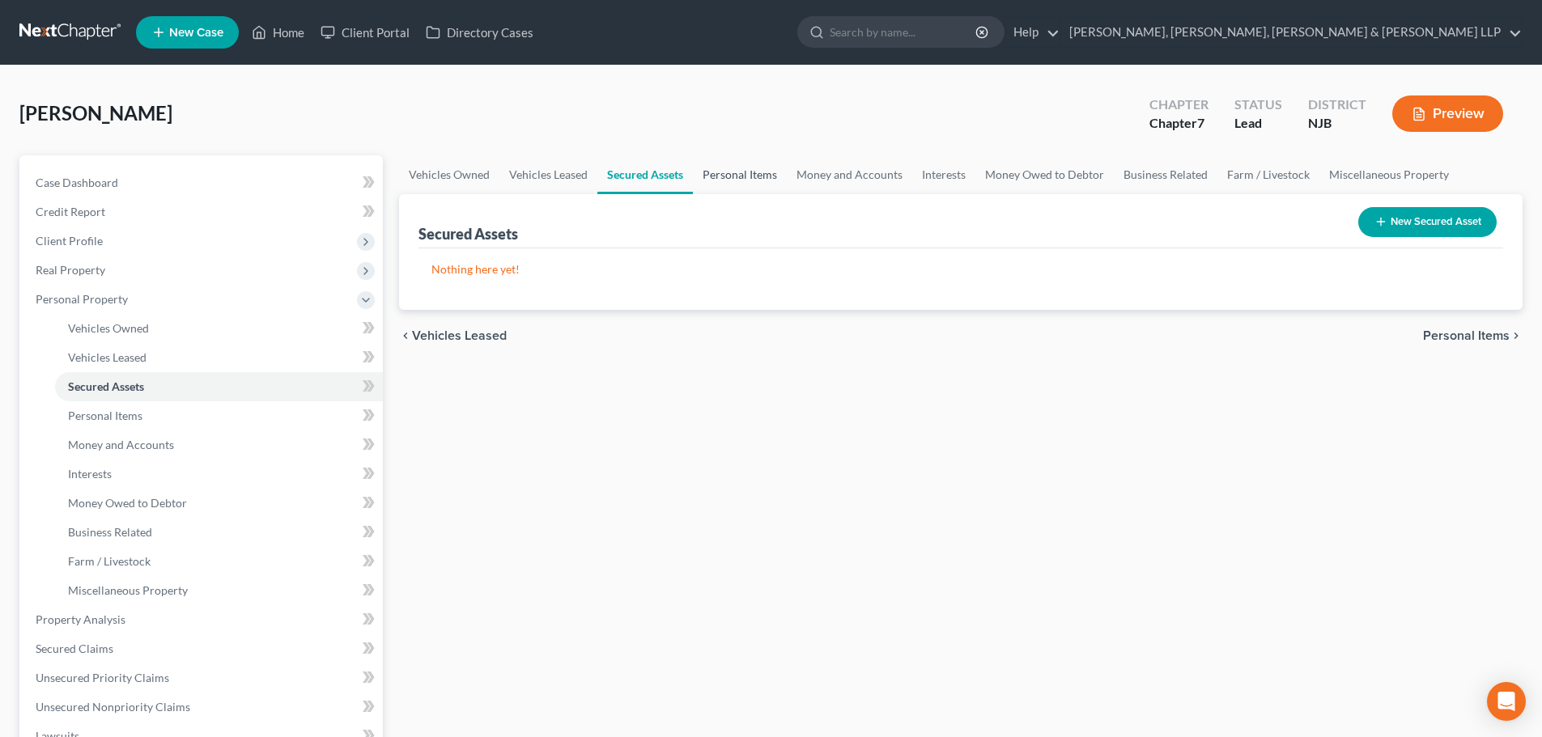
click at [724, 174] on link "Personal Items" at bounding box center [740, 174] width 94 height 39
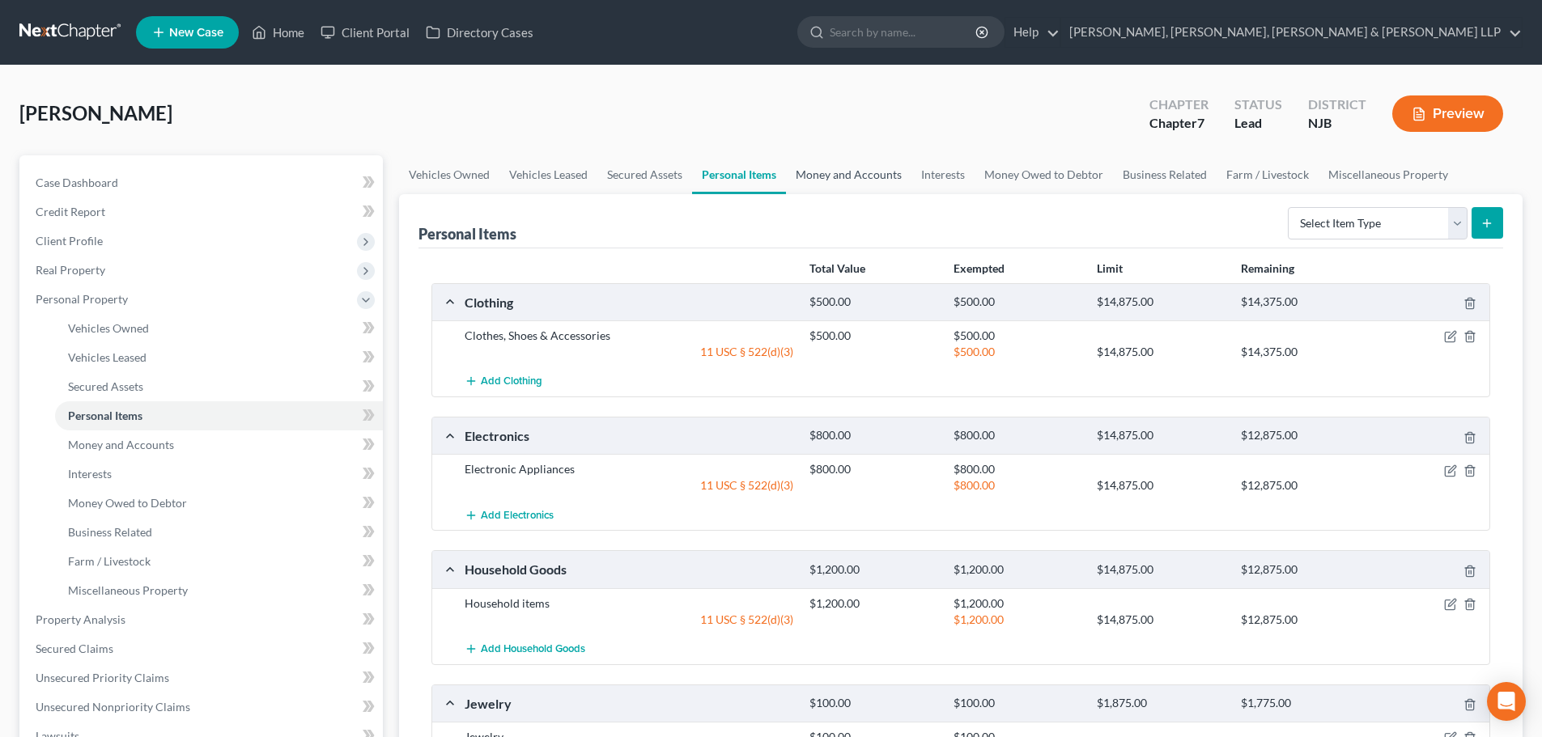
click at [832, 185] on link "Money and Accounts" at bounding box center [848, 174] width 125 height 39
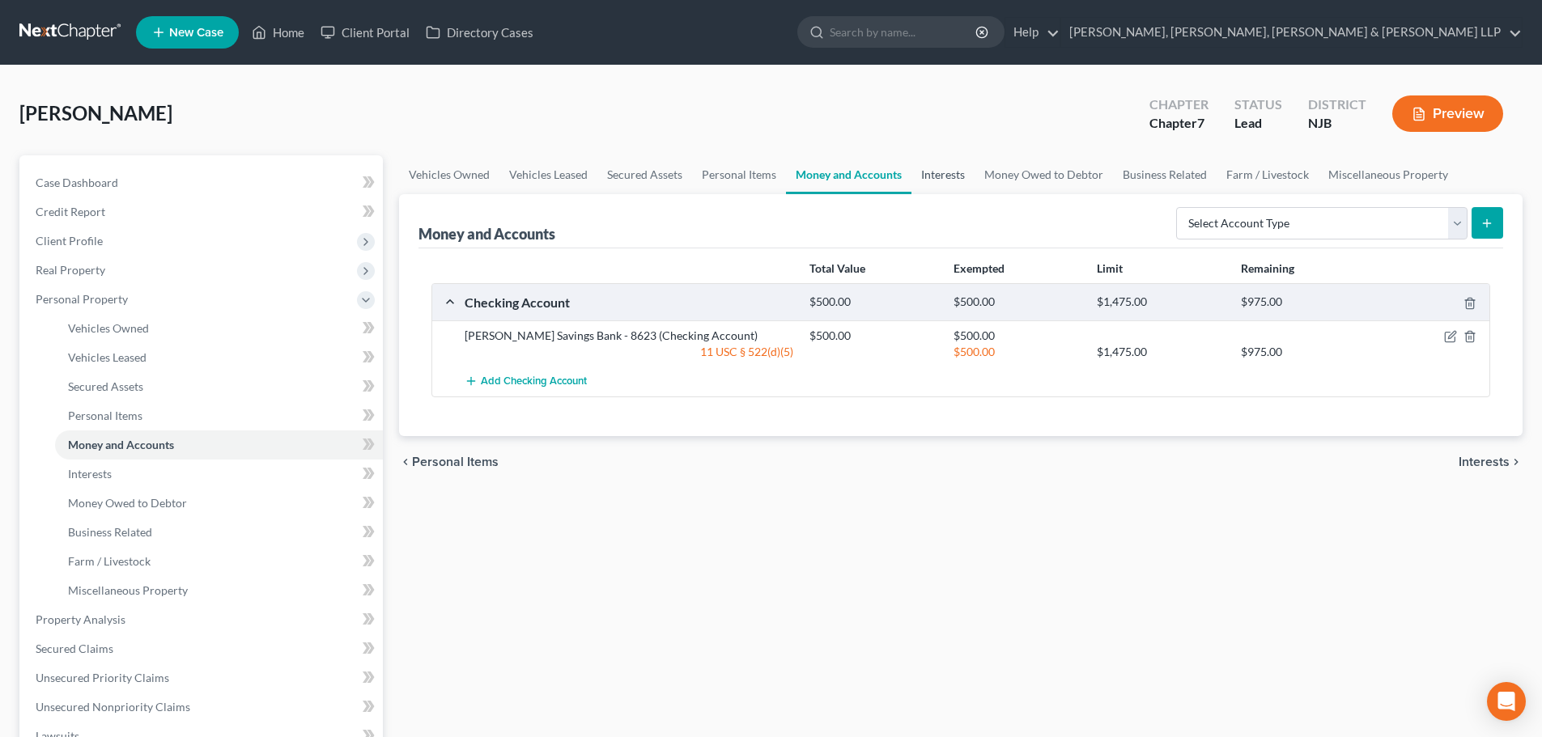
click at [941, 177] on link "Interests" at bounding box center [942, 174] width 63 height 39
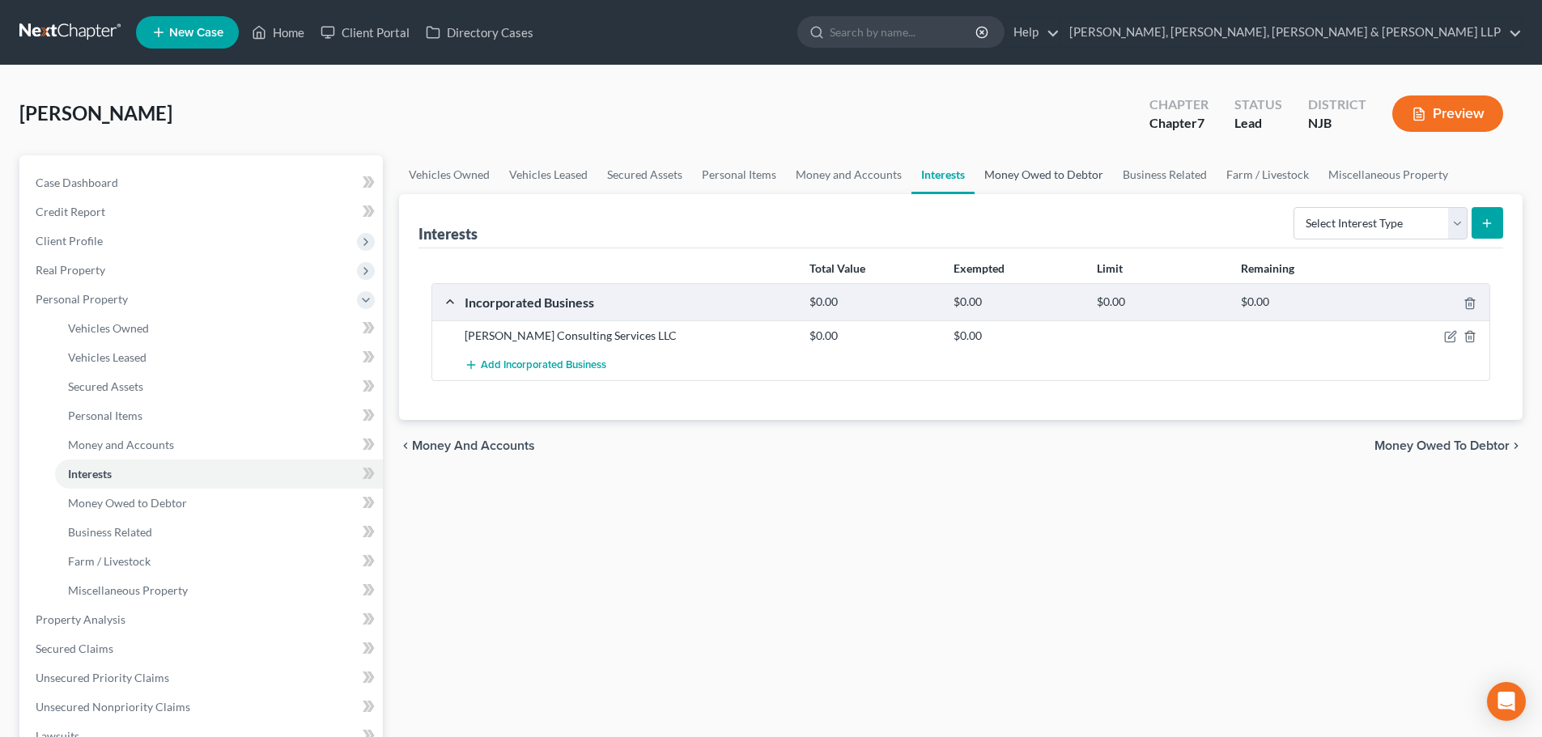
click at [1008, 180] on link "Money Owed to Debtor" at bounding box center [1043, 174] width 138 height 39
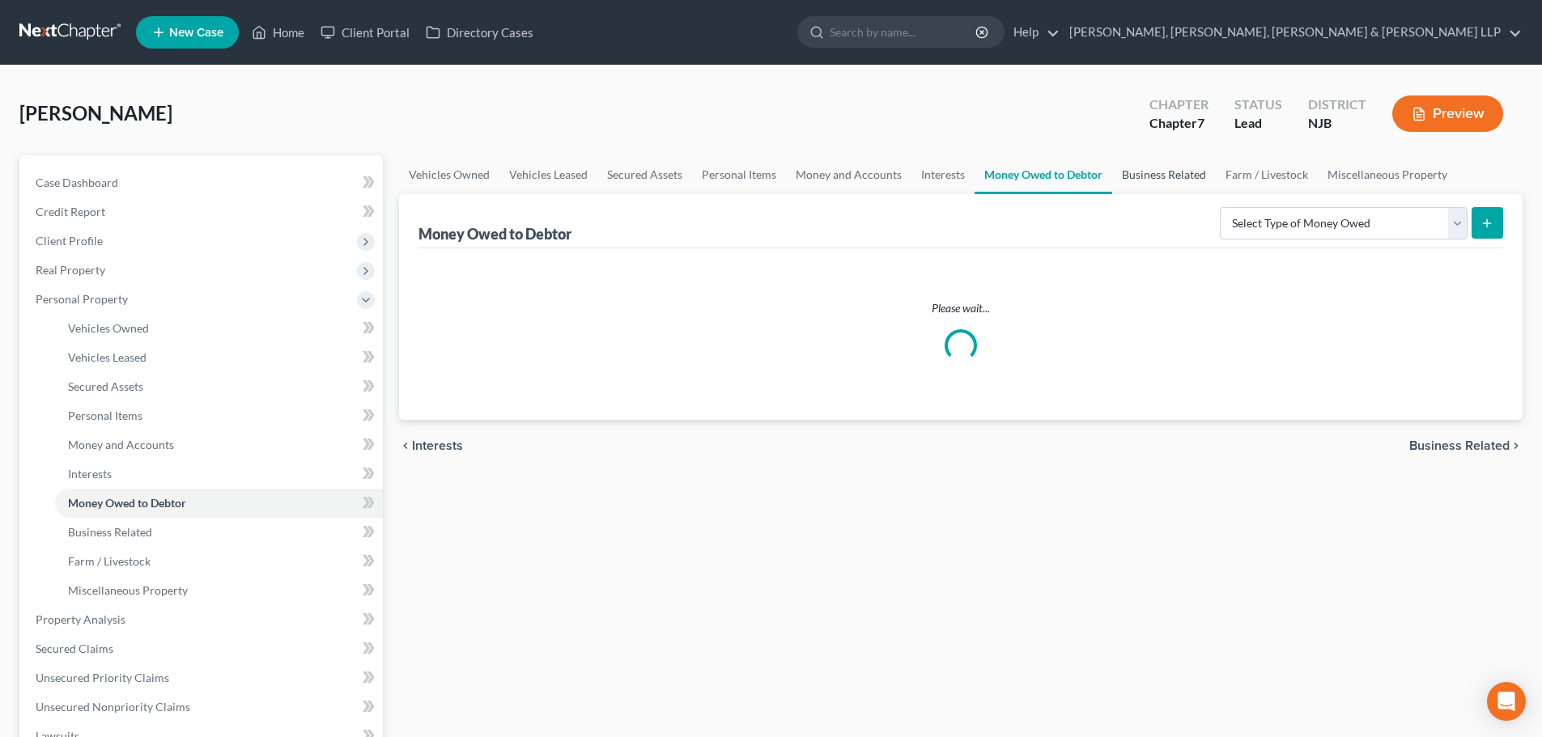
click at [1139, 189] on link "Business Related" at bounding box center [1164, 174] width 104 height 39
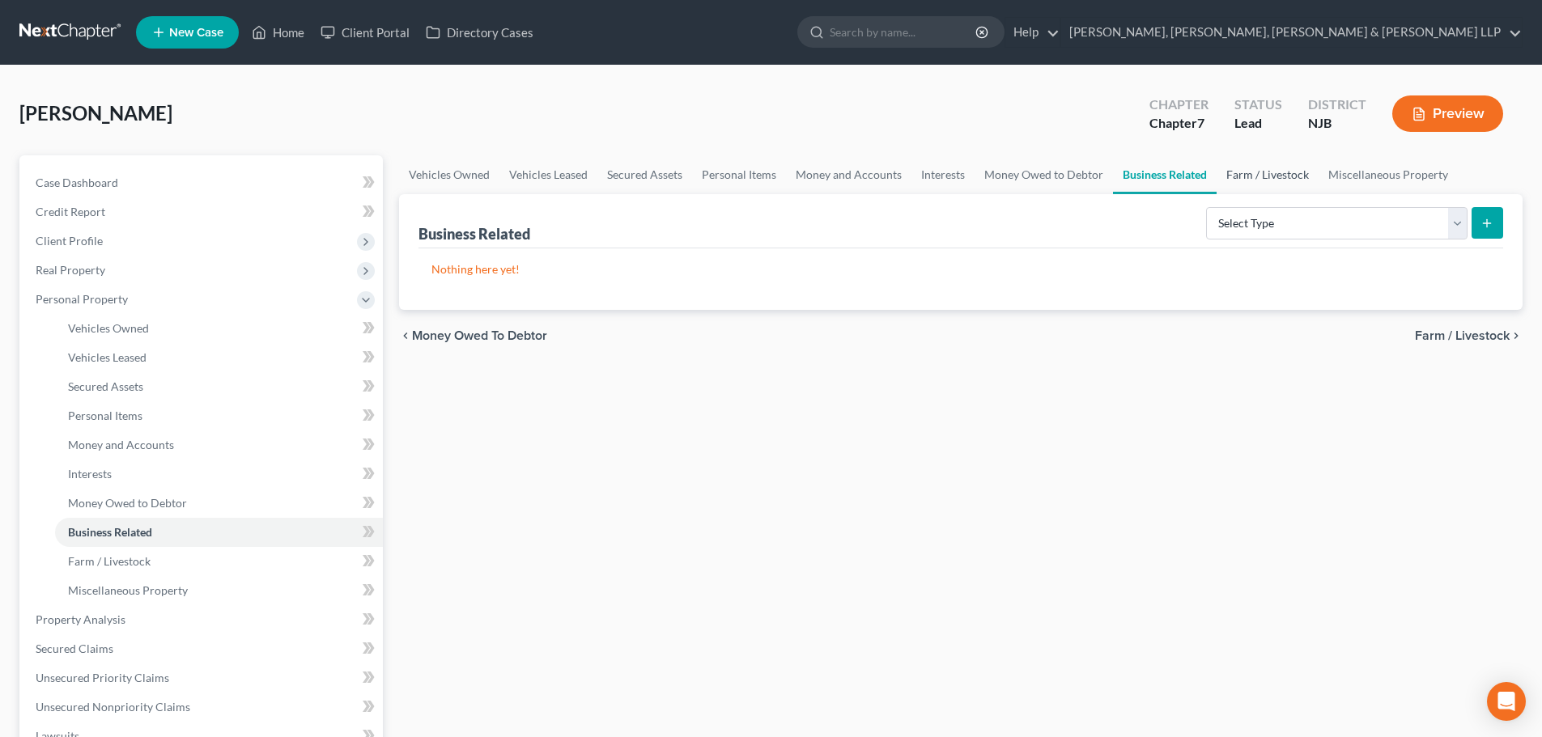
click at [1263, 181] on link "Farm / Livestock" at bounding box center [1268, 174] width 102 height 39
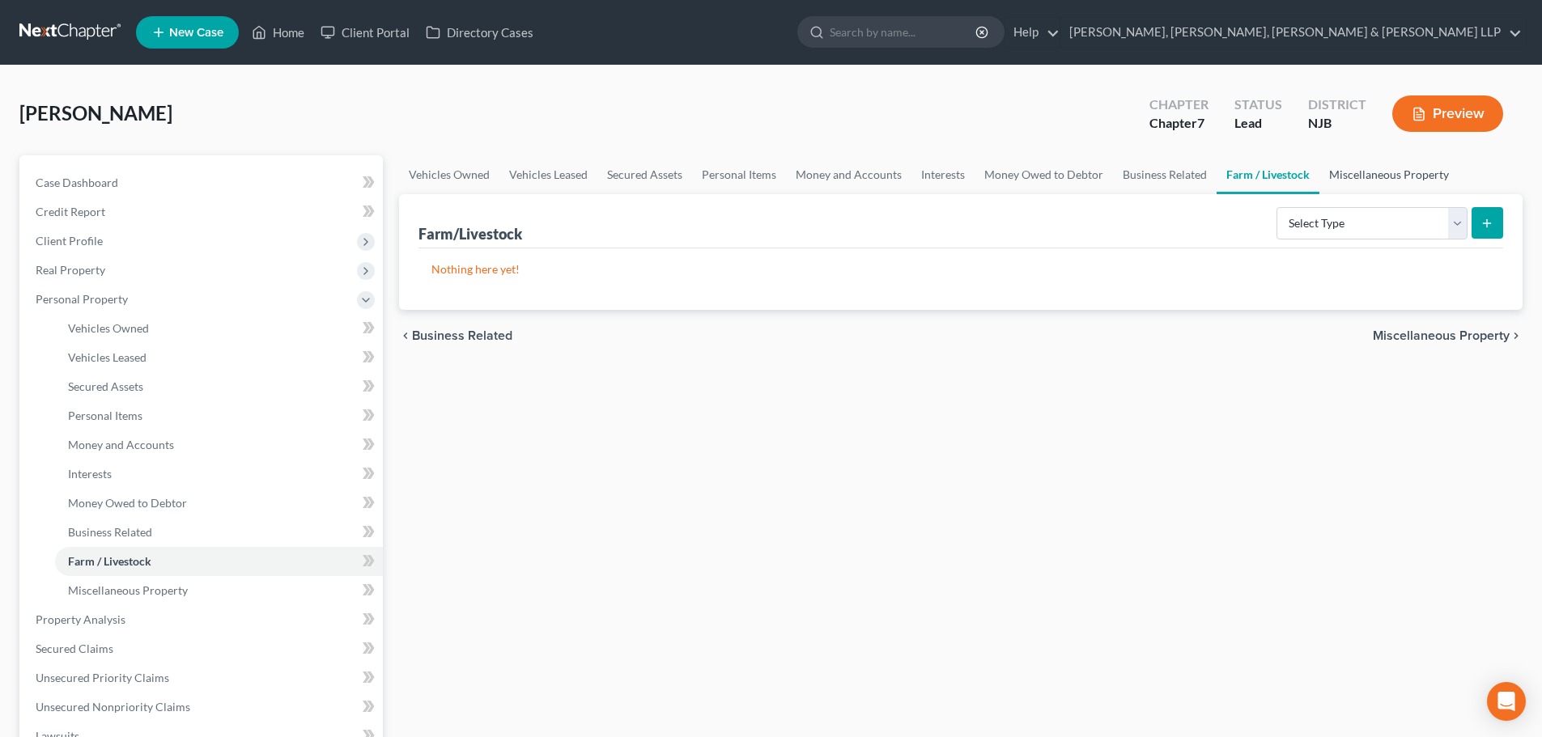
click at [1356, 181] on link "Miscellaneous Property" at bounding box center [1388, 174] width 139 height 39
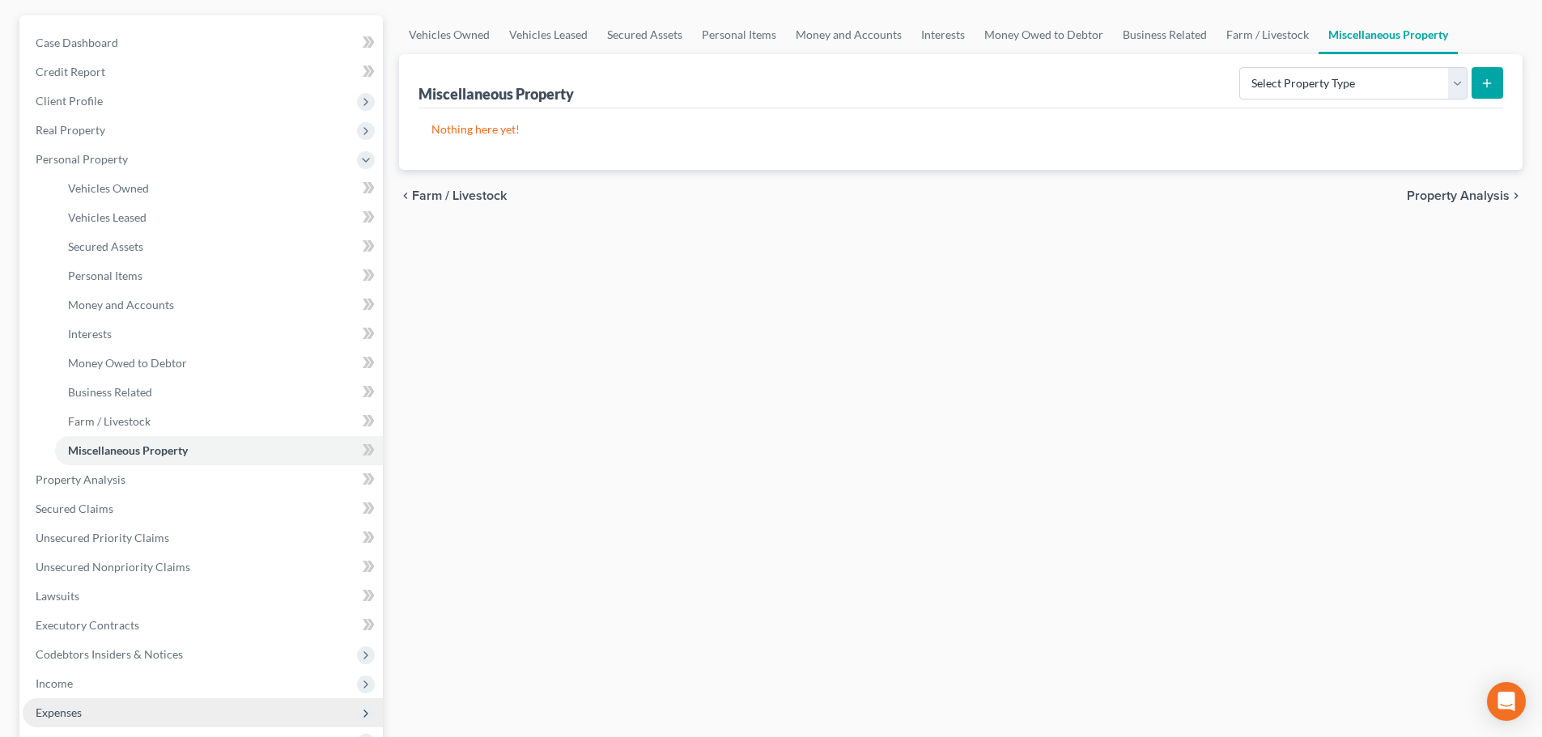
scroll to position [324, 0]
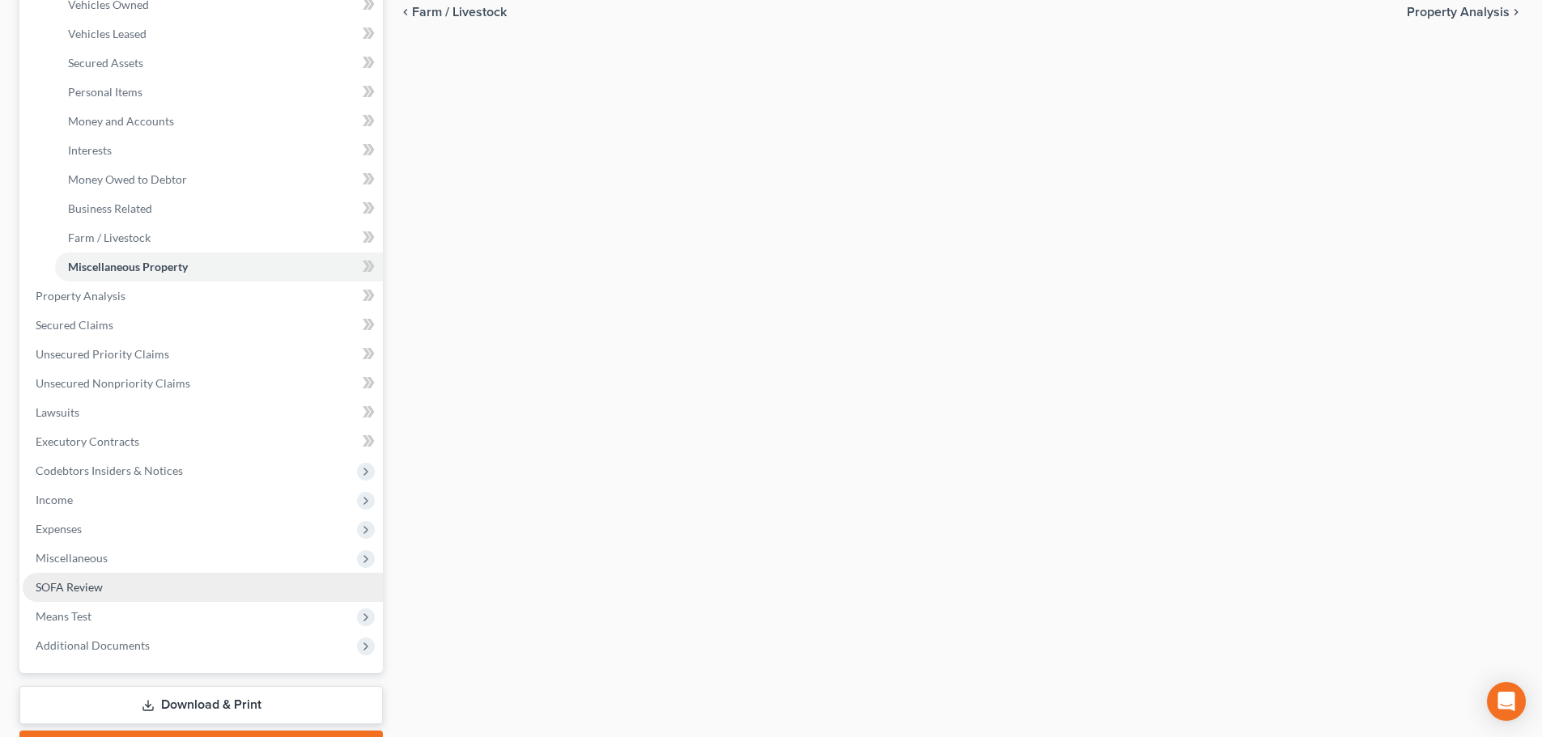
click at [102, 581] on span "SOFA Review" at bounding box center [69, 587] width 67 height 14
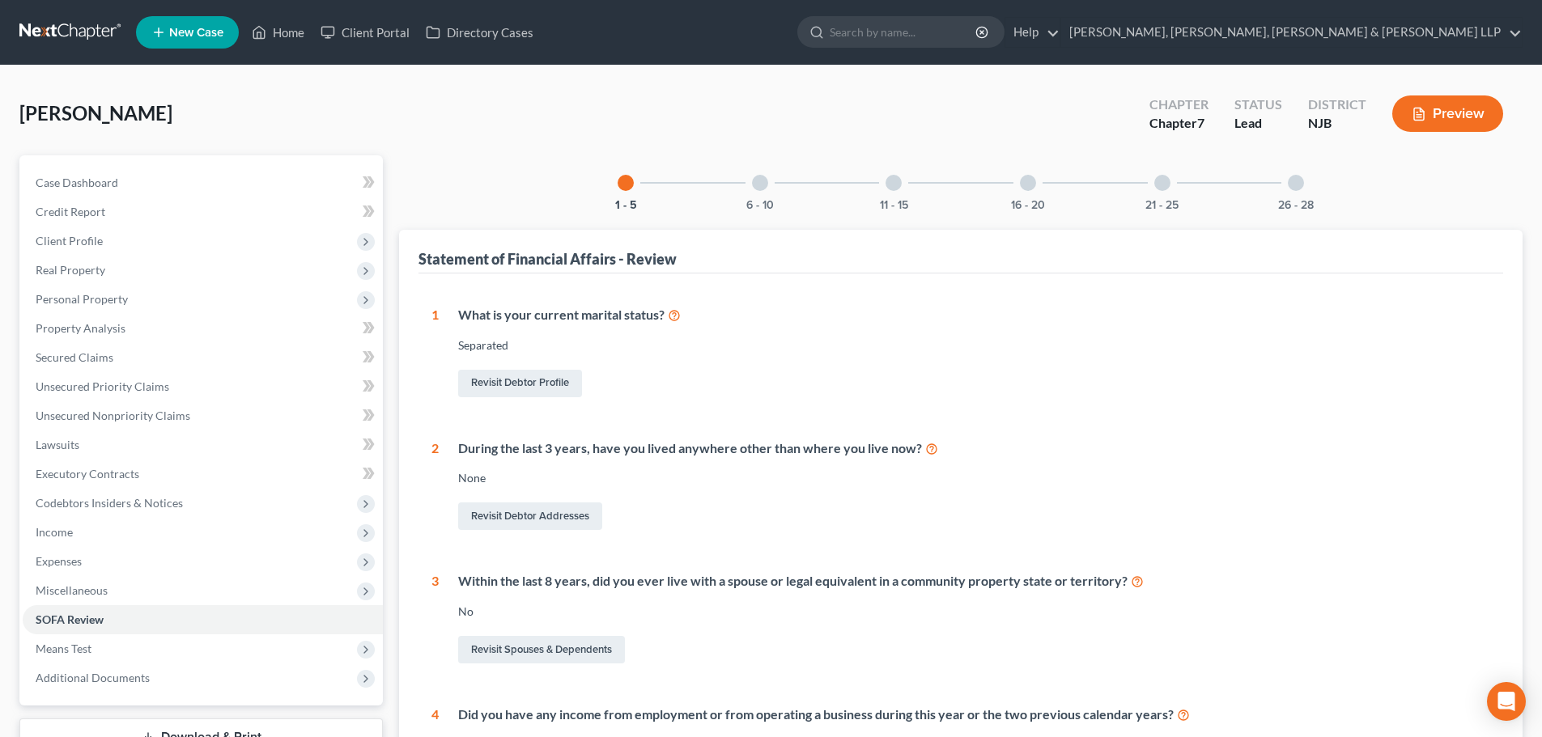
click at [1295, 176] on div at bounding box center [1296, 183] width 16 height 16
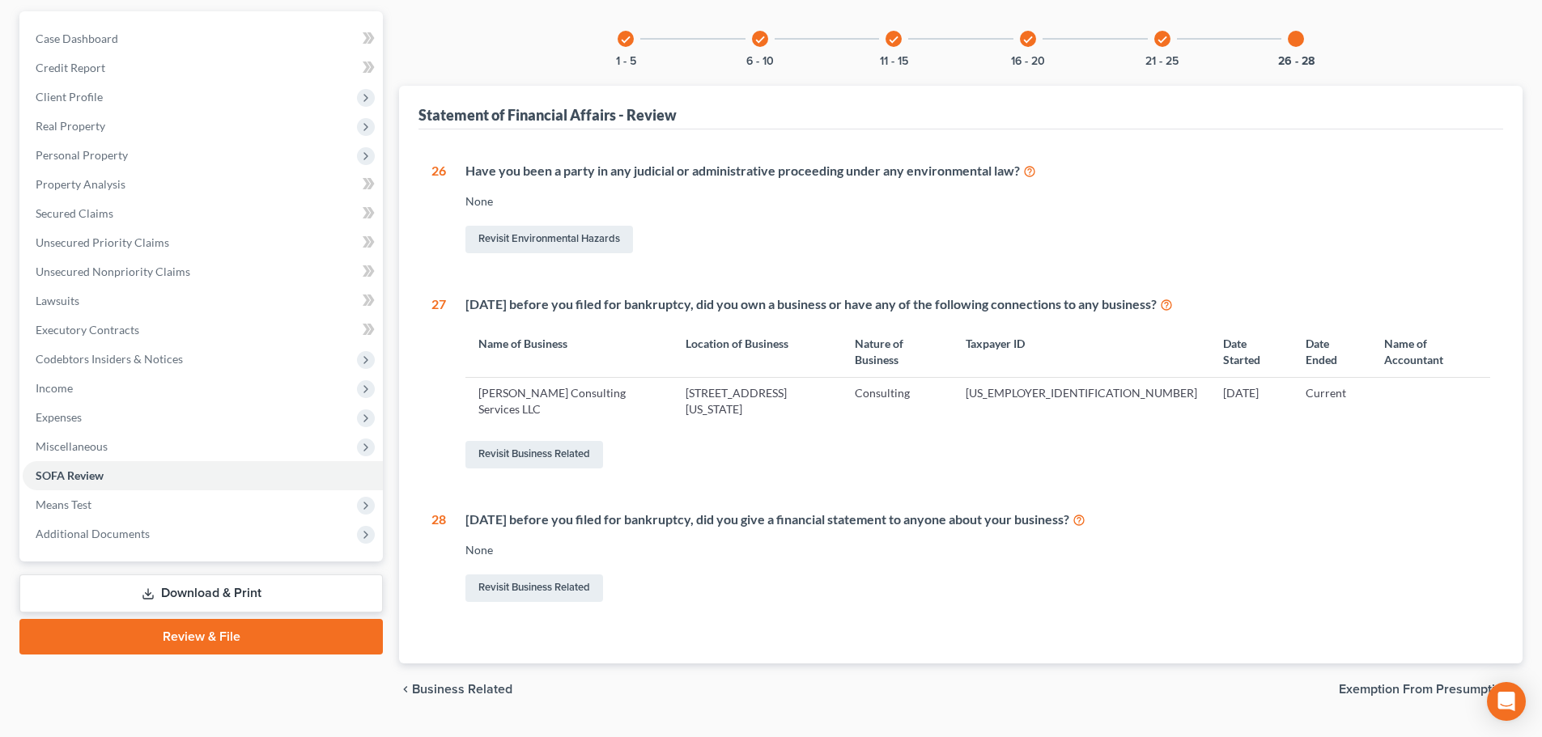
scroll to position [151, 0]
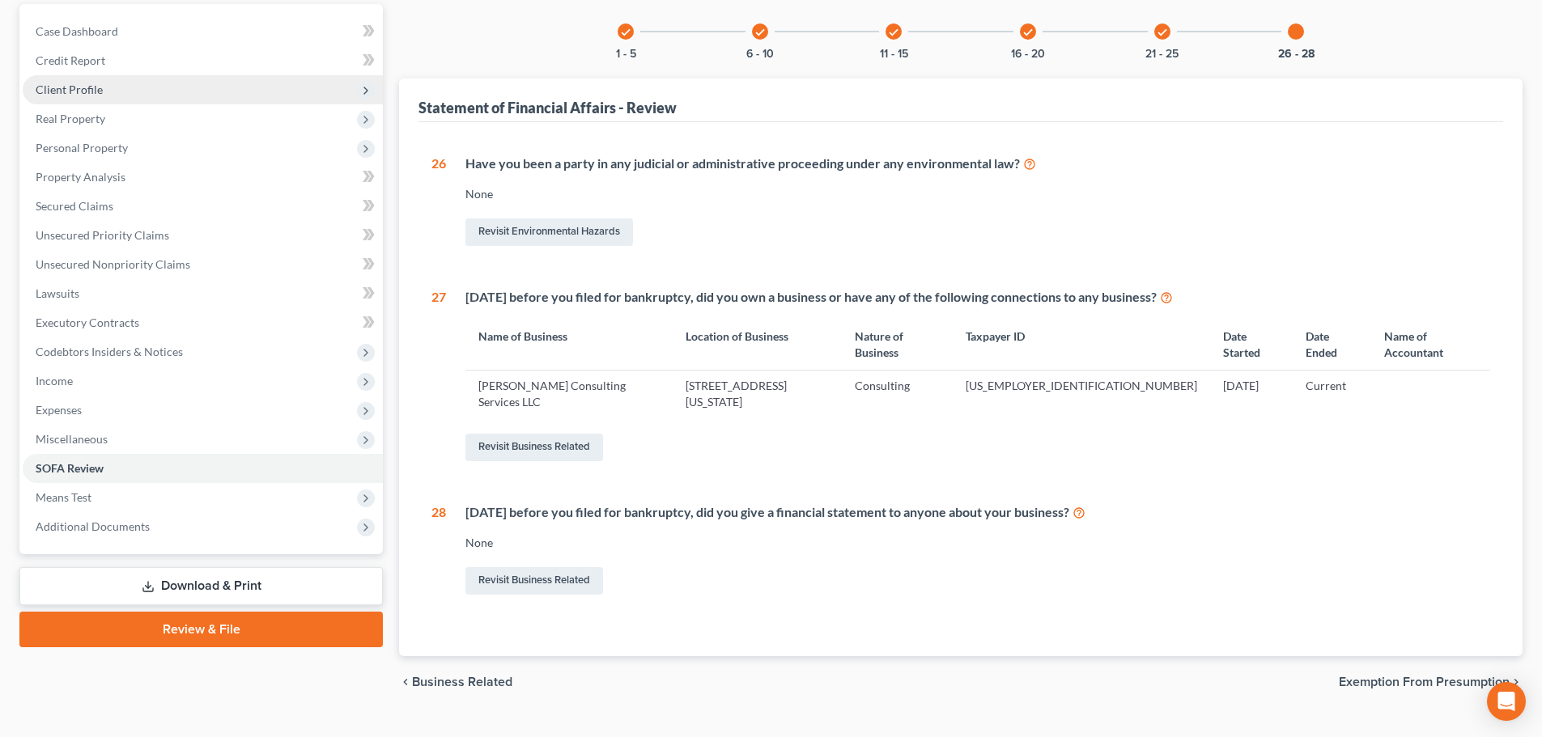
click at [97, 83] on span "Client Profile" at bounding box center [69, 90] width 67 height 14
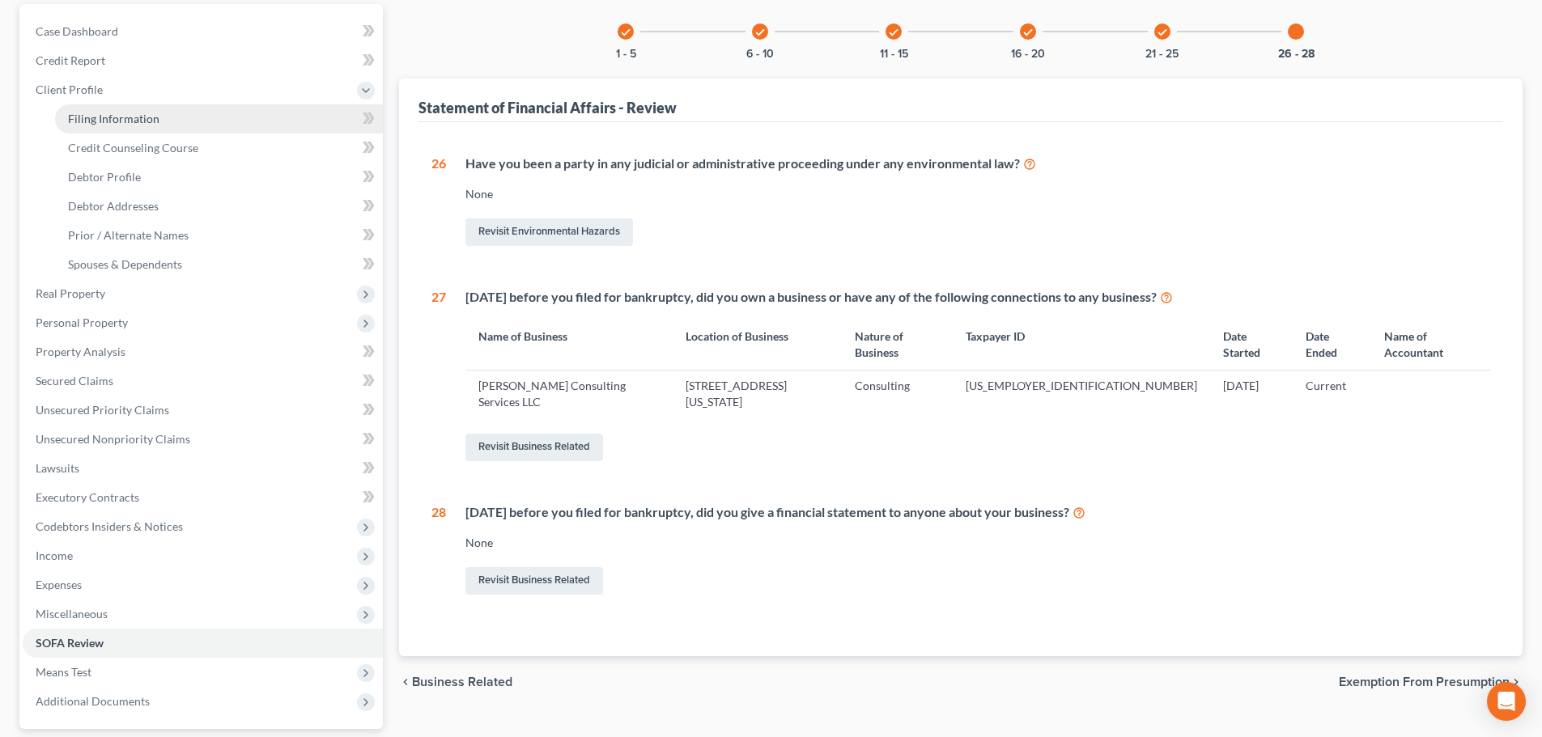
click at [106, 115] on span "Filing Information" at bounding box center [113, 119] width 91 height 14
select select "1"
select select "0"
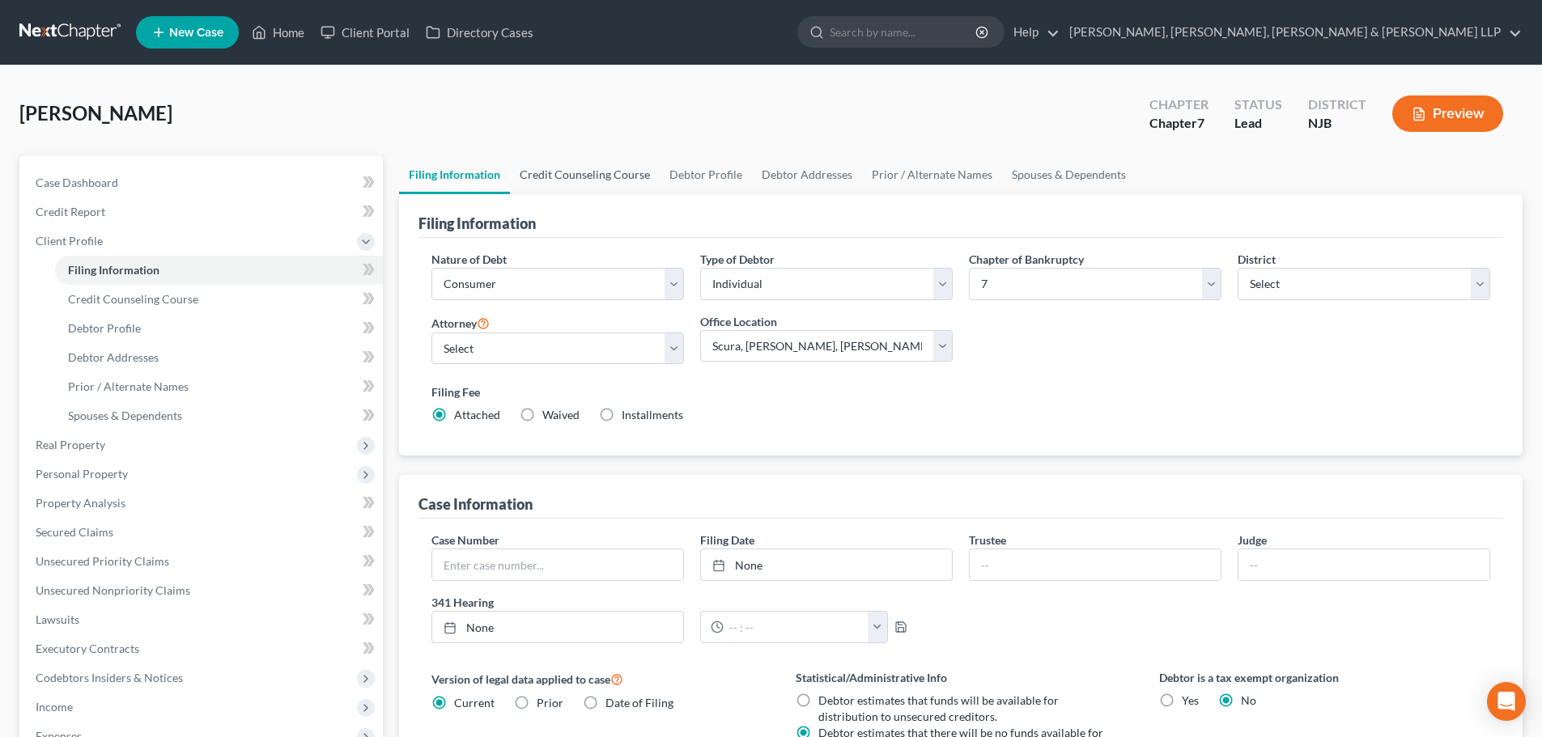
click at [575, 157] on link "Credit Counseling Course" at bounding box center [585, 174] width 150 height 39
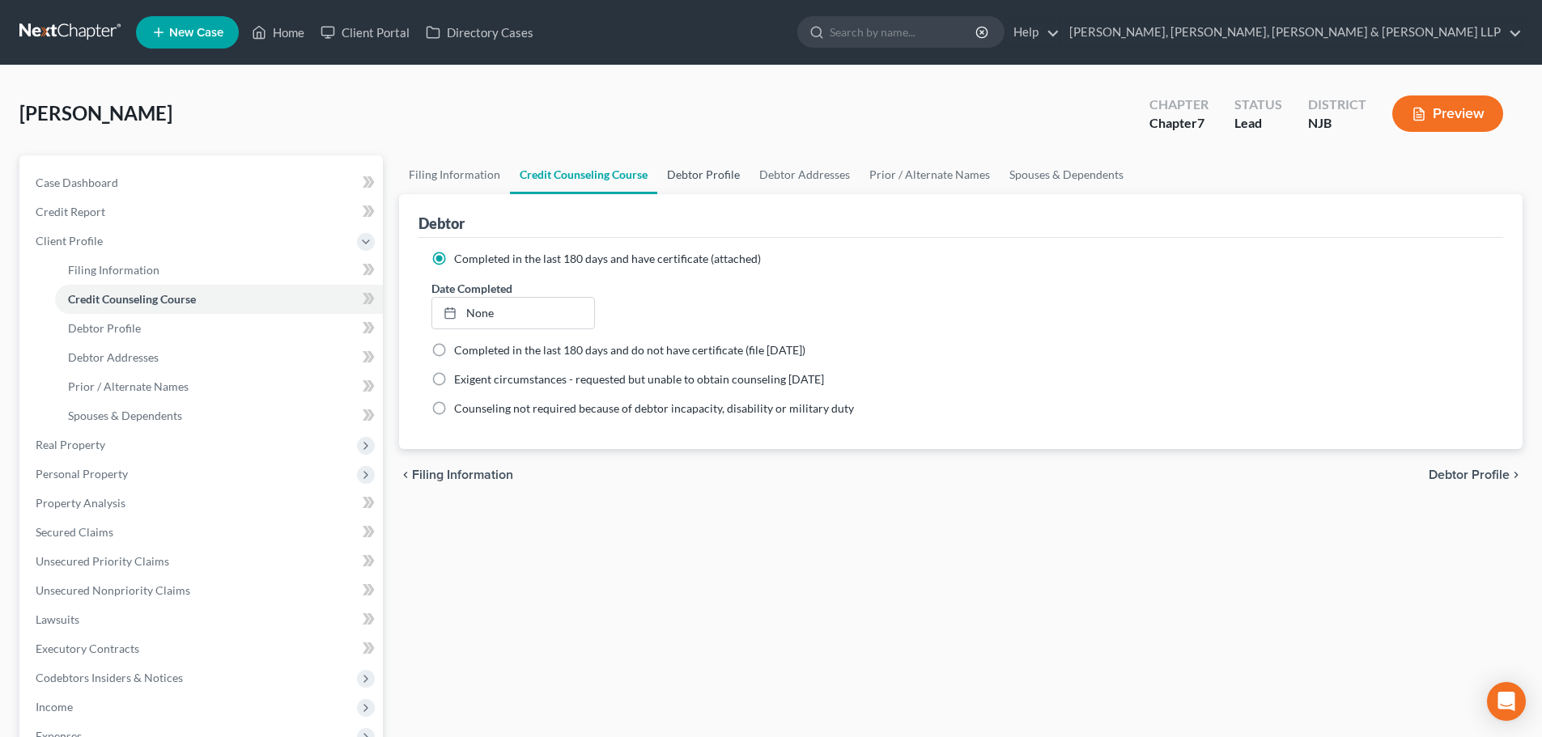
click at [683, 173] on link "Debtor Profile" at bounding box center [703, 174] width 92 height 39
select select "2"
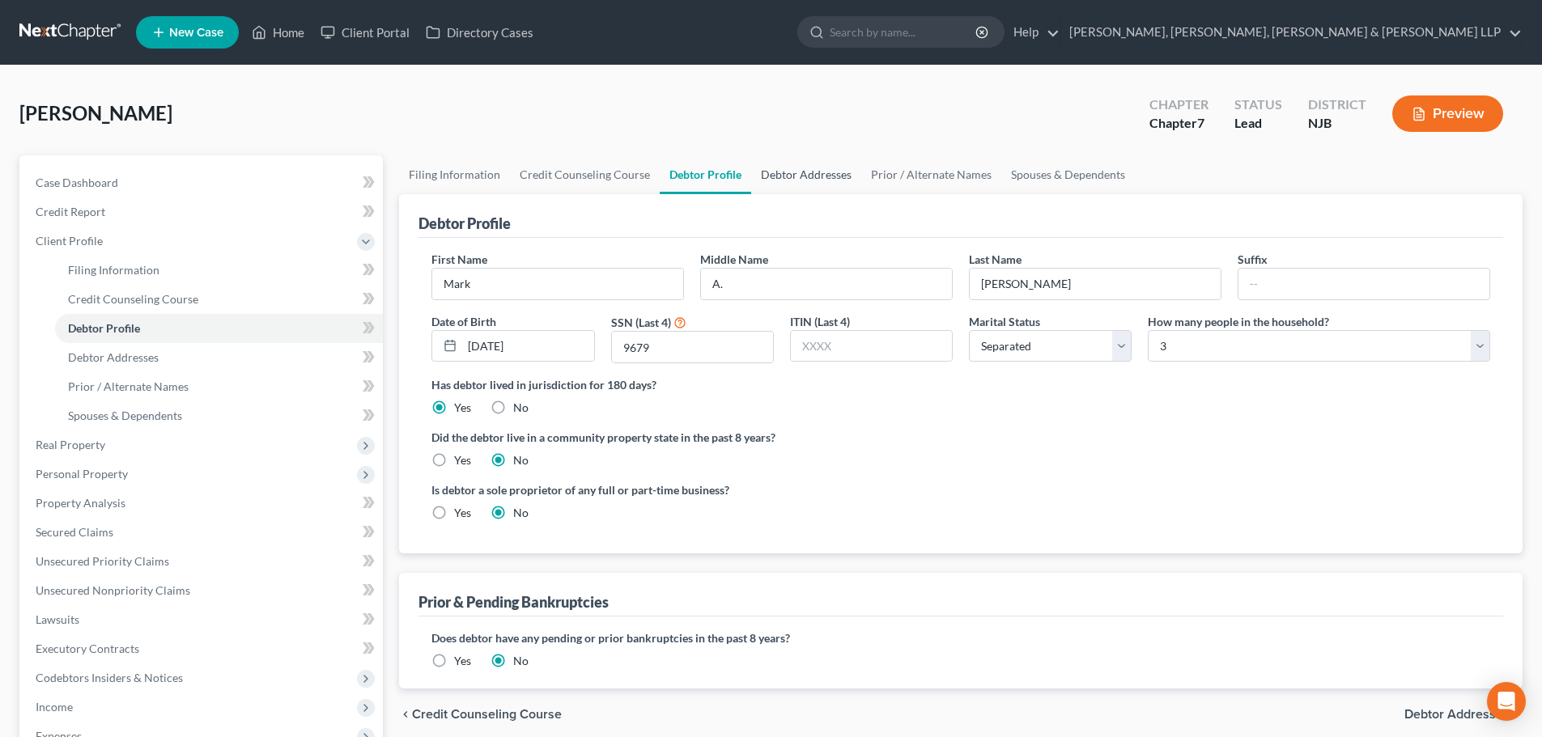
click at [783, 177] on link "Debtor Addresses" at bounding box center [806, 174] width 110 height 39
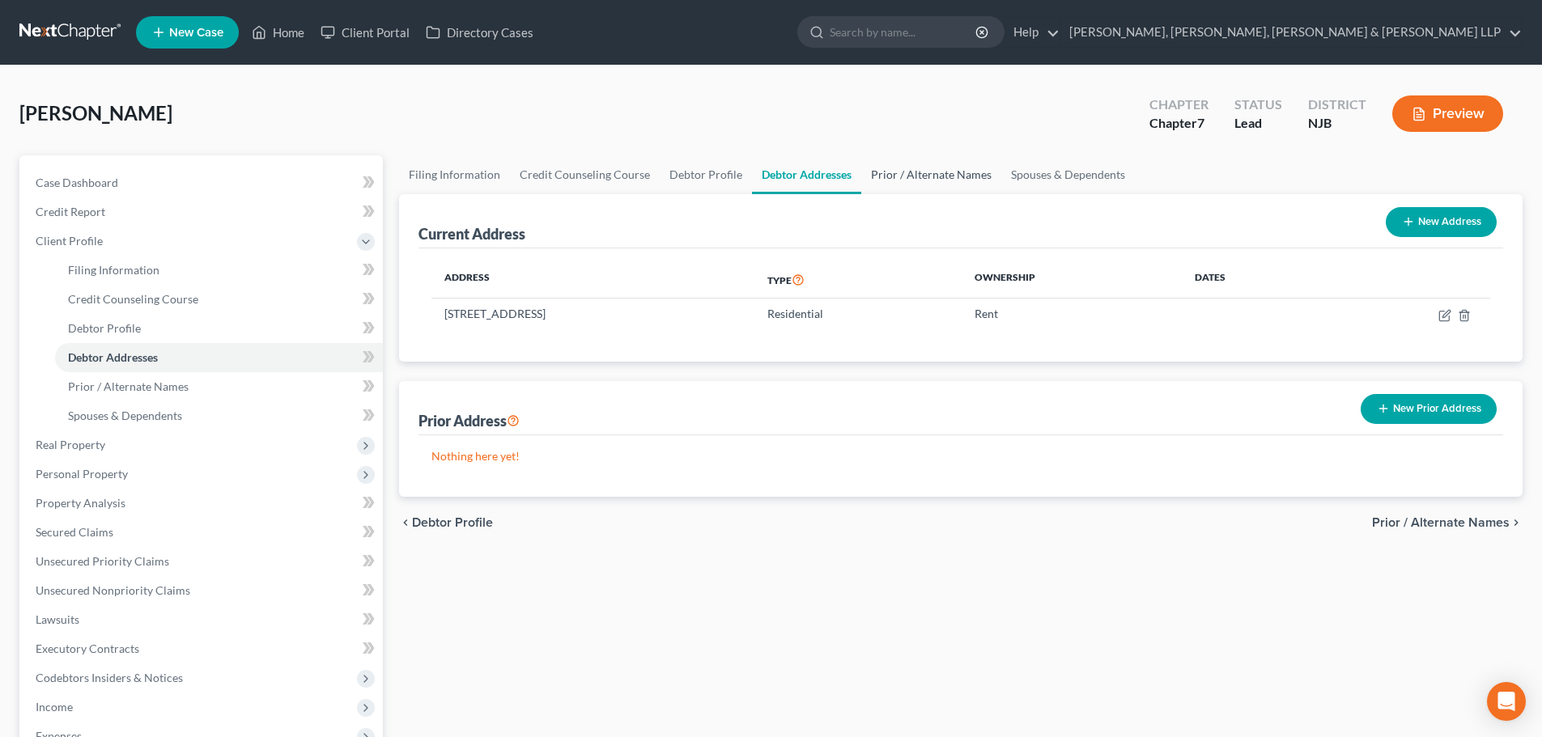
click at [913, 177] on link "Prior / Alternate Names" at bounding box center [931, 174] width 140 height 39
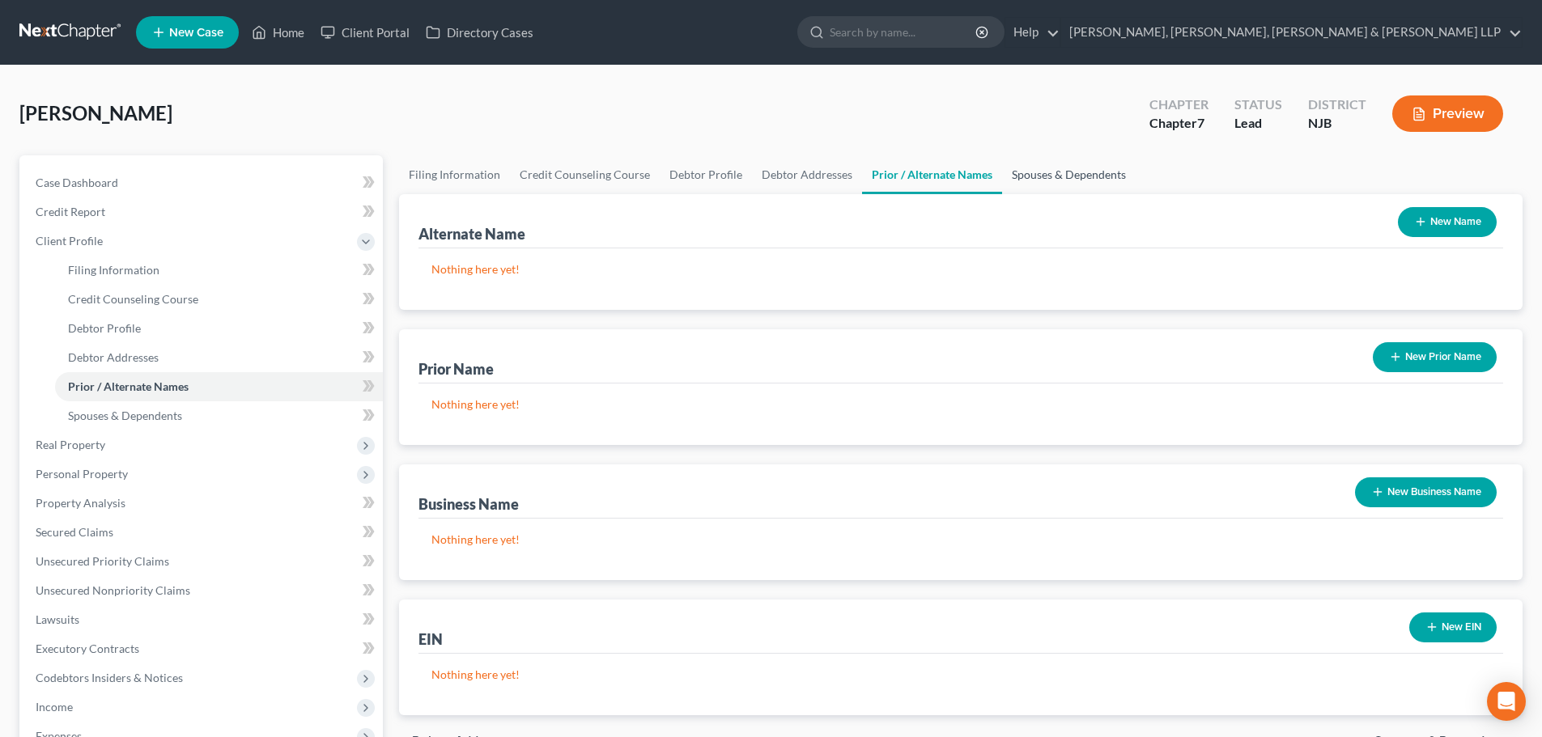
click at [1039, 176] on link "Spouses & Dependents" at bounding box center [1069, 174] width 134 height 39
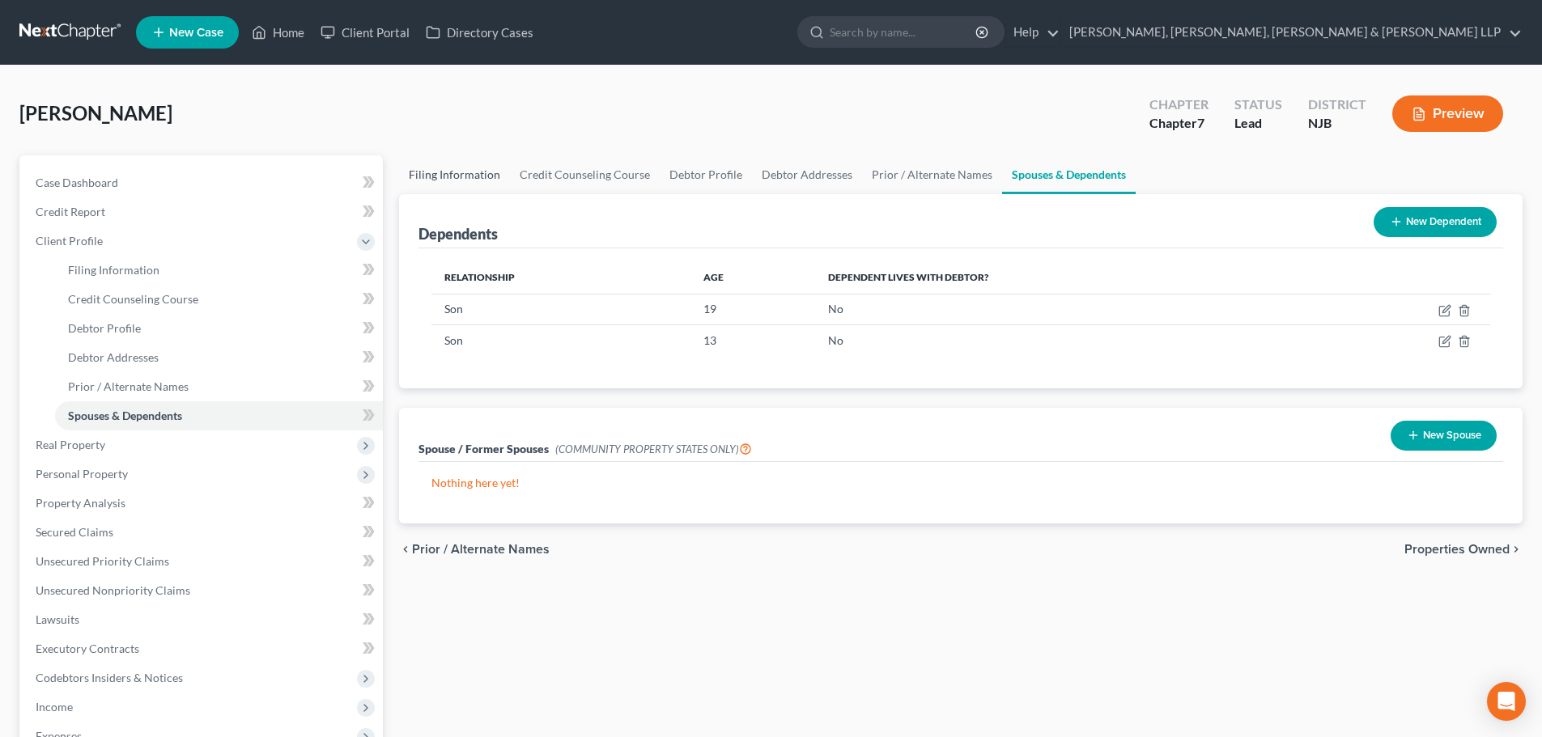
click at [448, 180] on link "Filing Information" at bounding box center [454, 174] width 111 height 39
select select "1"
select select "0"
select select "51"
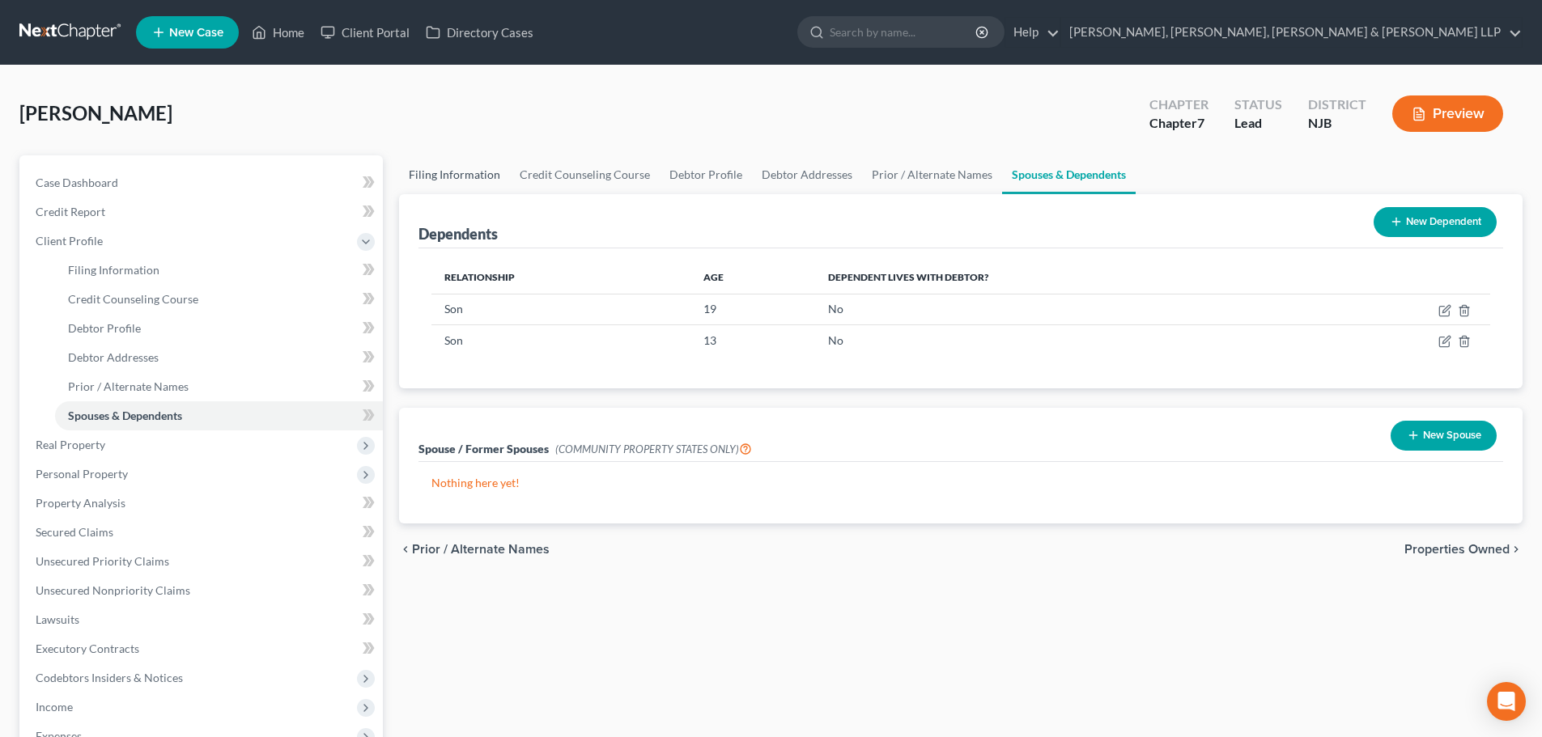
select select "0"
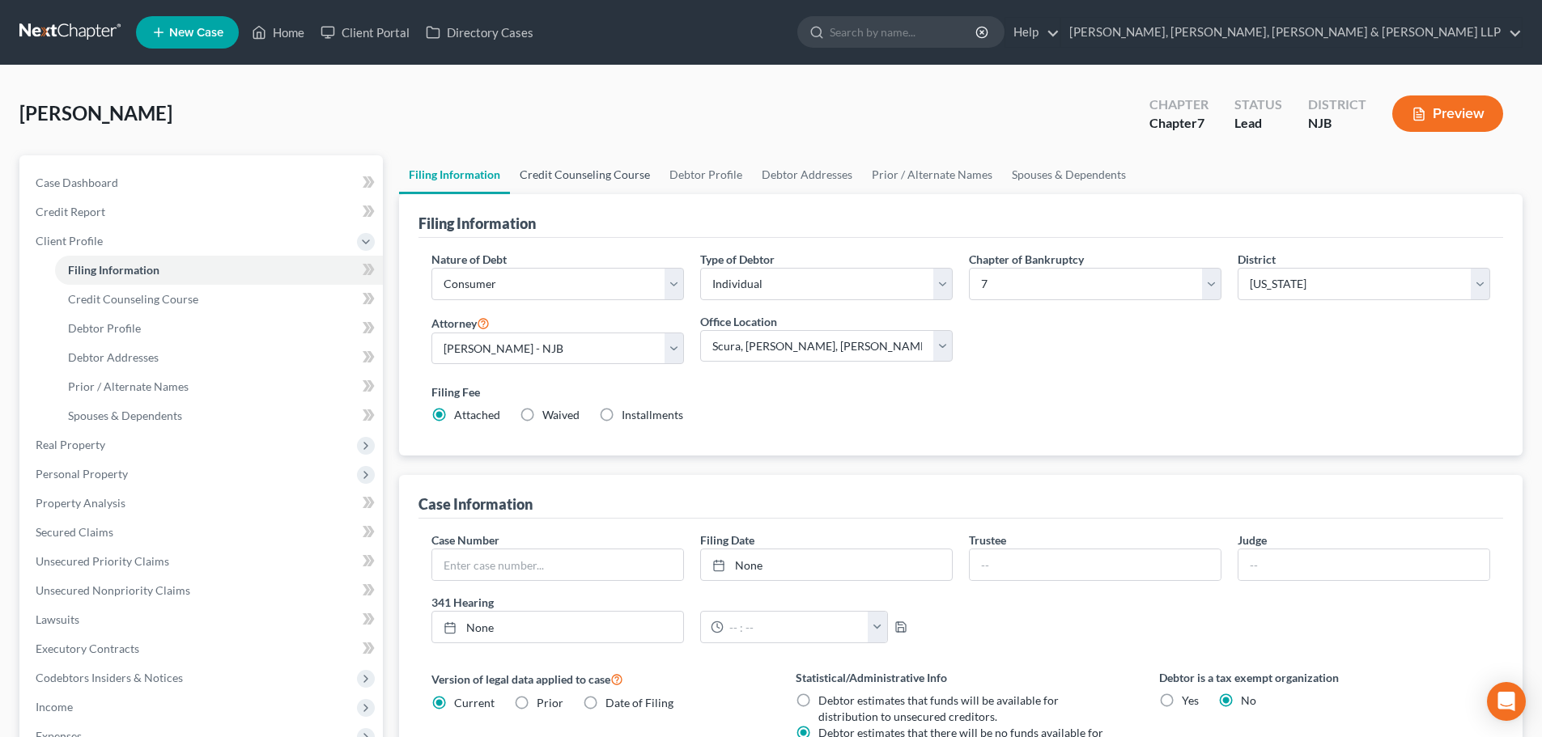
click at [529, 178] on link "Credit Counseling Course" at bounding box center [585, 174] width 150 height 39
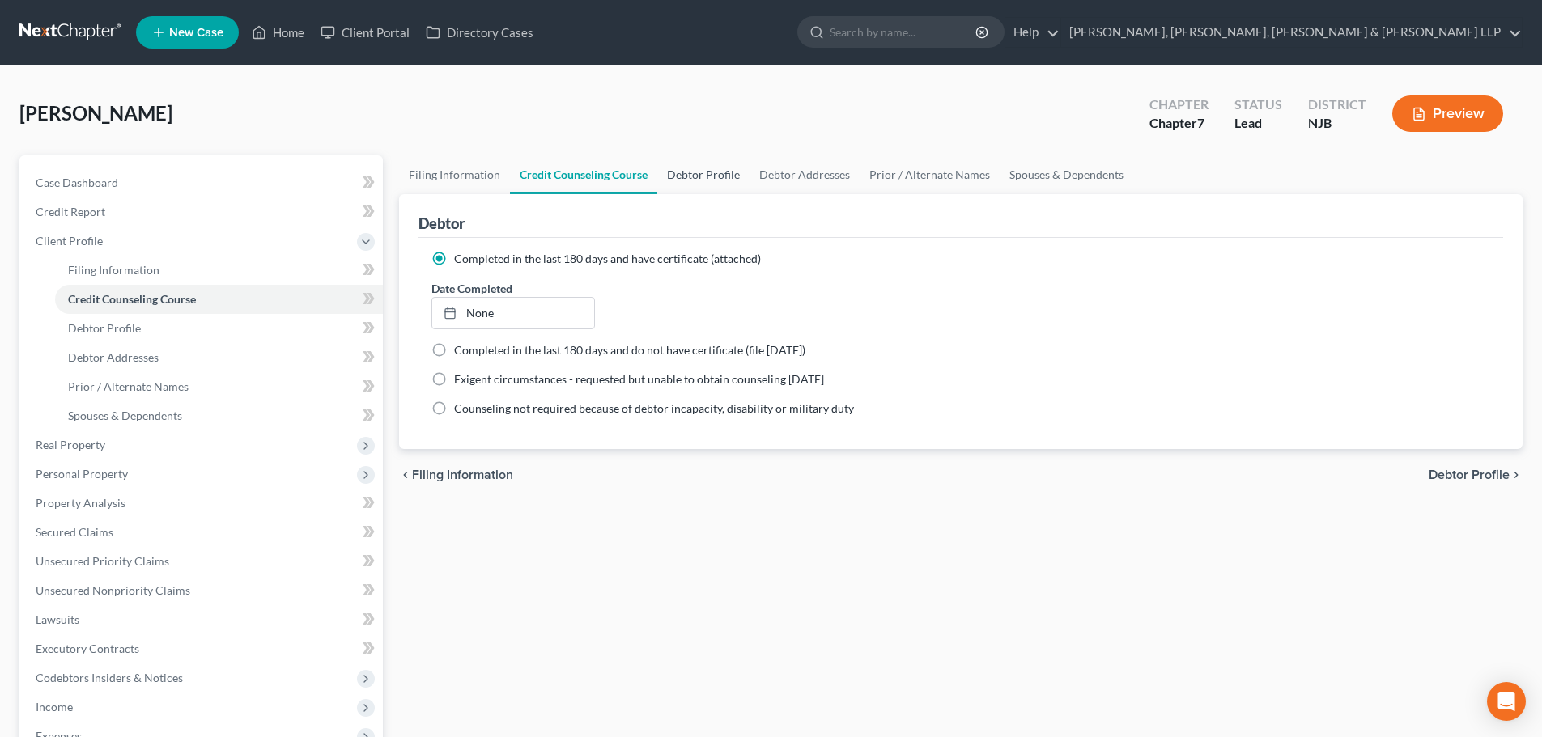
click at [680, 168] on link "Debtor Profile" at bounding box center [703, 174] width 92 height 39
select select "2"
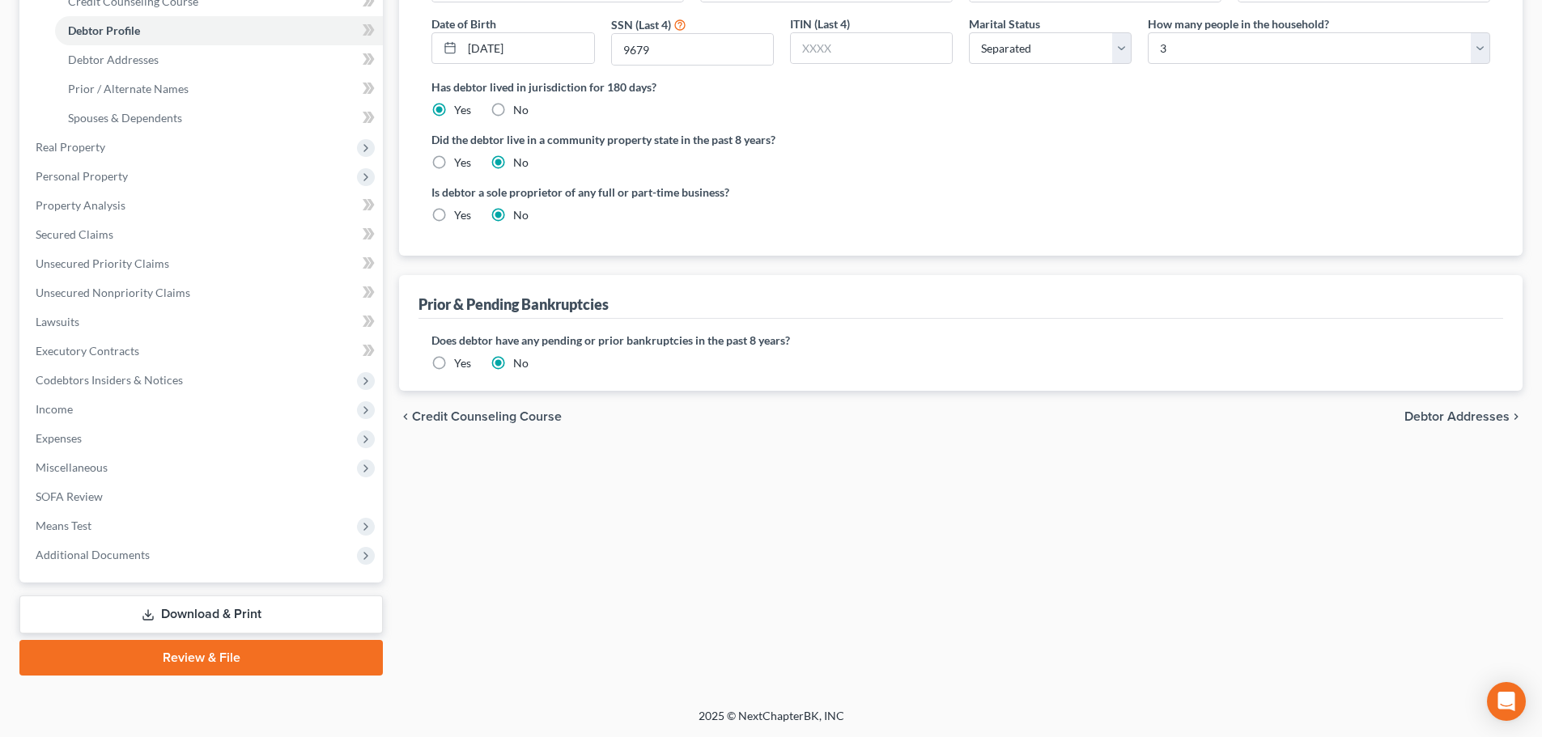
click at [221, 609] on link "Download & Print" at bounding box center [200, 615] width 363 height 38
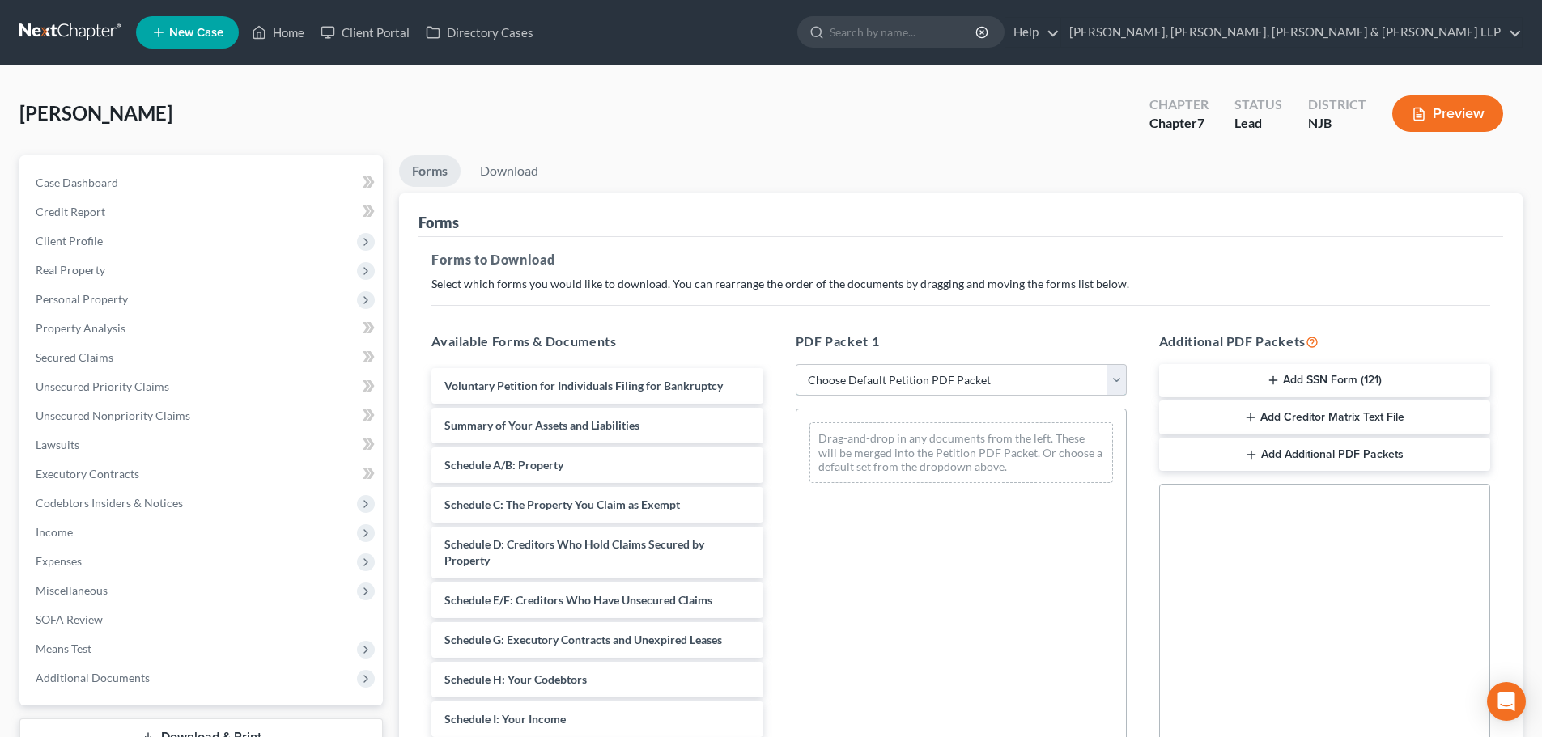
click at [849, 380] on select "Choose Default Petition PDF Packet Complete Bankruptcy Petition (all forms and …" at bounding box center [961, 380] width 331 height 32
select select "0"
click at [796, 364] on select "Choose Default Petition PDF Packet Complete Bankruptcy Petition (all forms and …" at bounding box center [961, 380] width 331 height 32
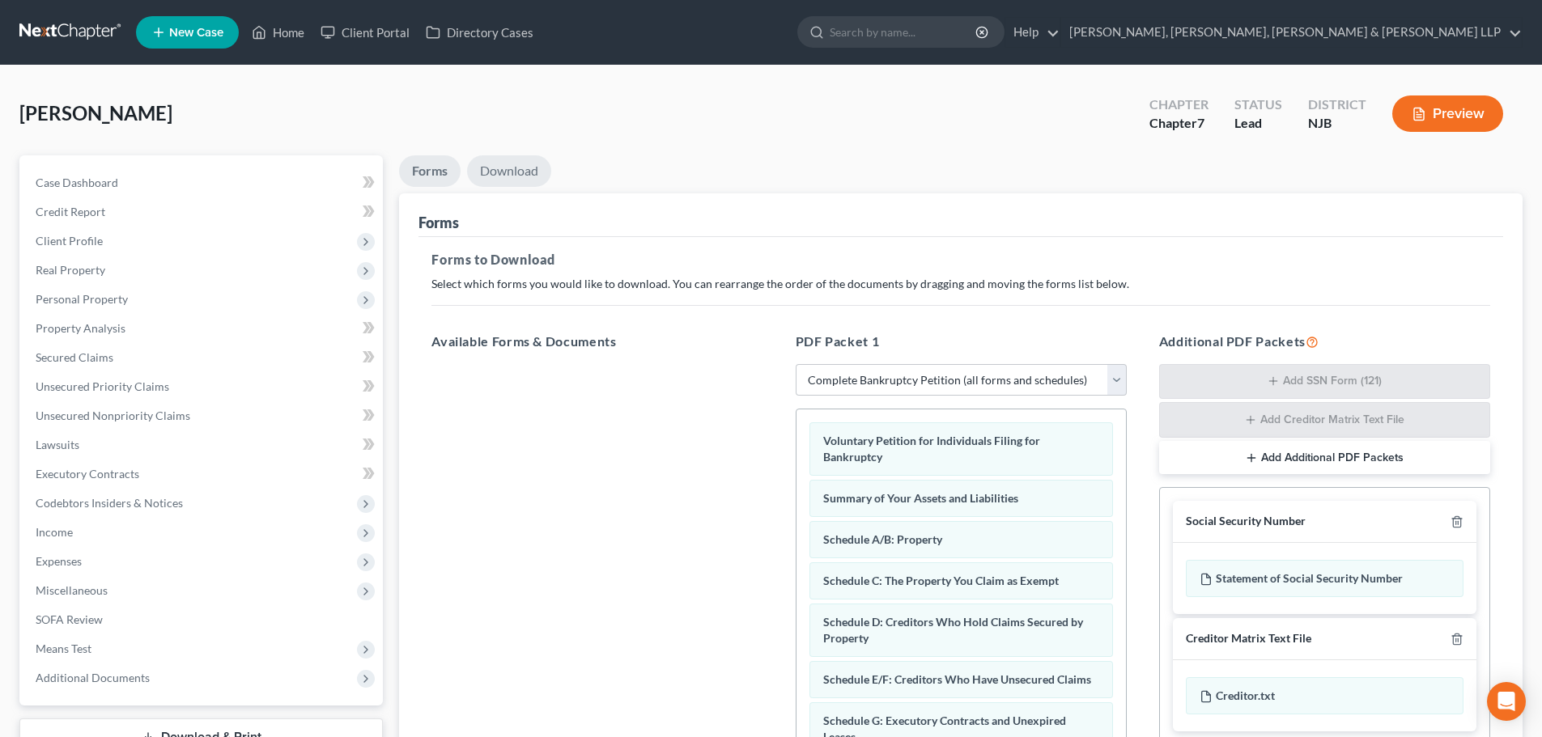
click at [511, 162] on link "Download" at bounding box center [509, 171] width 84 height 32
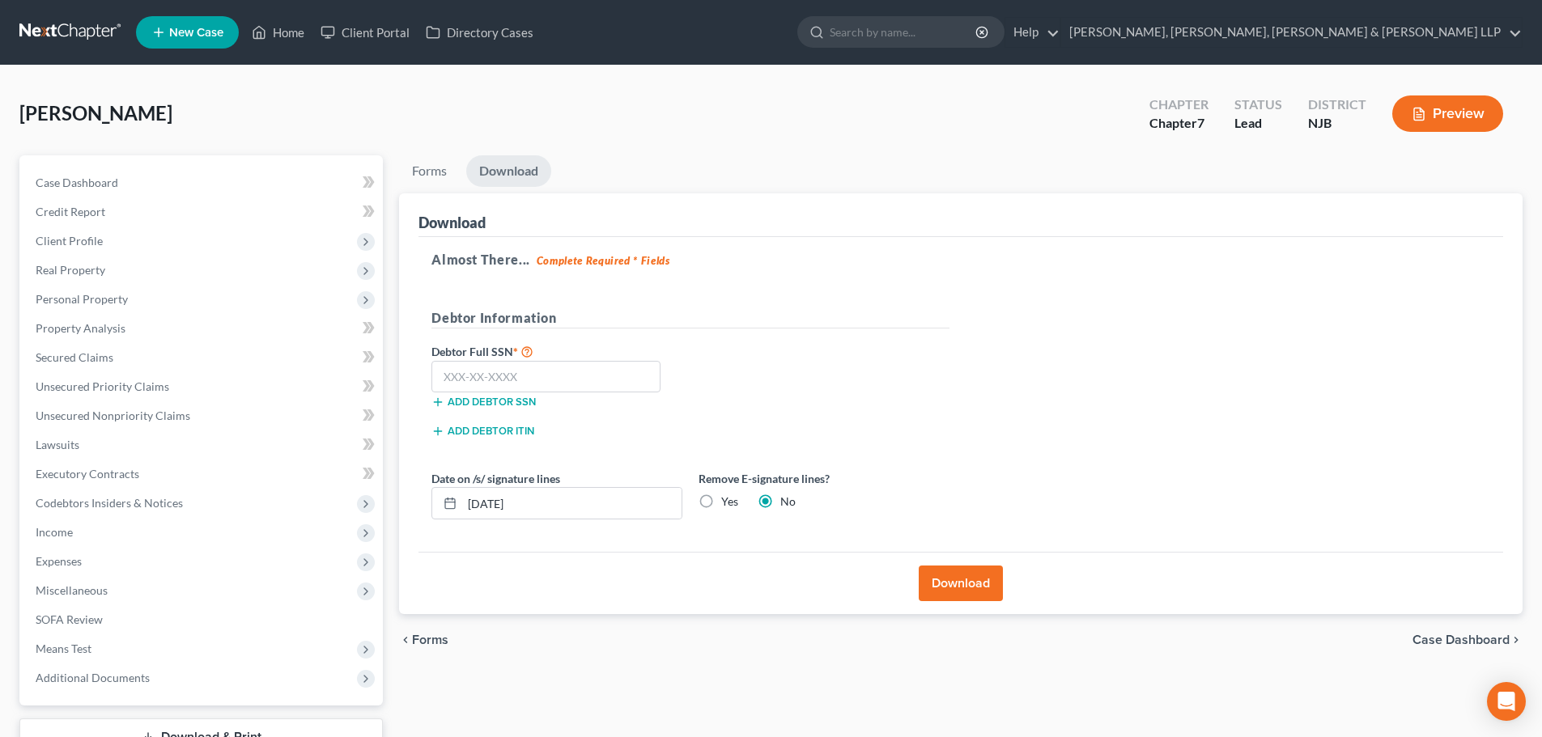
click at [721, 506] on label "Yes" at bounding box center [729, 502] width 17 height 16
click at [728, 504] on input "Yes" at bounding box center [733, 499] width 11 height 11
radio input "true"
radio input "false"
click at [475, 383] on input "text" at bounding box center [545, 377] width 229 height 32
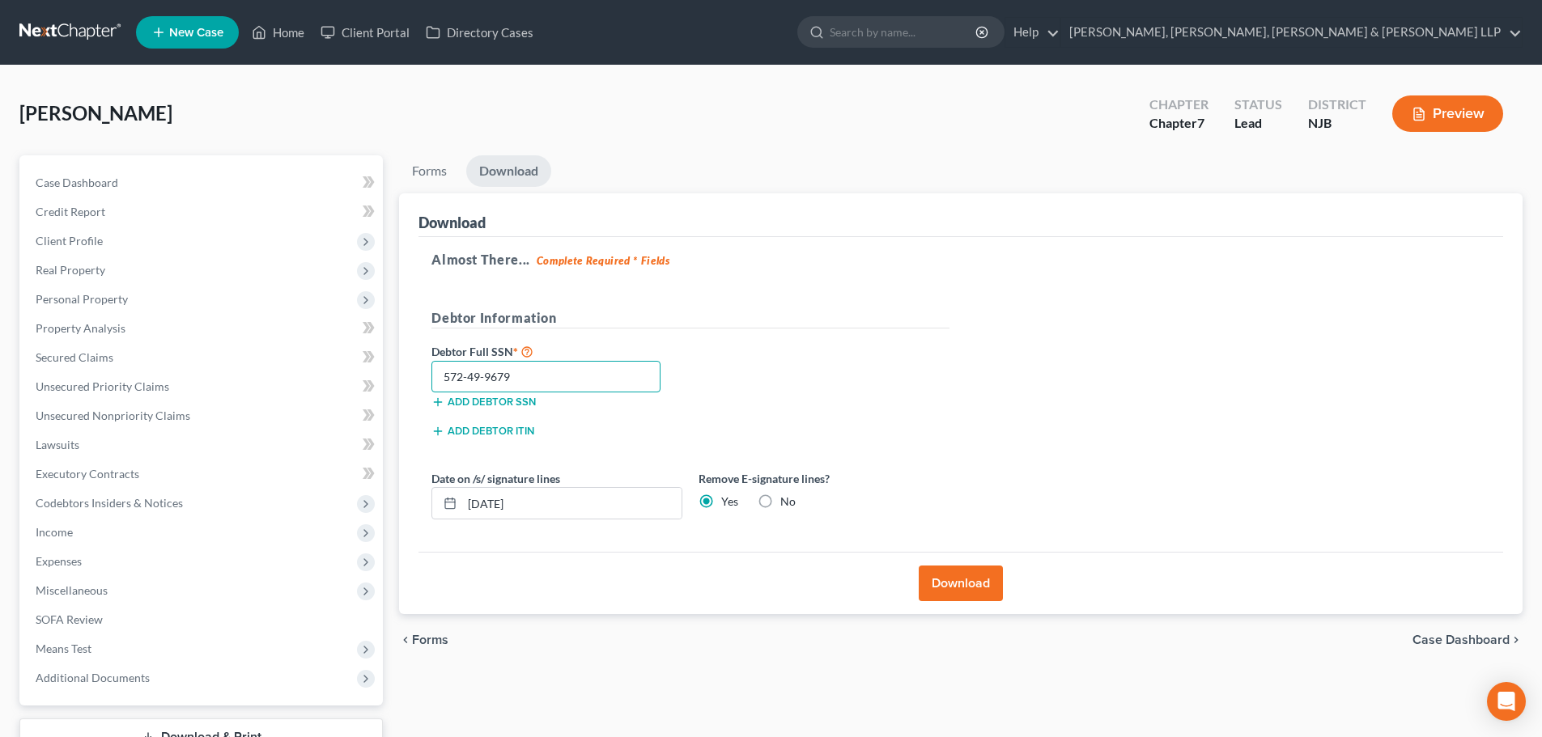
type input "572-49-9679"
click at [963, 578] on button "Download" at bounding box center [961, 584] width 84 height 36
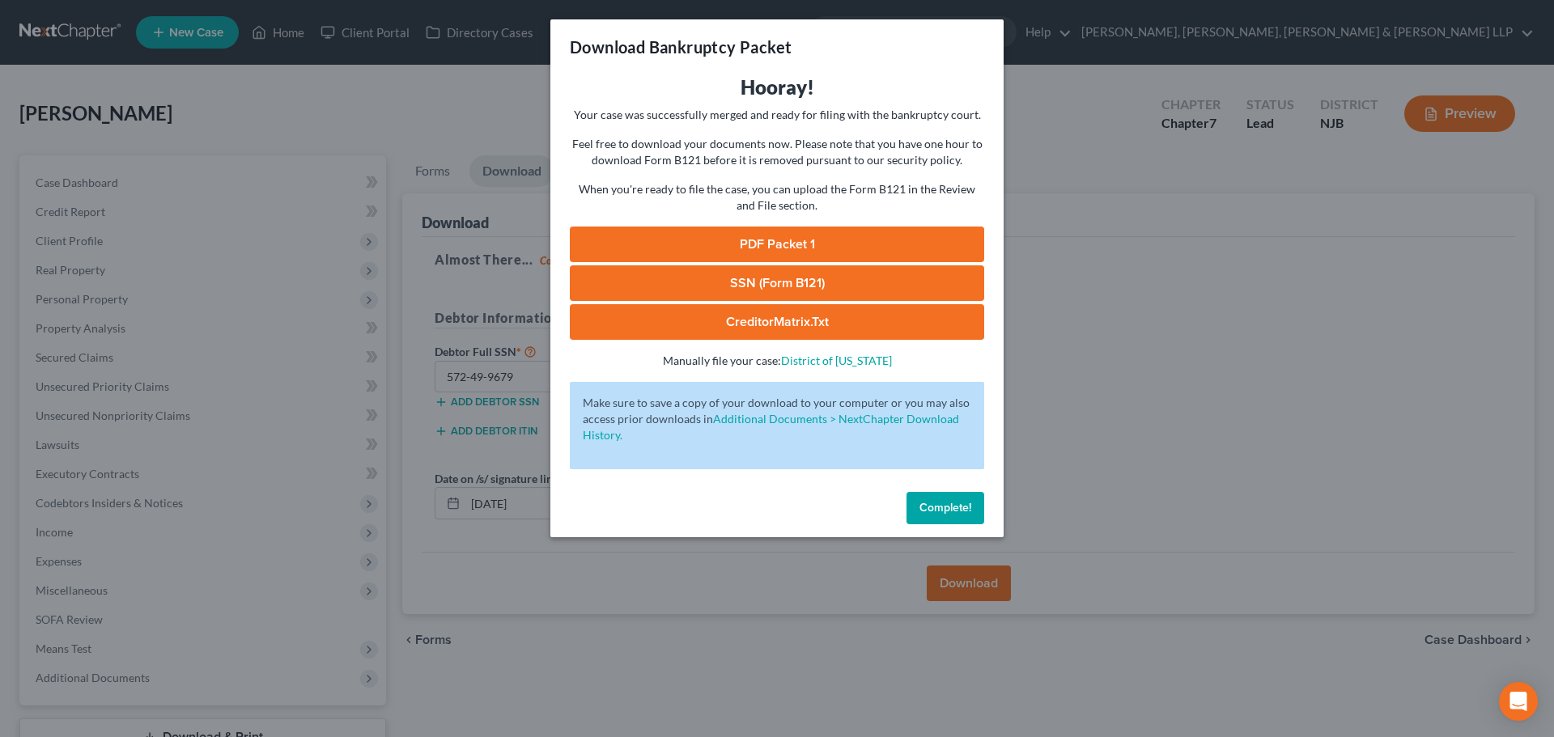
click at [817, 240] on link "PDF Packet 1" at bounding box center [777, 245] width 414 height 36
click at [826, 271] on link "SSN (Form B121)" at bounding box center [777, 283] width 414 height 36
click at [924, 198] on p "When you're ready to file the case, you can upload the Form B121 in the Review …" at bounding box center [777, 197] width 414 height 32
drag, startPoint x: 217, startPoint y: 377, endPoint x: 273, endPoint y: 376, distance: 55.9
click at [219, 377] on div "Download Bankruptcy Packet Hooray! Your case was successfully merged and ready …" at bounding box center [777, 368] width 1554 height 737
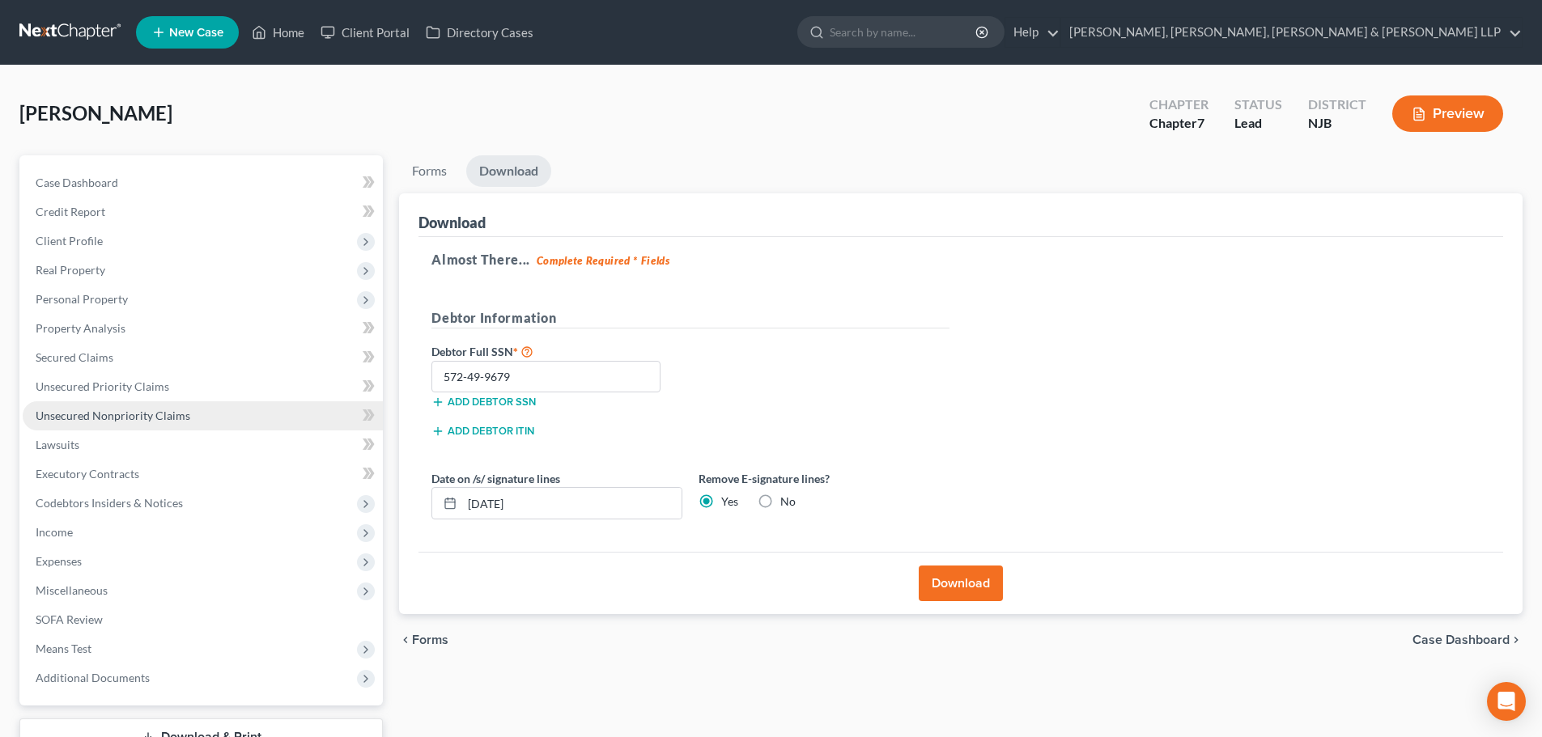
click at [149, 419] on span "Unsecured Nonpriority Claims" at bounding box center [113, 416] width 155 height 14
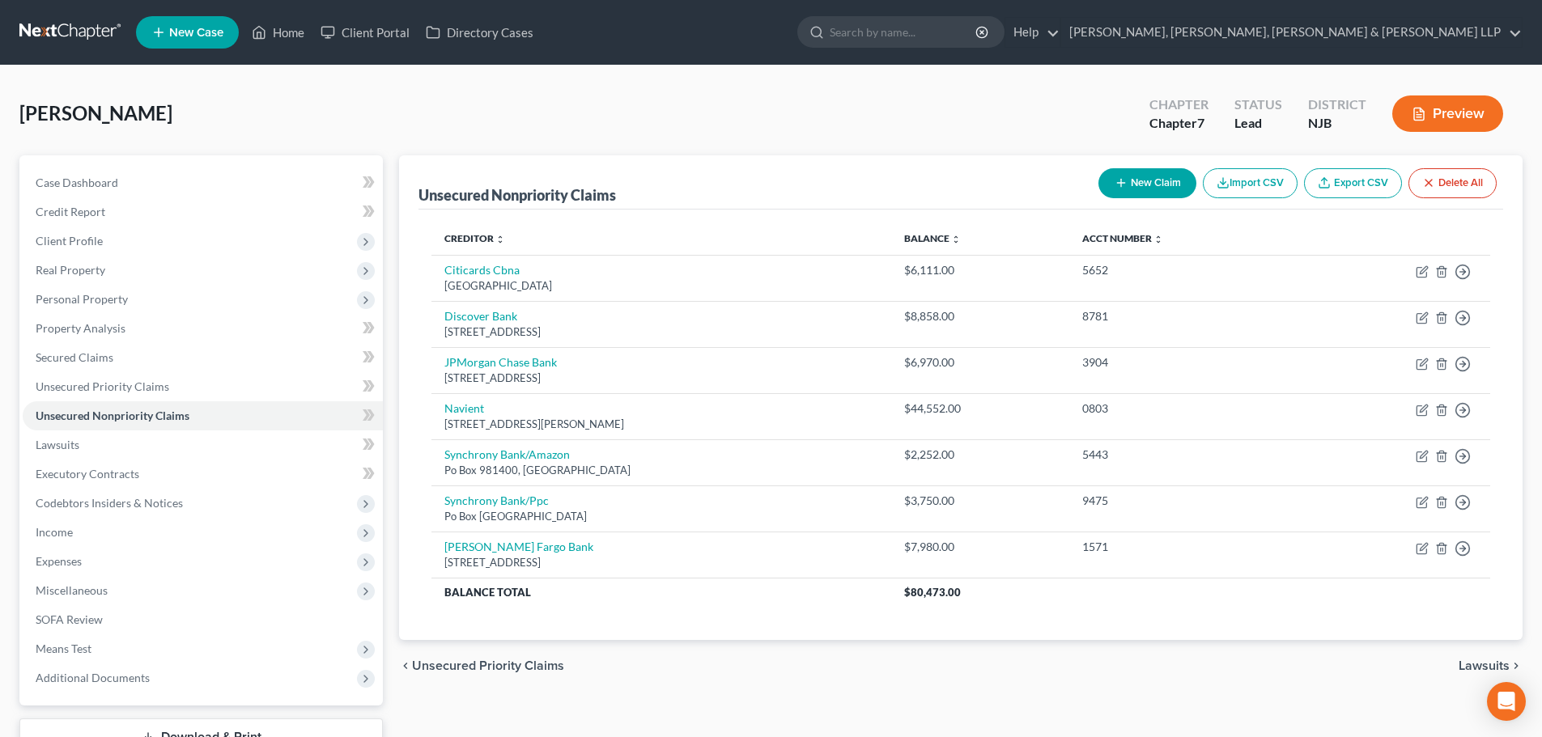
click at [410, 95] on div "Mora, Mark Upgraded Chapter Chapter 7 Status Lead District NJB Preview" at bounding box center [770, 120] width 1503 height 70
click at [162, 368] on link "Secured Claims" at bounding box center [203, 357] width 360 height 29
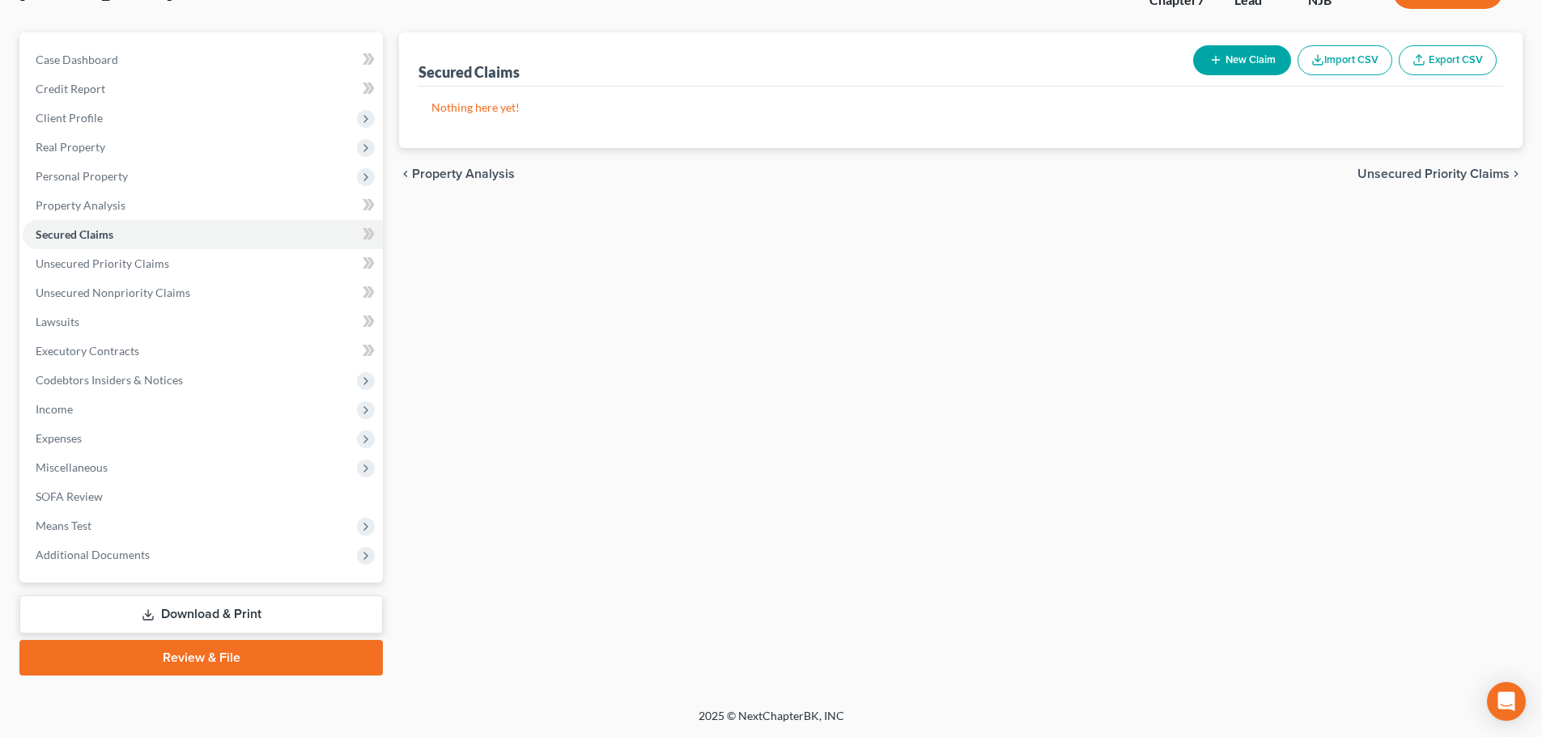
click at [206, 608] on link "Download & Print" at bounding box center [200, 615] width 363 height 38
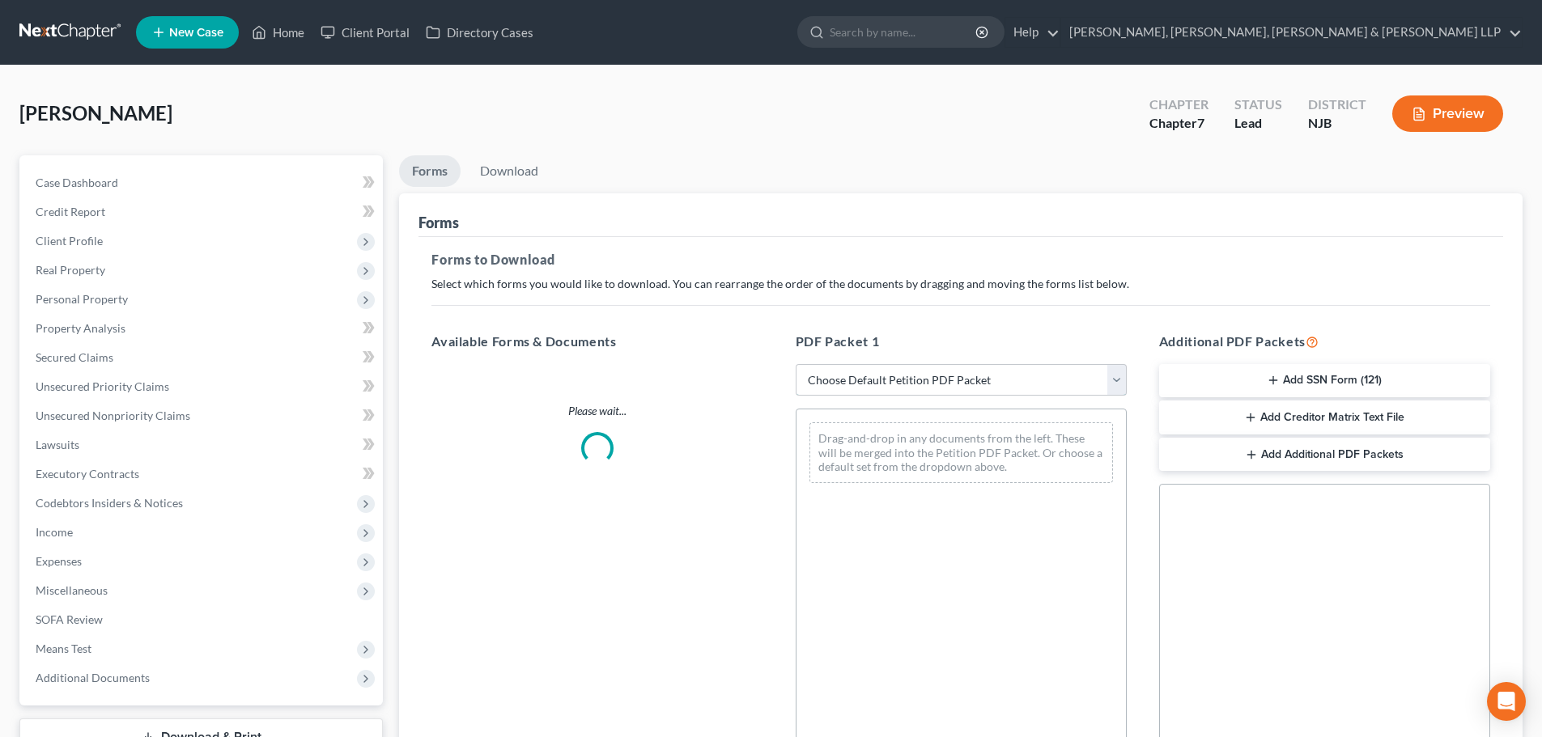
click at [851, 383] on select "Choose Default Petition PDF Packet Complete Bankruptcy Petition (all forms and …" at bounding box center [961, 380] width 331 height 32
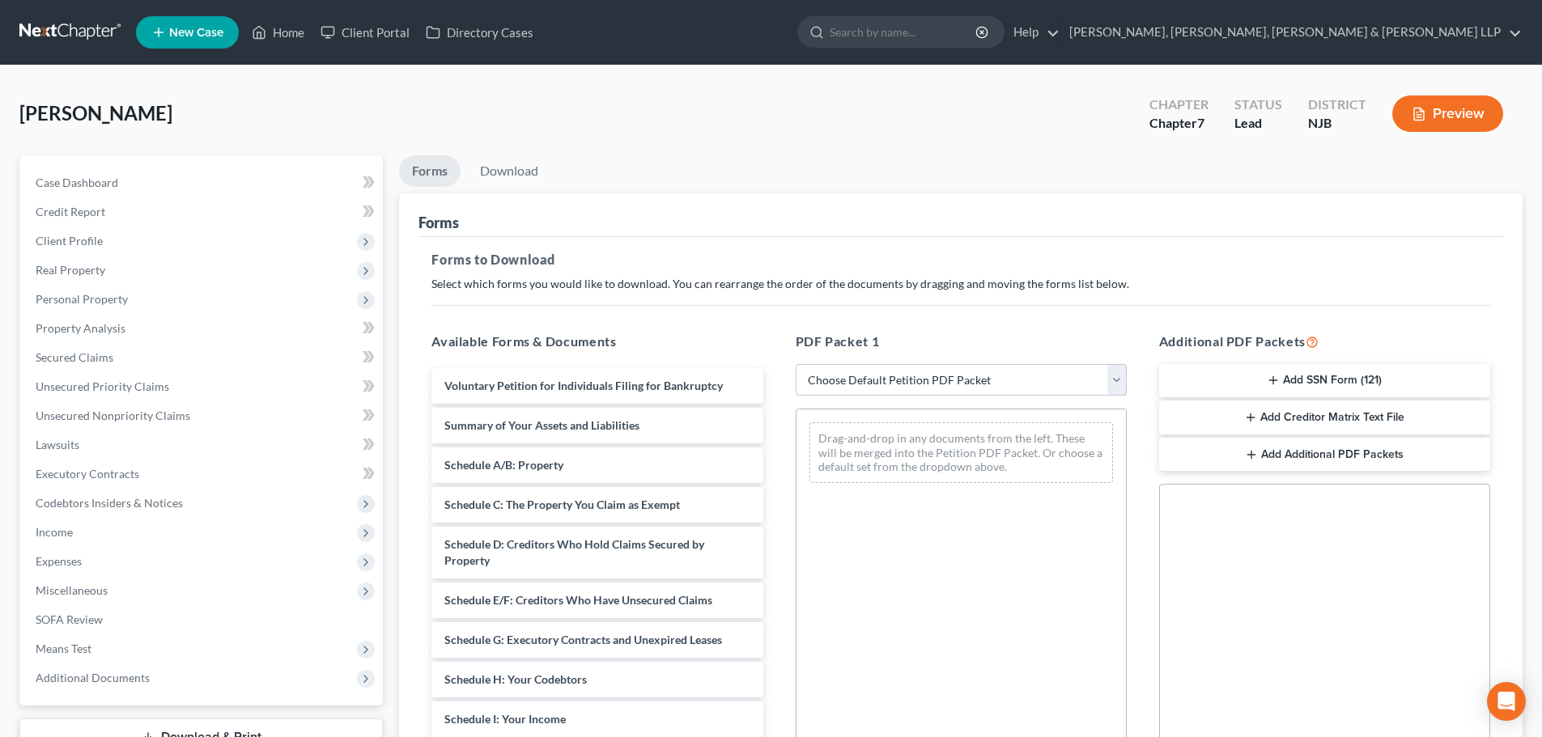
select select "3"
click at [796, 364] on select "Choose Default Petition PDF Packet Complete Bankruptcy Petition (all forms and …" at bounding box center [961, 380] width 331 height 32
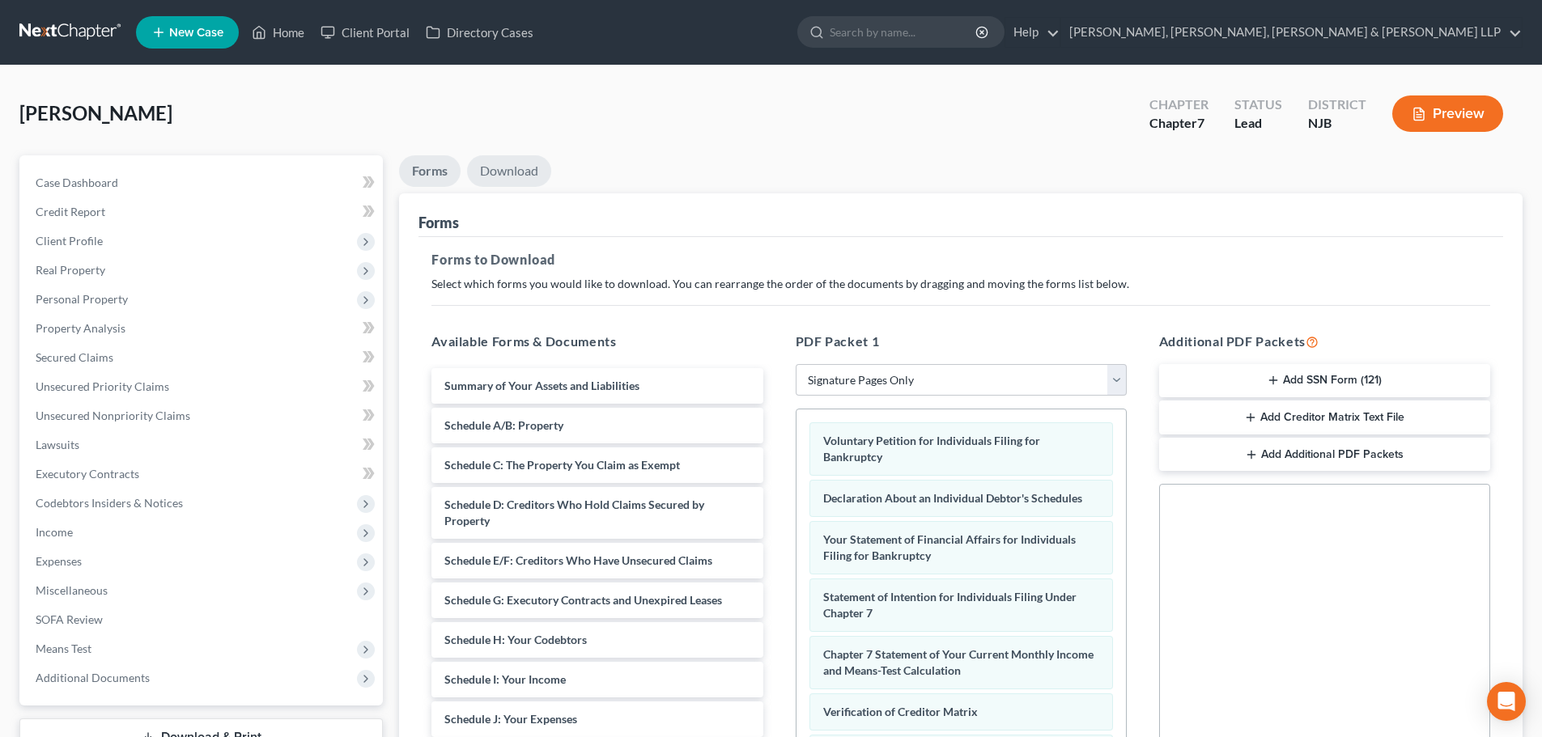
click at [514, 163] on link "Download" at bounding box center [509, 171] width 84 height 32
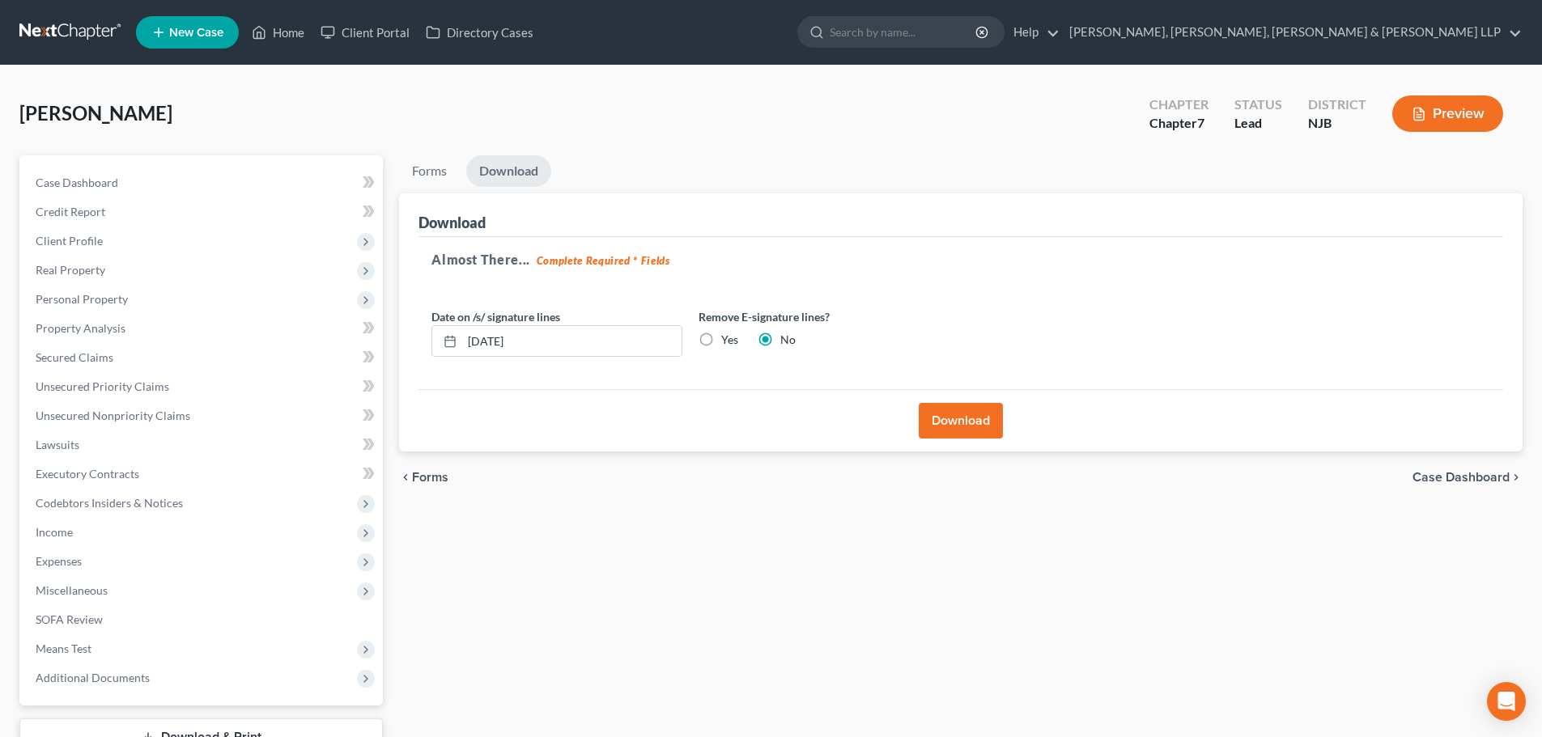
click at [721, 338] on label "Yes" at bounding box center [729, 340] width 17 height 16
click at [728, 338] on input "Yes" at bounding box center [733, 337] width 11 height 11
radio input "true"
radio input "false"
click at [977, 431] on button "Download" at bounding box center [961, 421] width 84 height 36
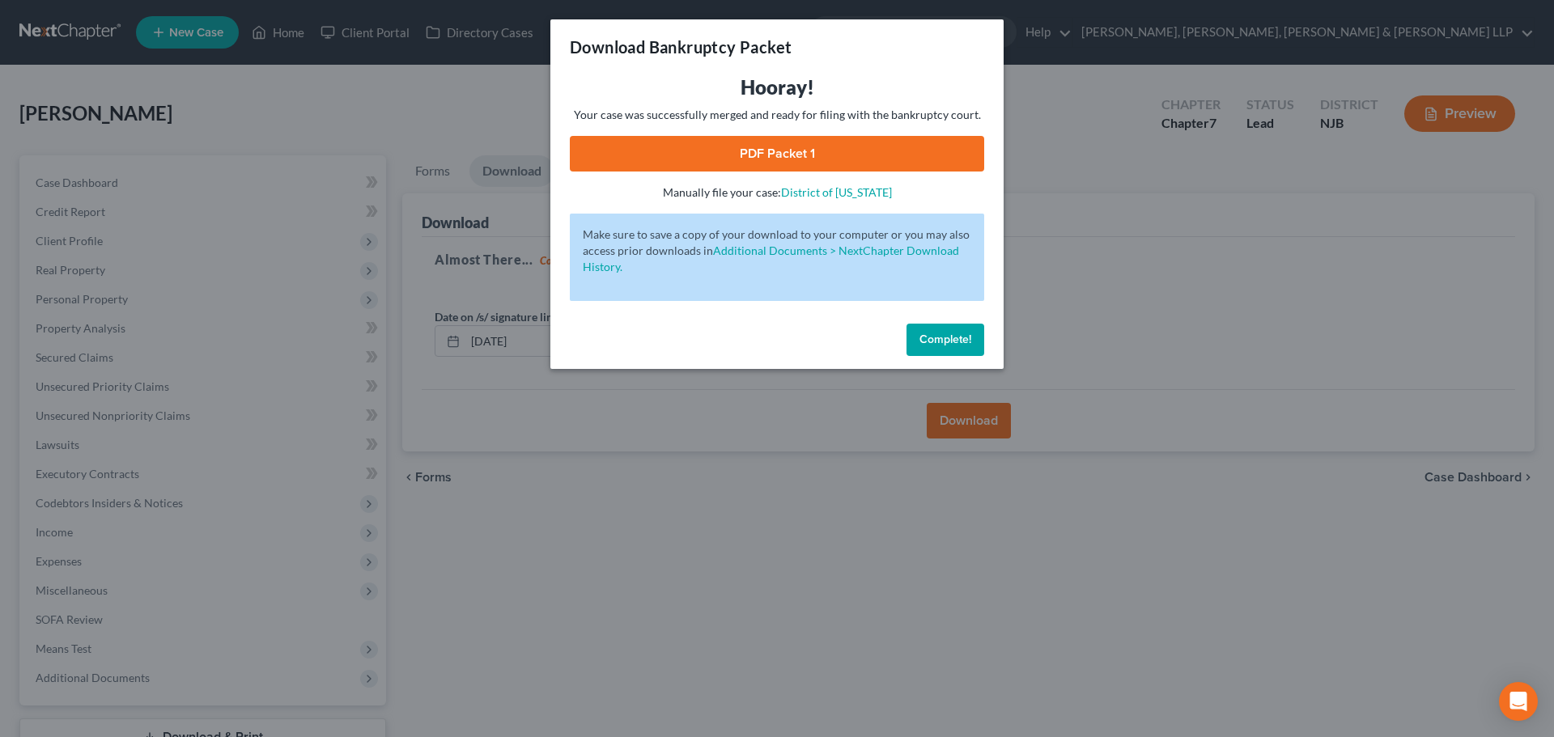
click at [774, 149] on link "PDF Packet 1" at bounding box center [777, 154] width 414 height 36
click at [431, 91] on div "Download Bankruptcy Packet Hooray! Your case was successfully merged and ready …" at bounding box center [777, 368] width 1554 height 737
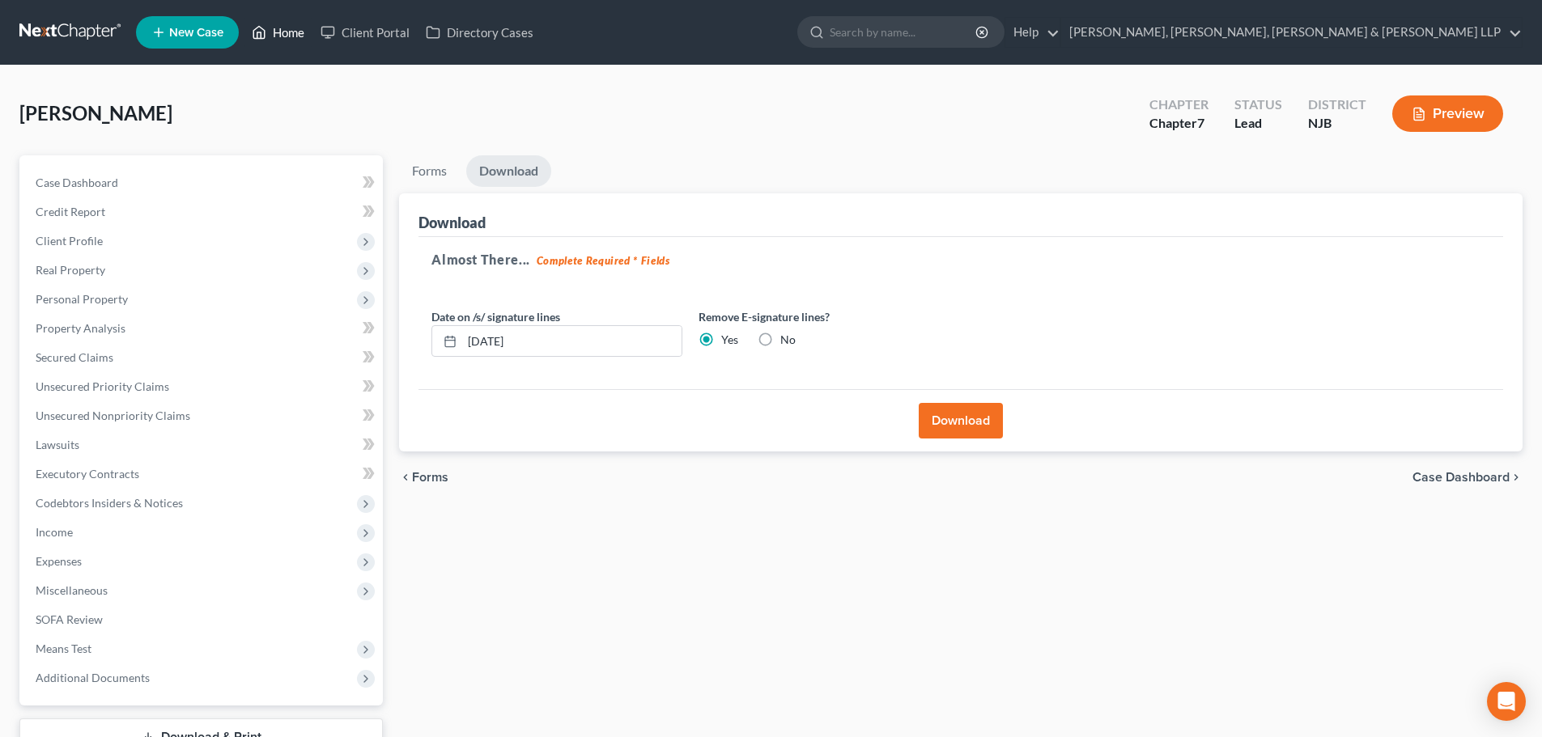
click at [283, 33] on link "Home" at bounding box center [278, 32] width 69 height 29
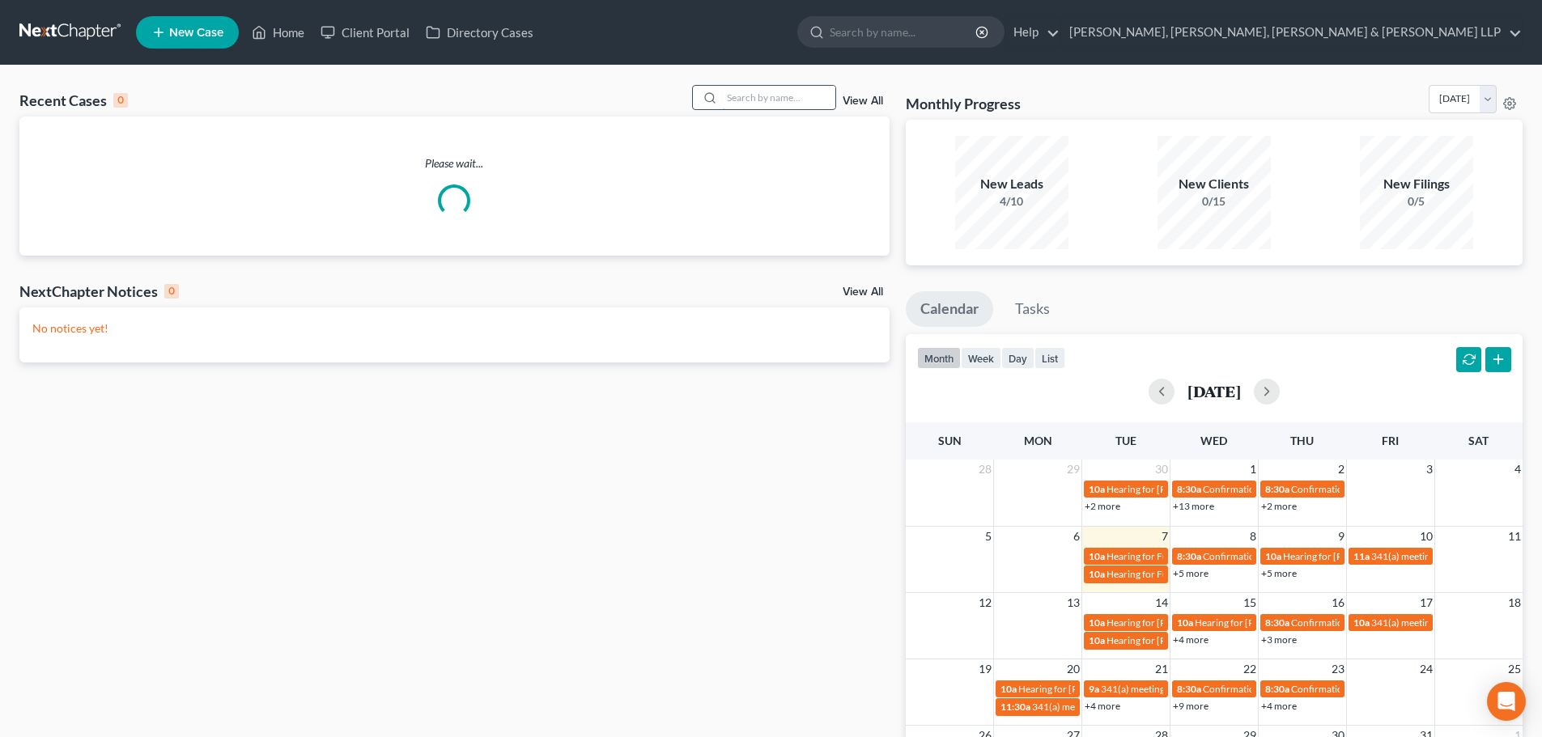
click at [741, 90] on input "search" at bounding box center [778, 97] width 113 height 23
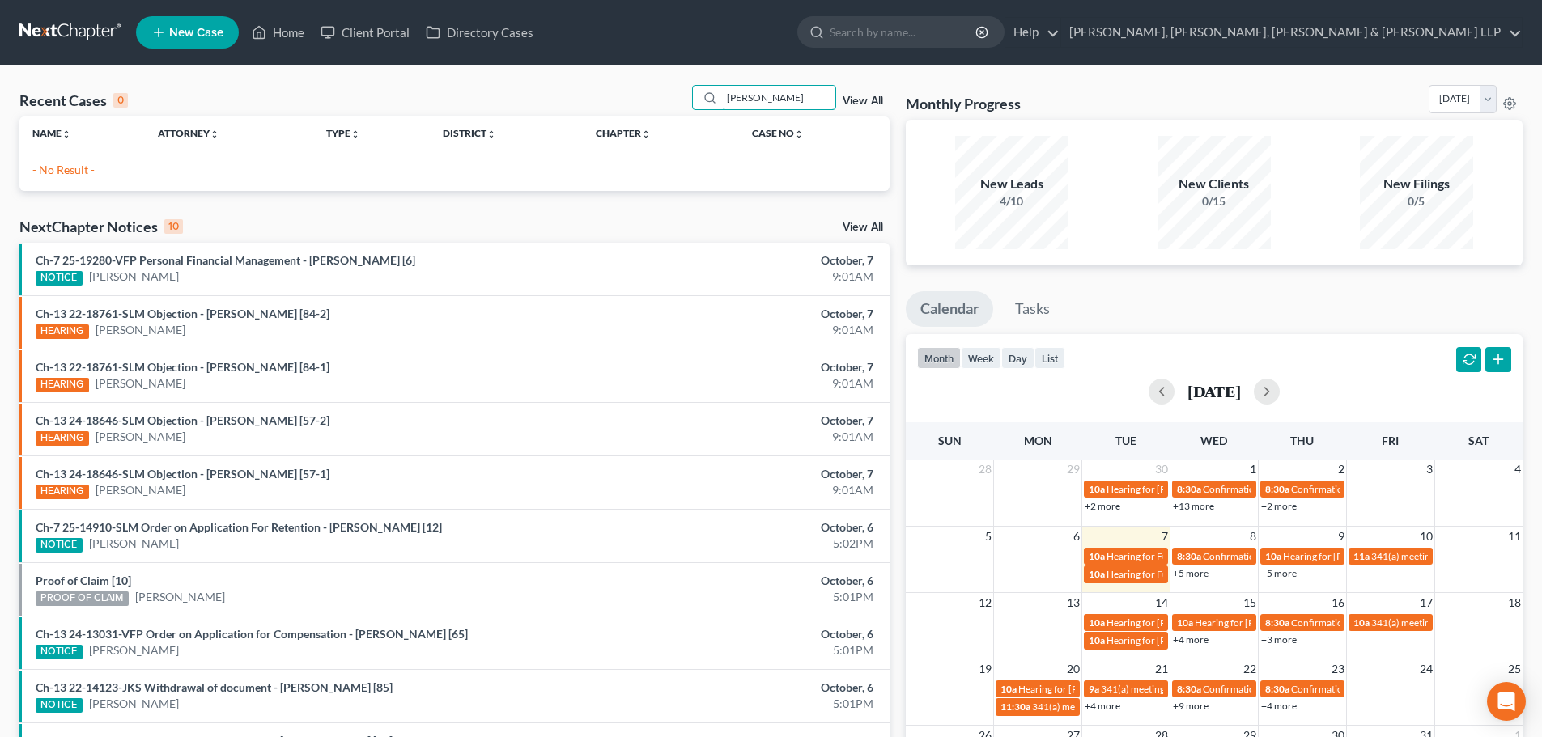
drag, startPoint x: 784, startPoint y: 99, endPoint x: 622, endPoint y: 99, distance: 161.9
click at [622, 99] on div "Recent Cases 0 nick cicero View All" at bounding box center [454, 101] width 870 height 32
drag, startPoint x: 754, startPoint y: 96, endPoint x: 851, endPoint y: 93, distance: 96.4
click at [851, 93] on div "Nick cicero View All" at bounding box center [790, 97] width 197 height 25
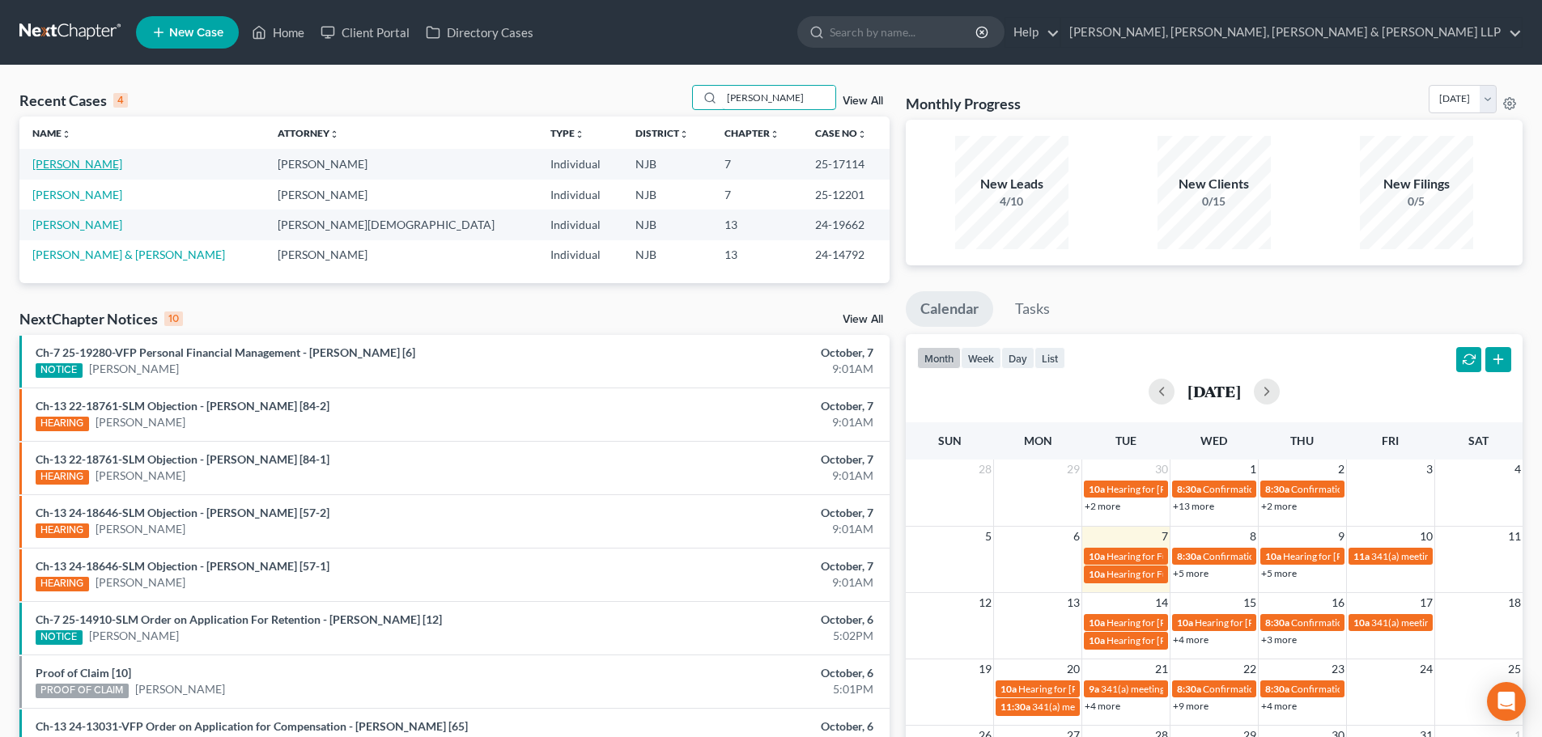
type input "Nicholas"
click at [91, 165] on link "Cicero, Nicholas" at bounding box center [77, 164] width 90 height 14
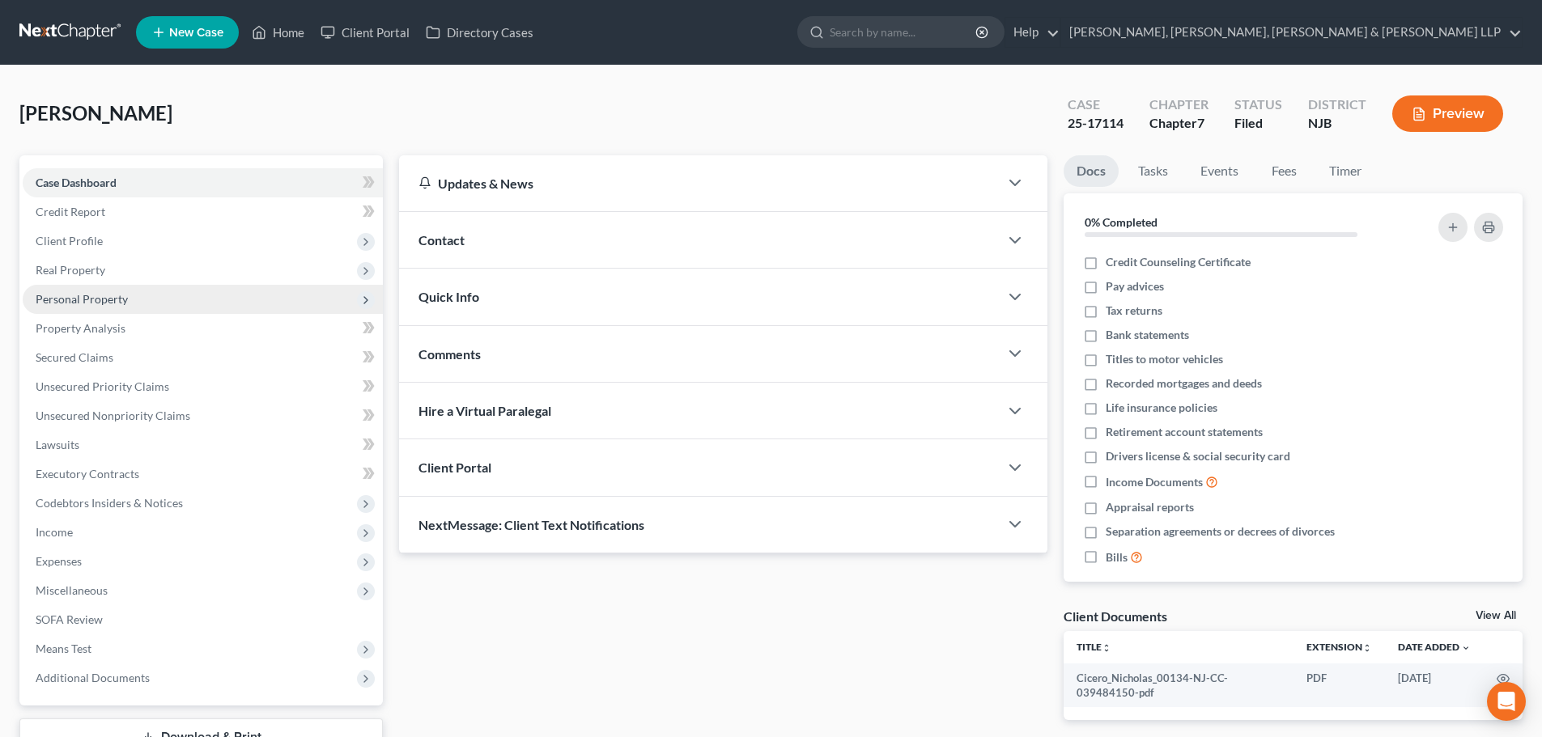
click at [106, 289] on span "Personal Property" at bounding box center [203, 299] width 360 height 29
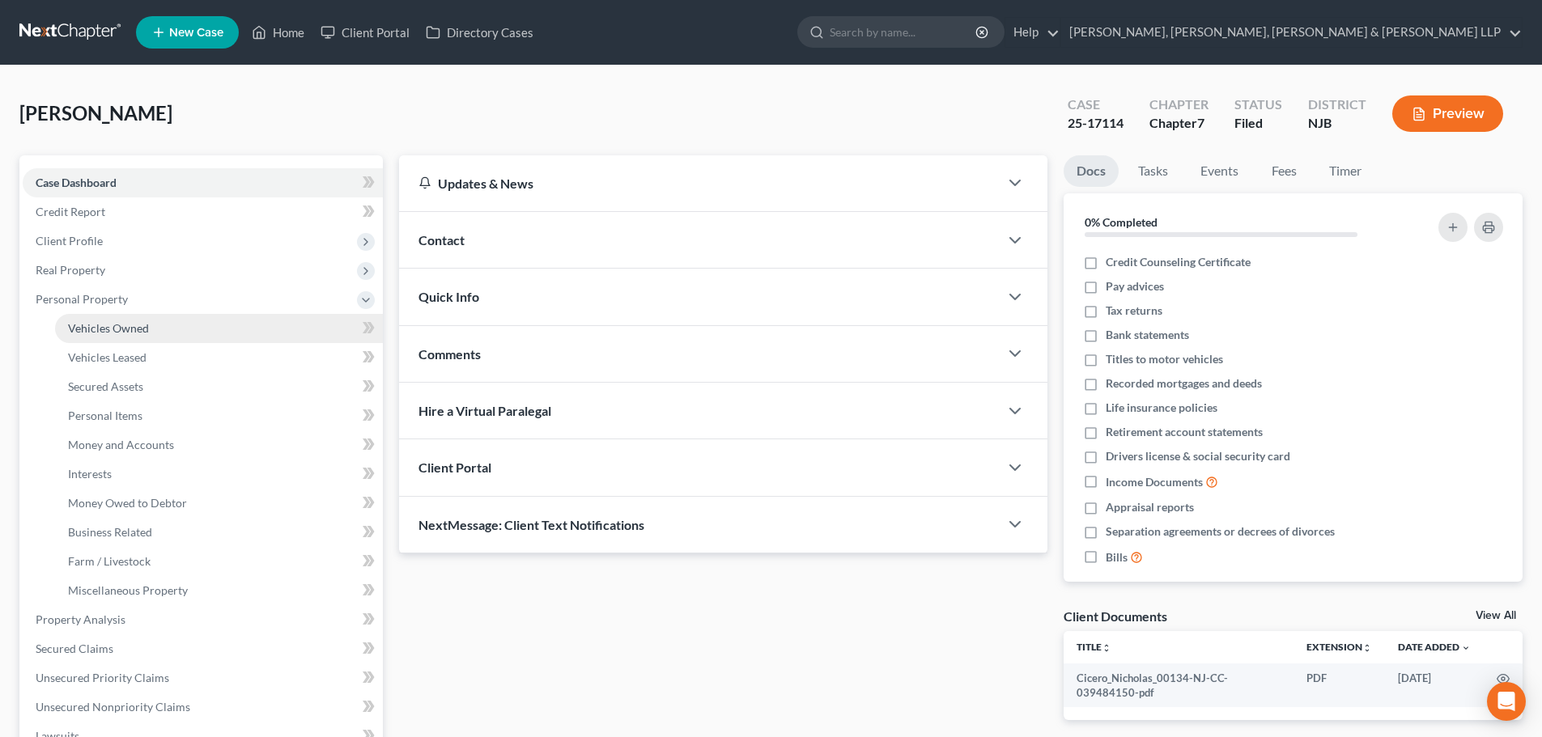
click at [142, 325] on span "Vehicles Owned" at bounding box center [108, 328] width 81 height 14
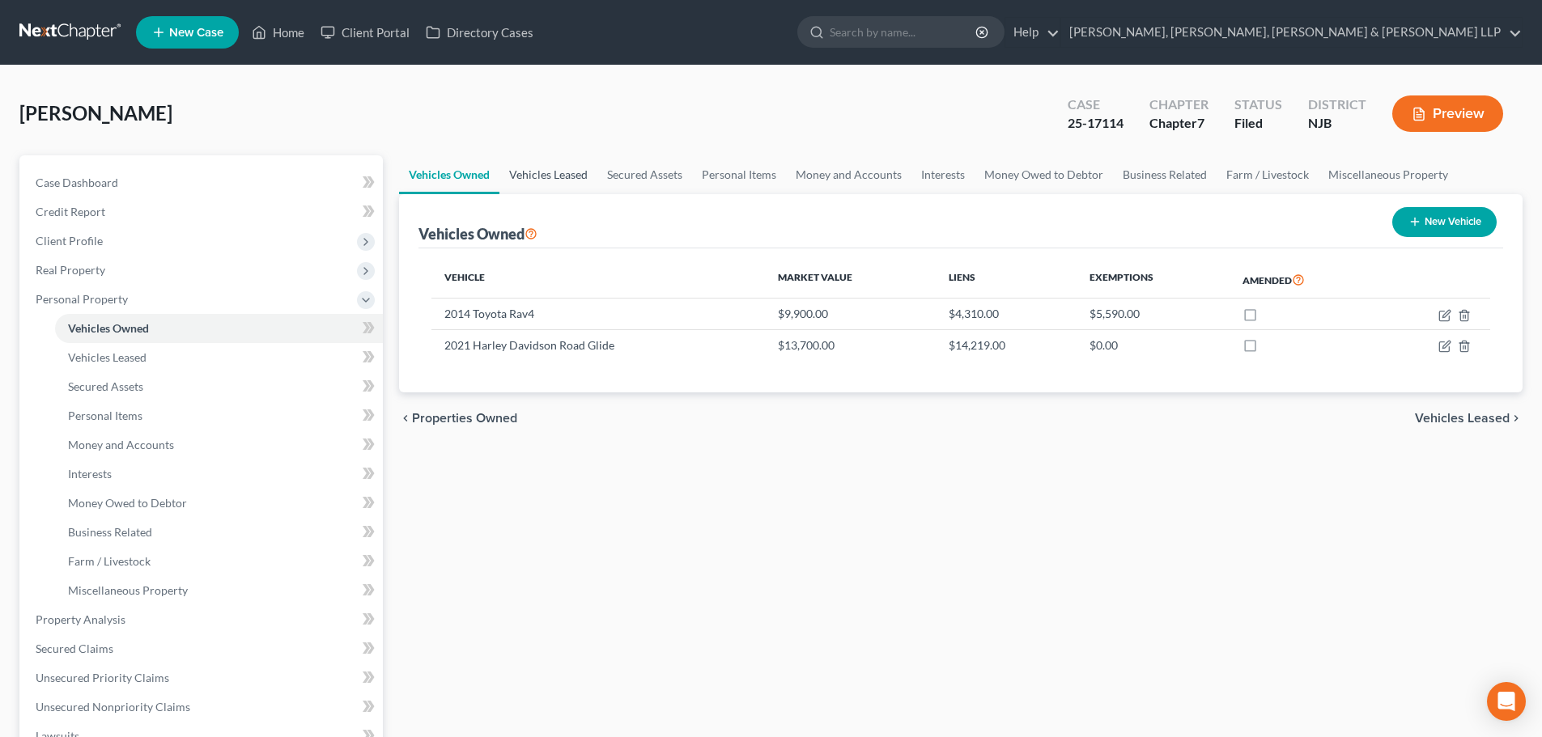
click at [567, 173] on link "Vehicles Leased" at bounding box center [548, 174] width 98 height 39
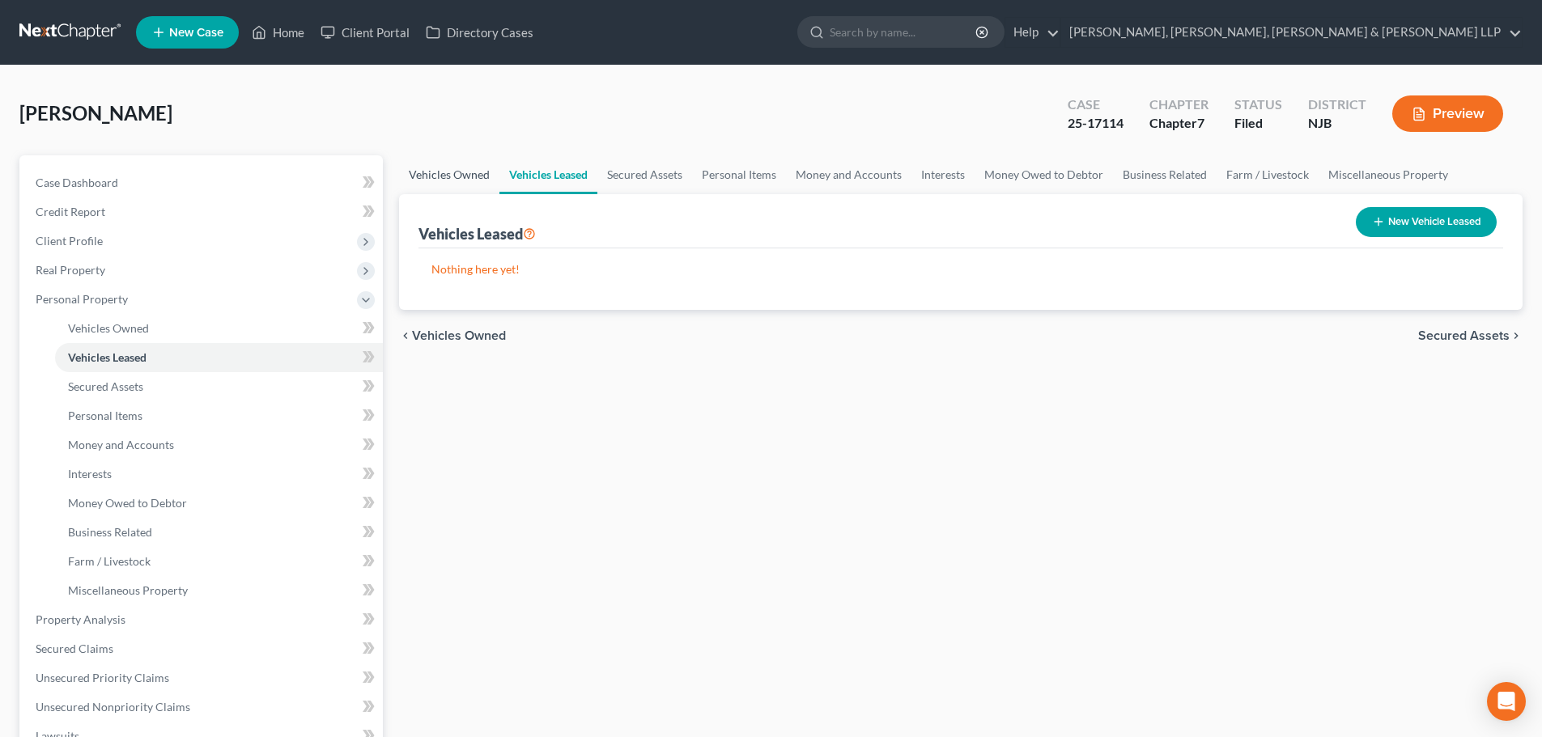
click at [465, 171] on link "Vehicles Owned" at bounding box center [449, 174] width 100 height 39
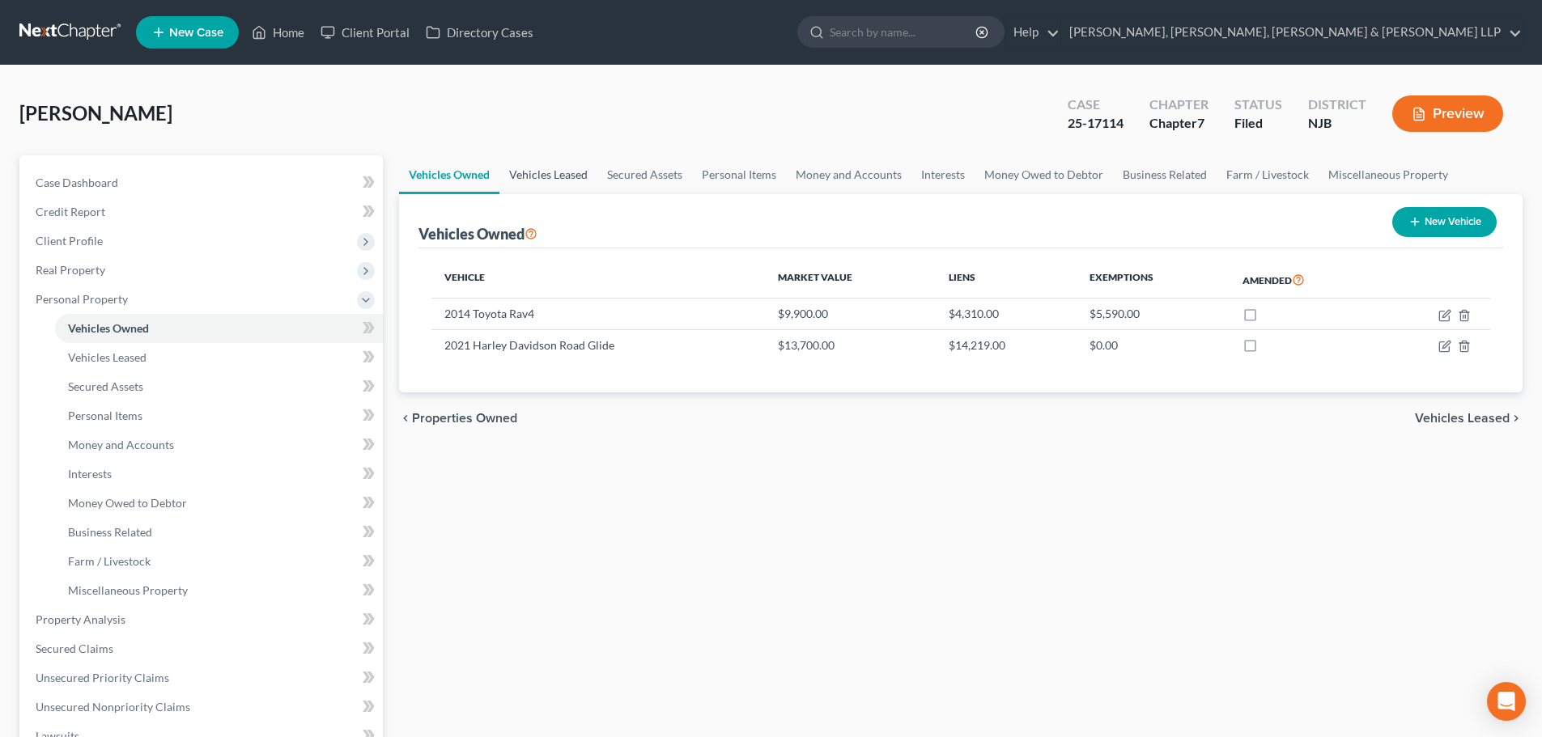
click at [555, 178] on link "Vehicles Leased" at bounding box center [548, 174] width 98 height 39
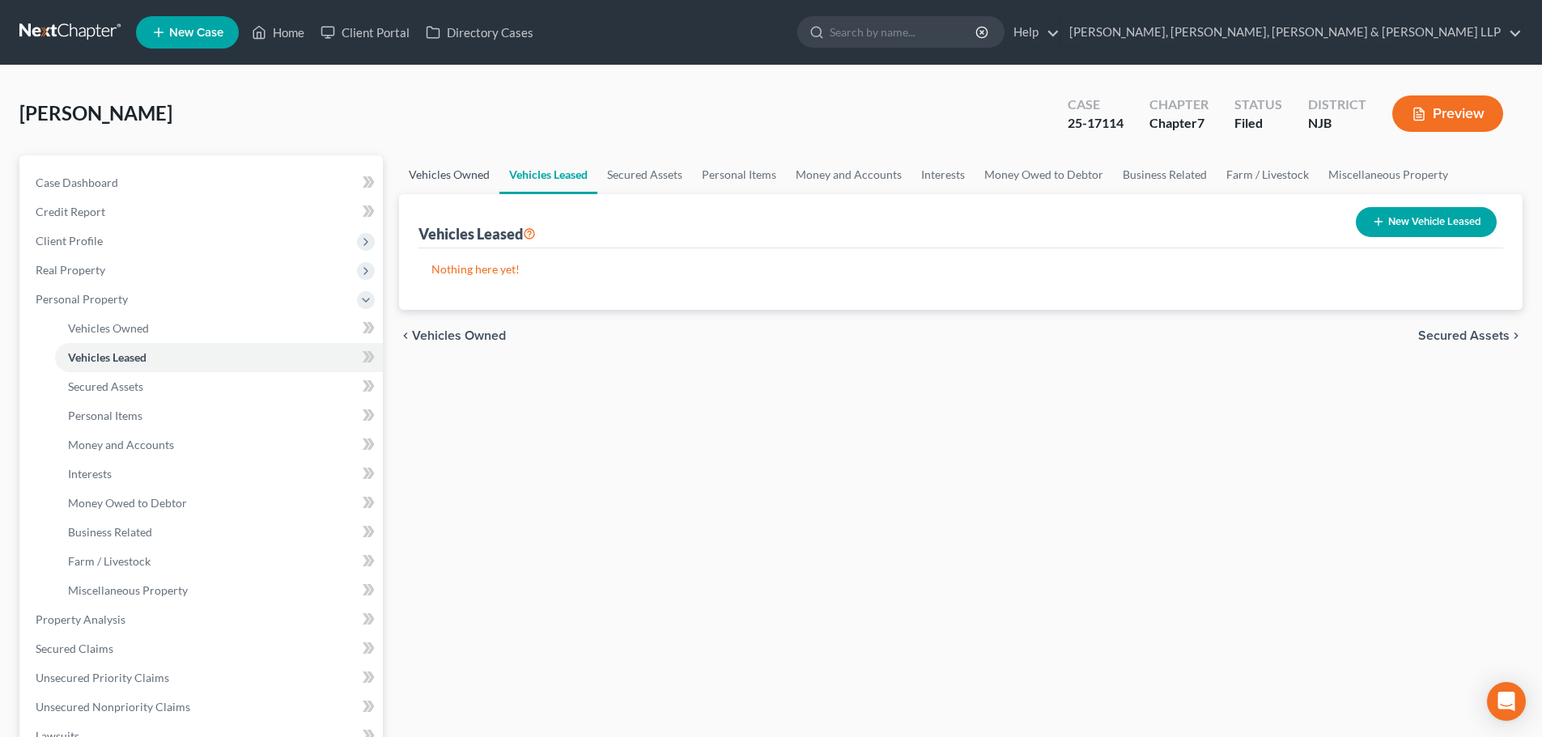
click at [465, 175] on link "Vehicles Owned" at bounding box center [449, 174] width 100 height 39
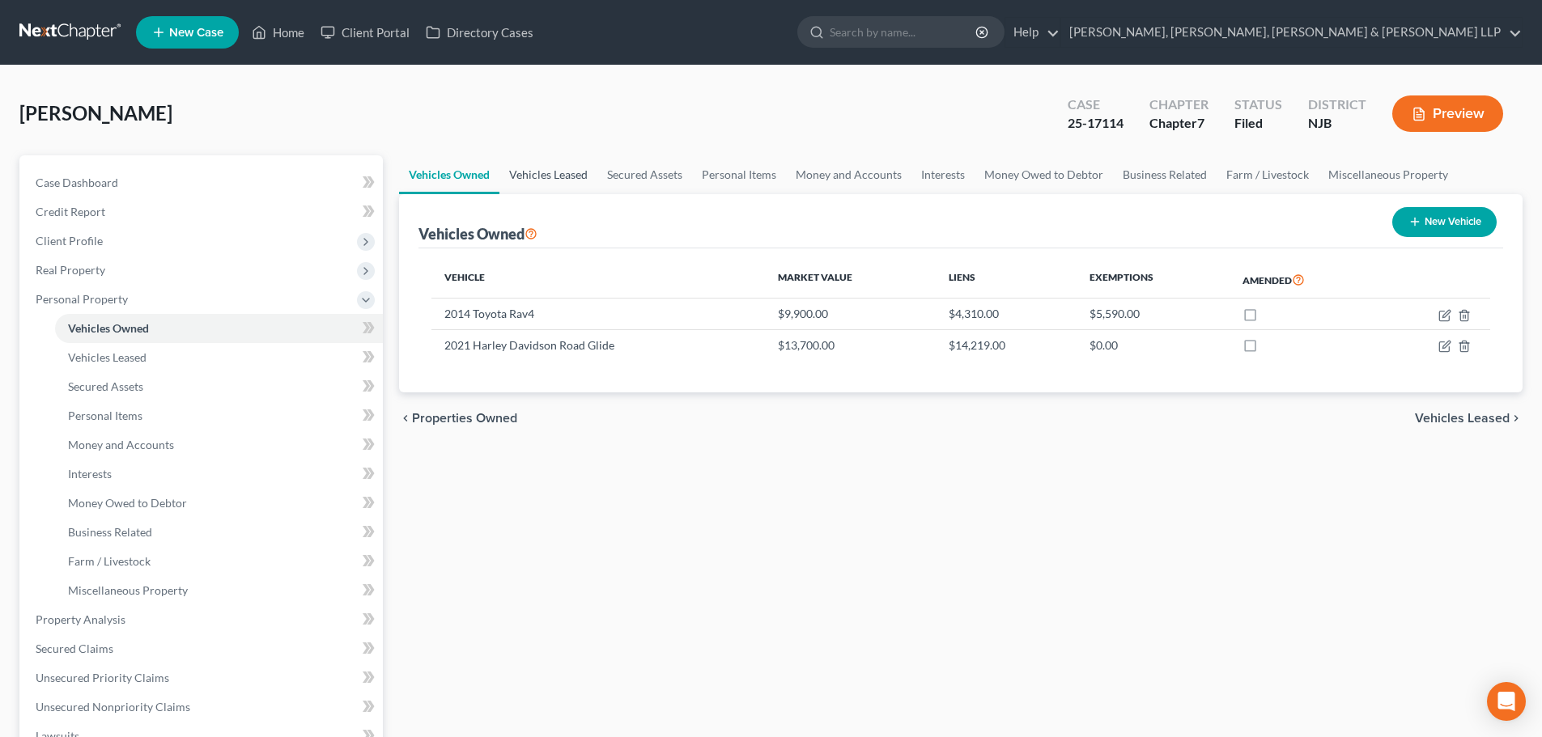
click at [569, 184] on link "Vehicles Leased" at bounding box center [548, 174] width 98 height 39
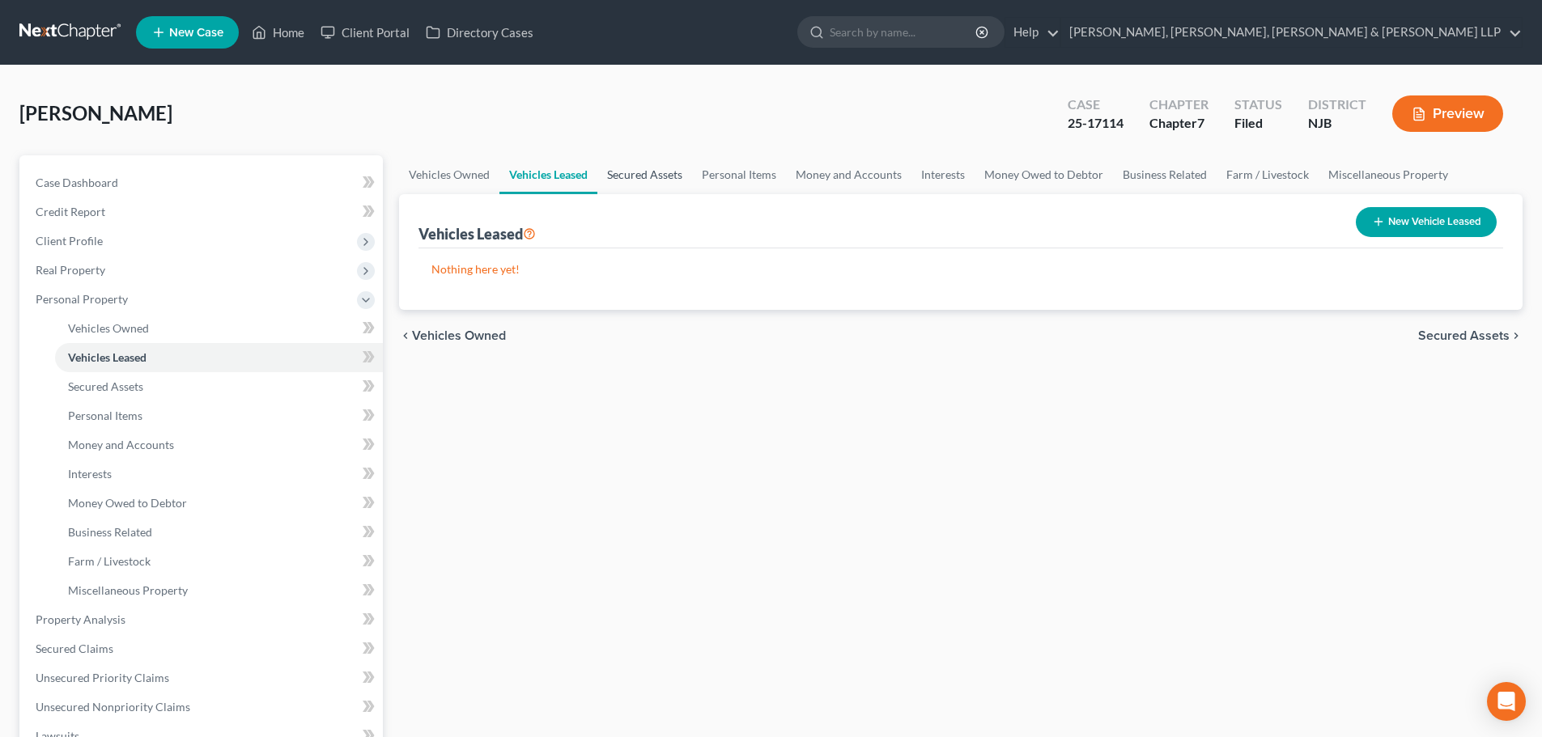
click at [648, 172] on link "Secured Assets" at bounding box center [644, 174] width 95 height 39
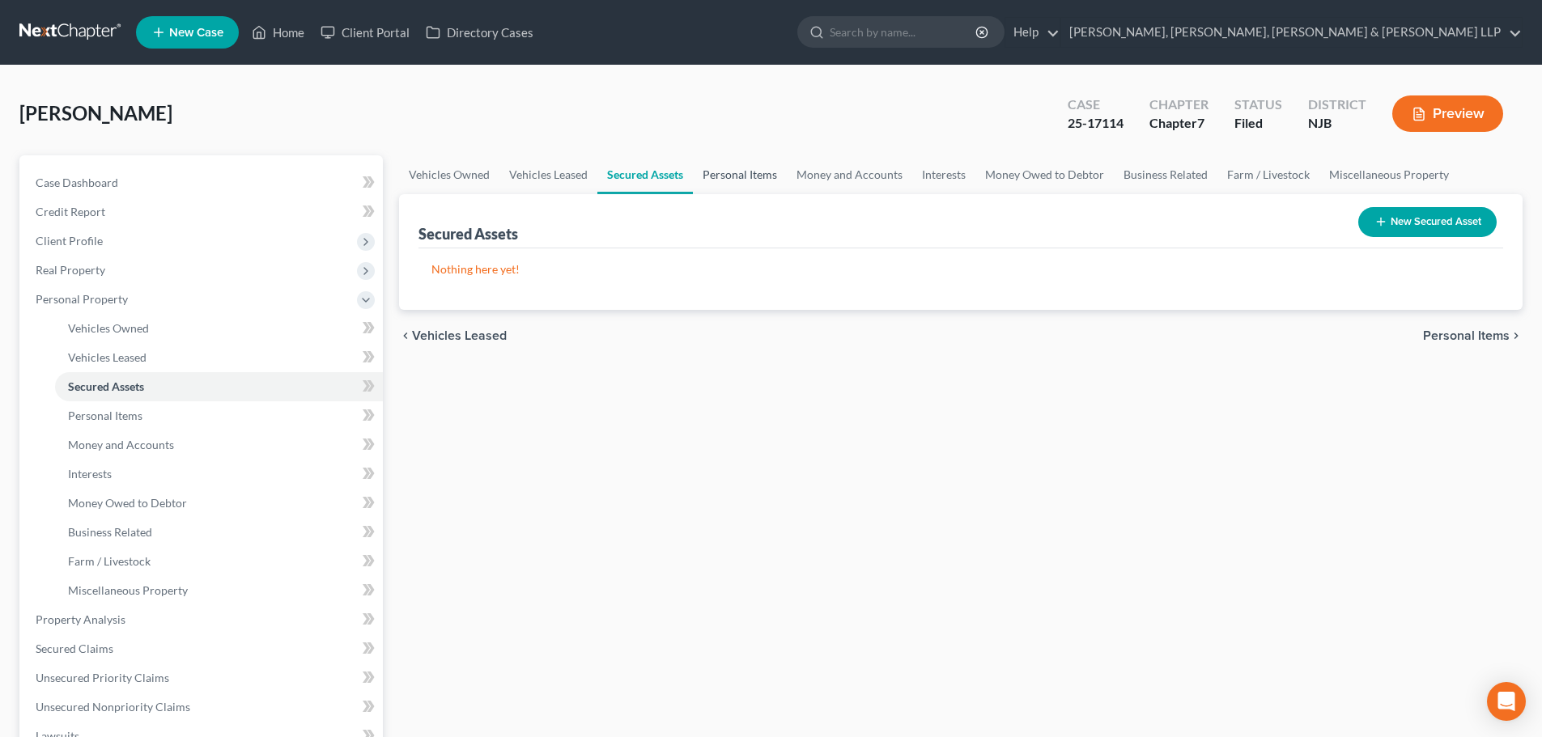
click at [749, 173] on link "Personal Items" at bounding box center [740, 174] width 94 height 39
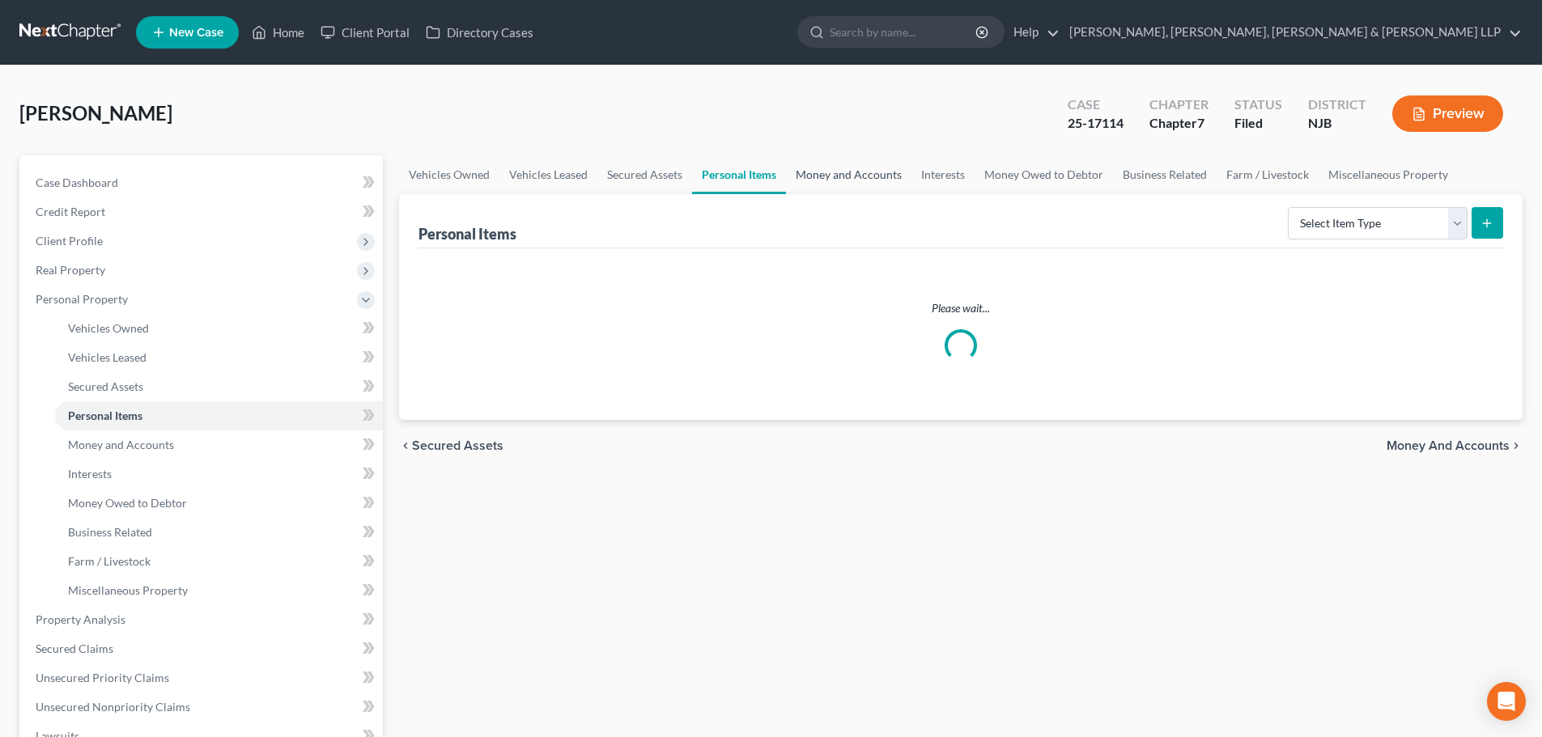
click at [829, 172] on link "Money and Accounts" at bounding box center [848, 174] width 125 height 39
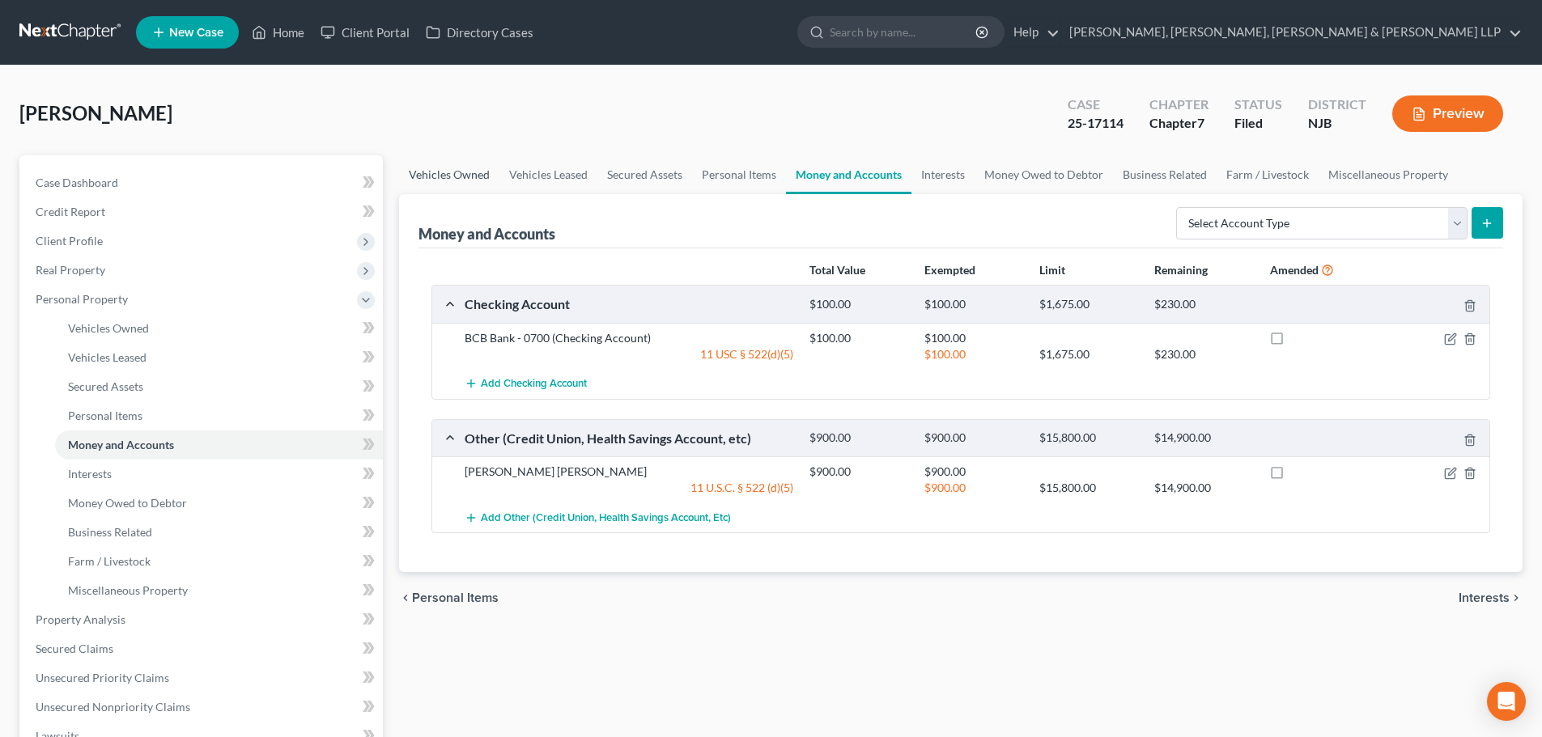
click at [437, 180] on link "Vehicles Owned" at bounding box center [449, 174] width 100 height 39
